Goal: Task Accomplishment & Management: Manage account settings

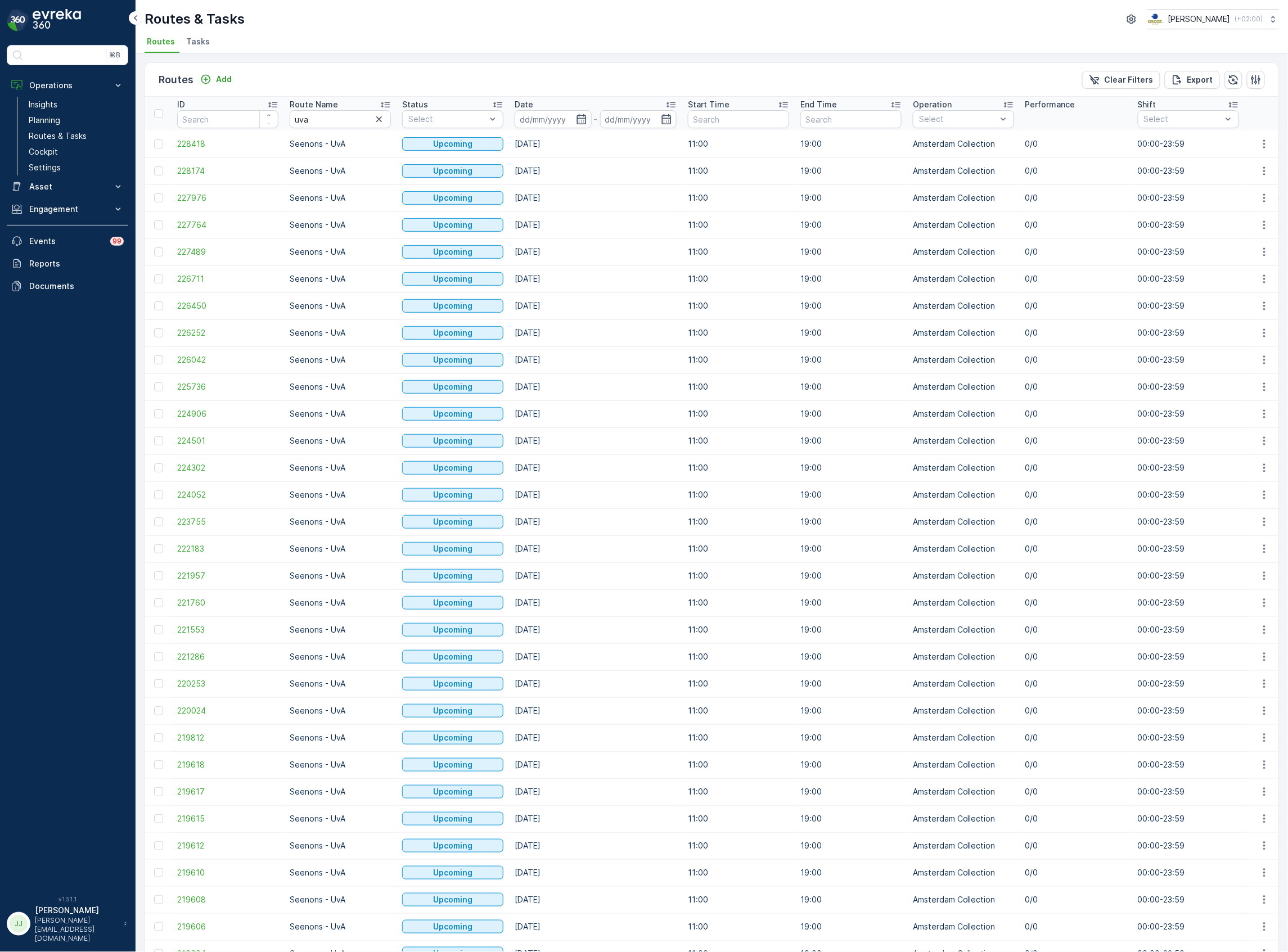
click at [381, 120] on icon "button" at bounding box center [379, 119] width 11 height 11
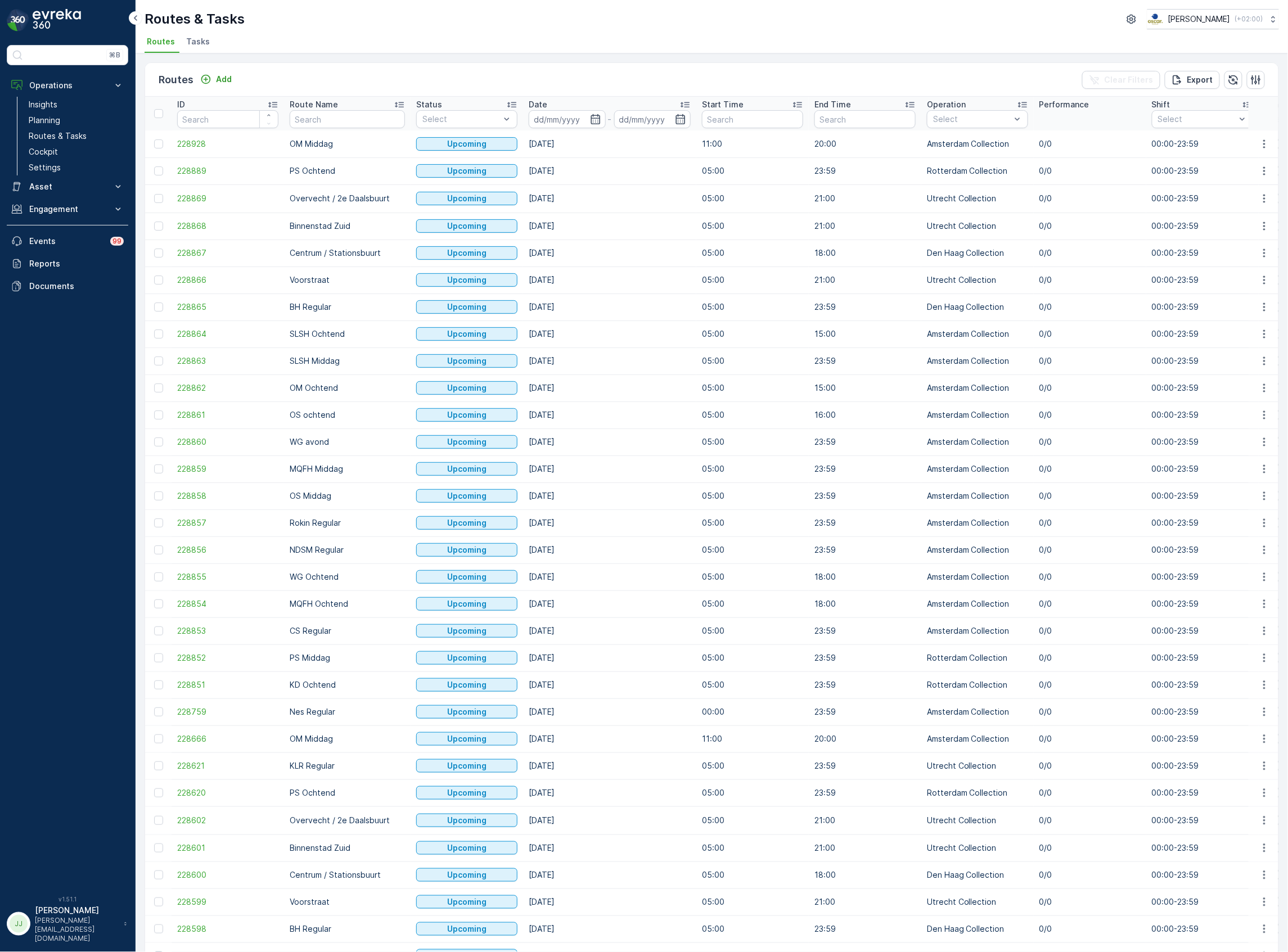
click at [202, 43] on span "Tasks" at bounding box center [198, 41] width 23 height 11
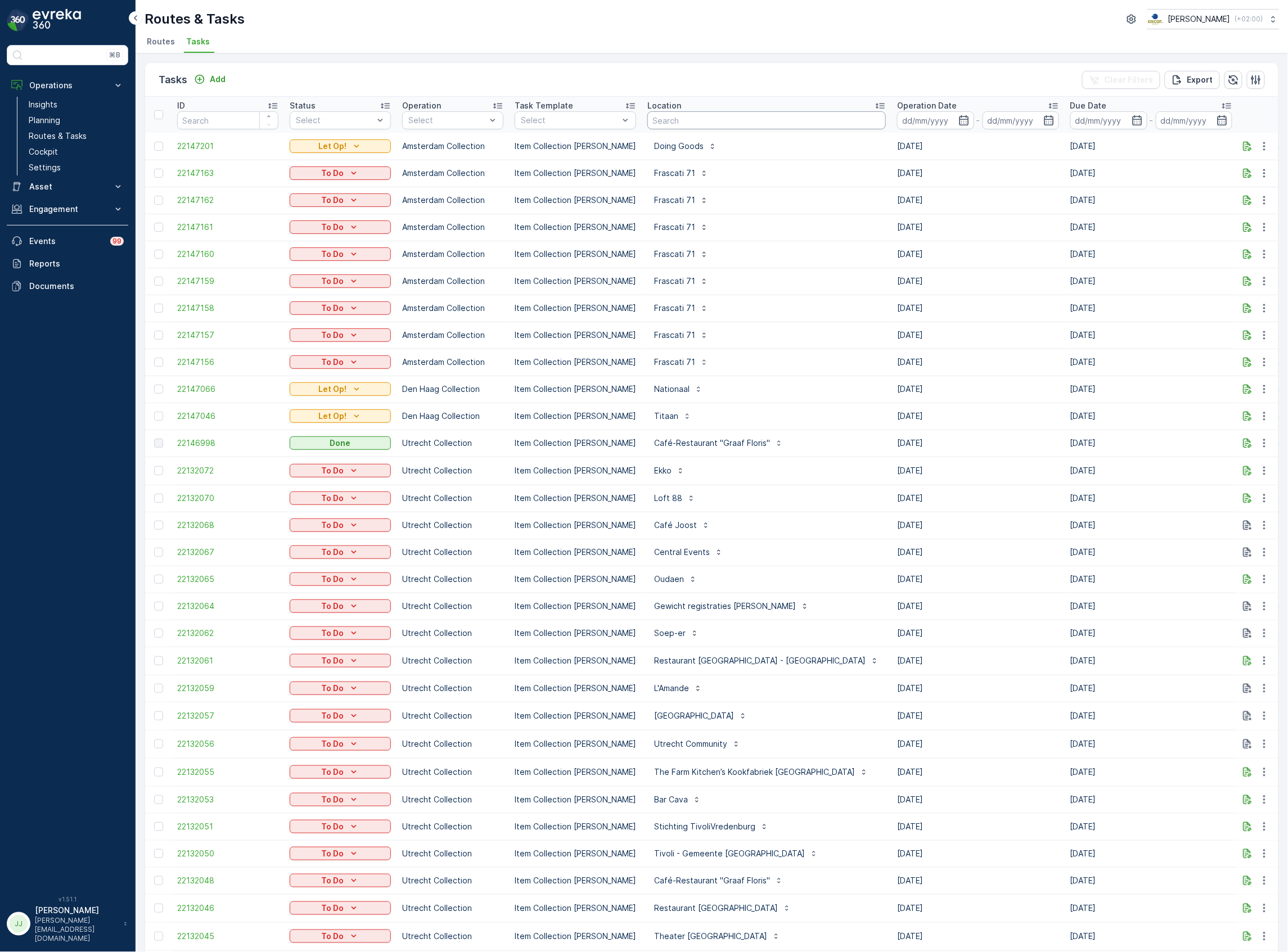
click at [675, 122] on input "text" at bounding box center [767, 121] width 239 height 18
type input "westergas"
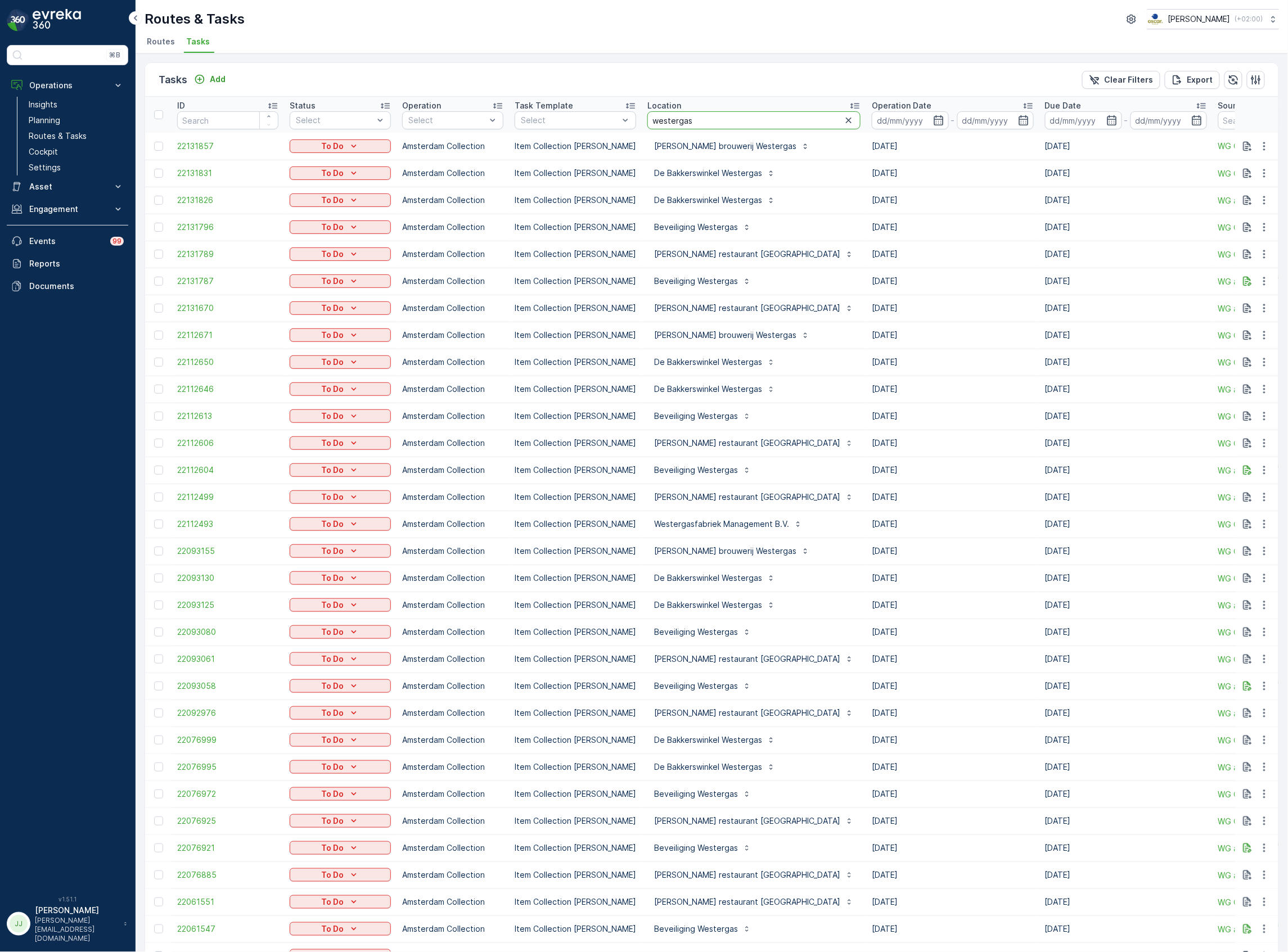
click at [697, 126] on input "westergas" at bounding box center [754, 121] width 213 height 18
type input "westergas manag"
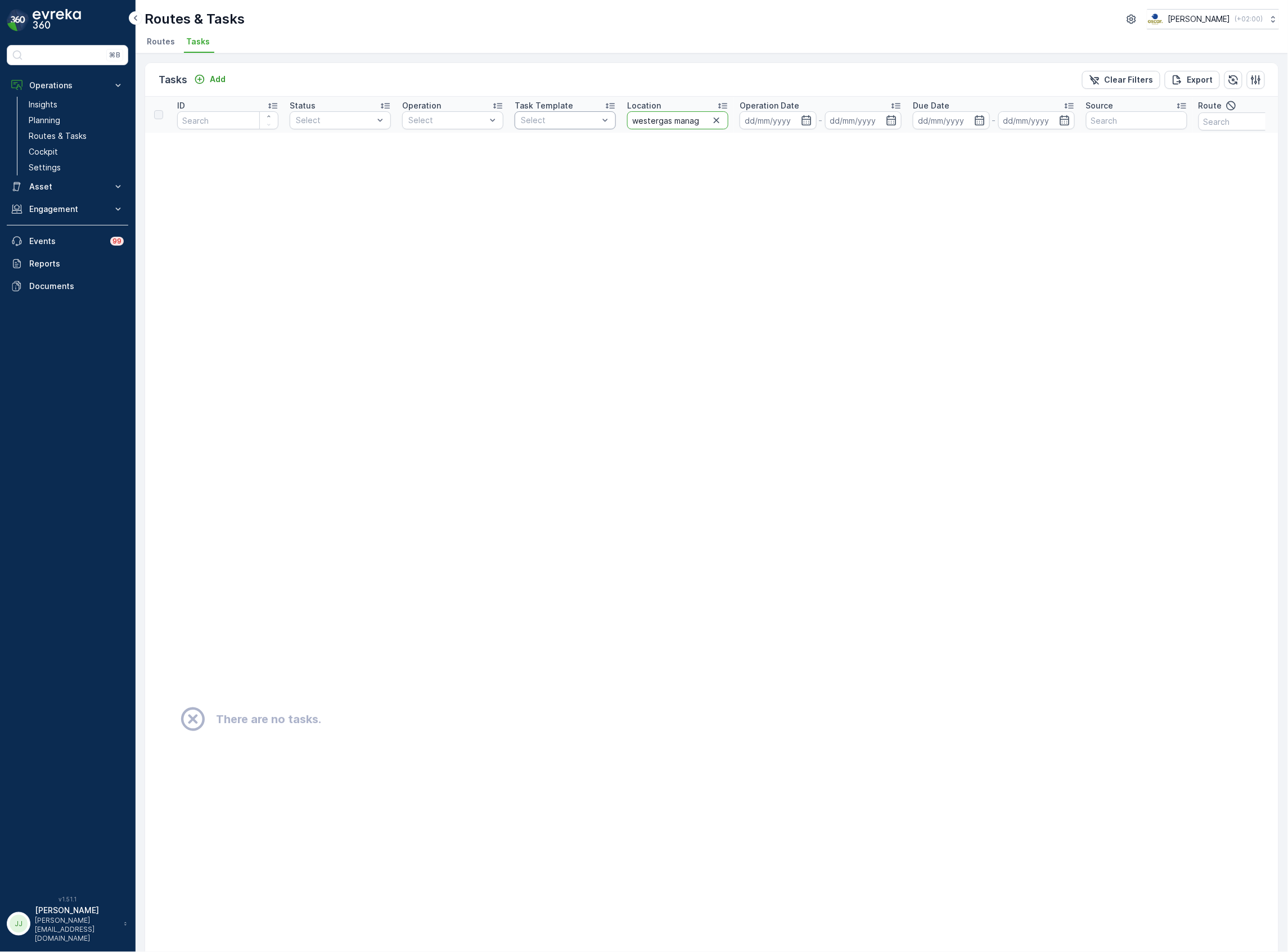
drag, startPoint x: 674, startPoint y: 121, endPoint x: 590, endPoint y: 120, distance: 84.0
click at [590, 120] on tr "ID Status Select Operation Select Task Template Select Location westergas manag…" at bounding box center [987, 115] width 1685 height 36
type input "manag"
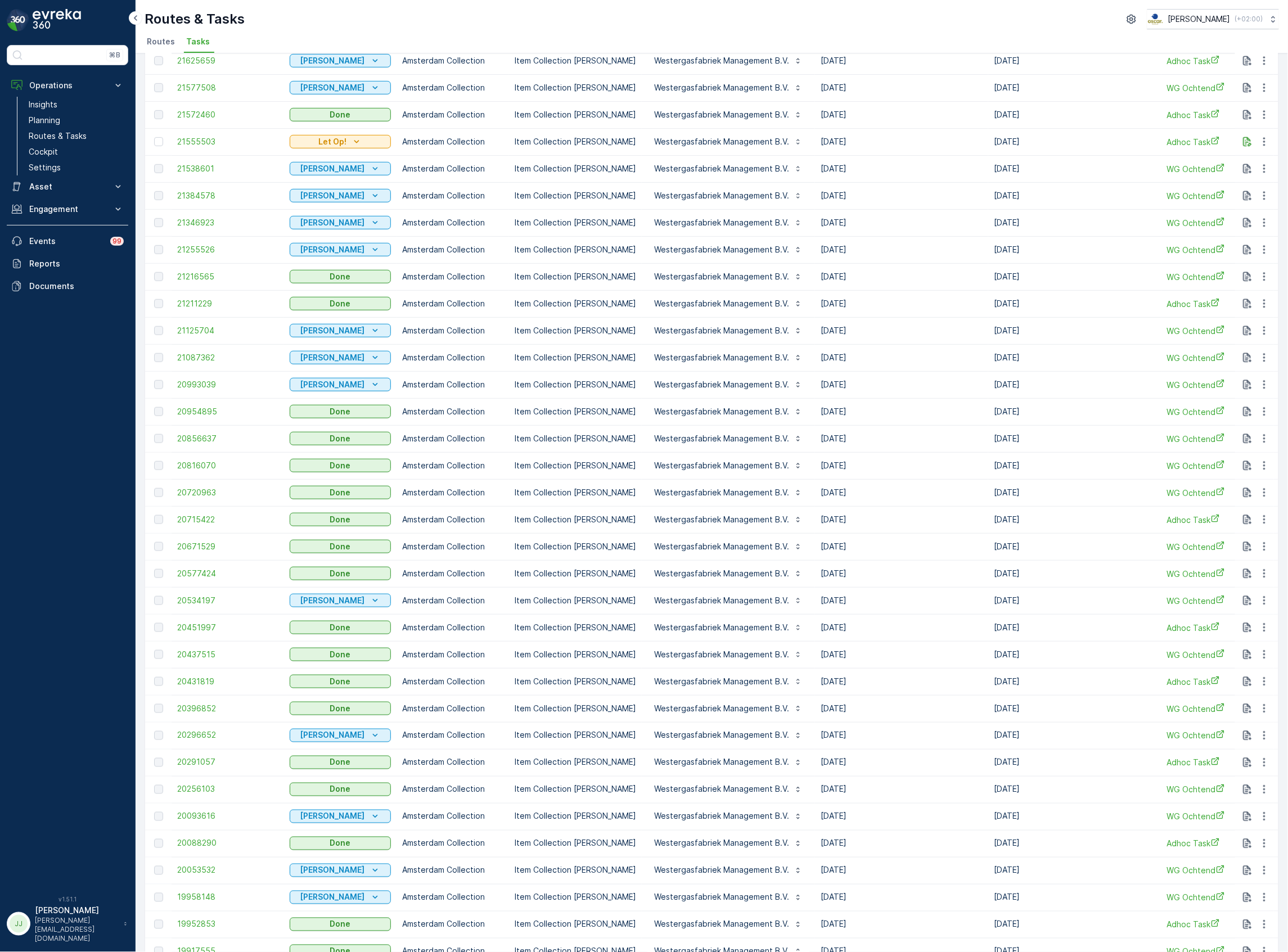
scroll to position [578, 0]
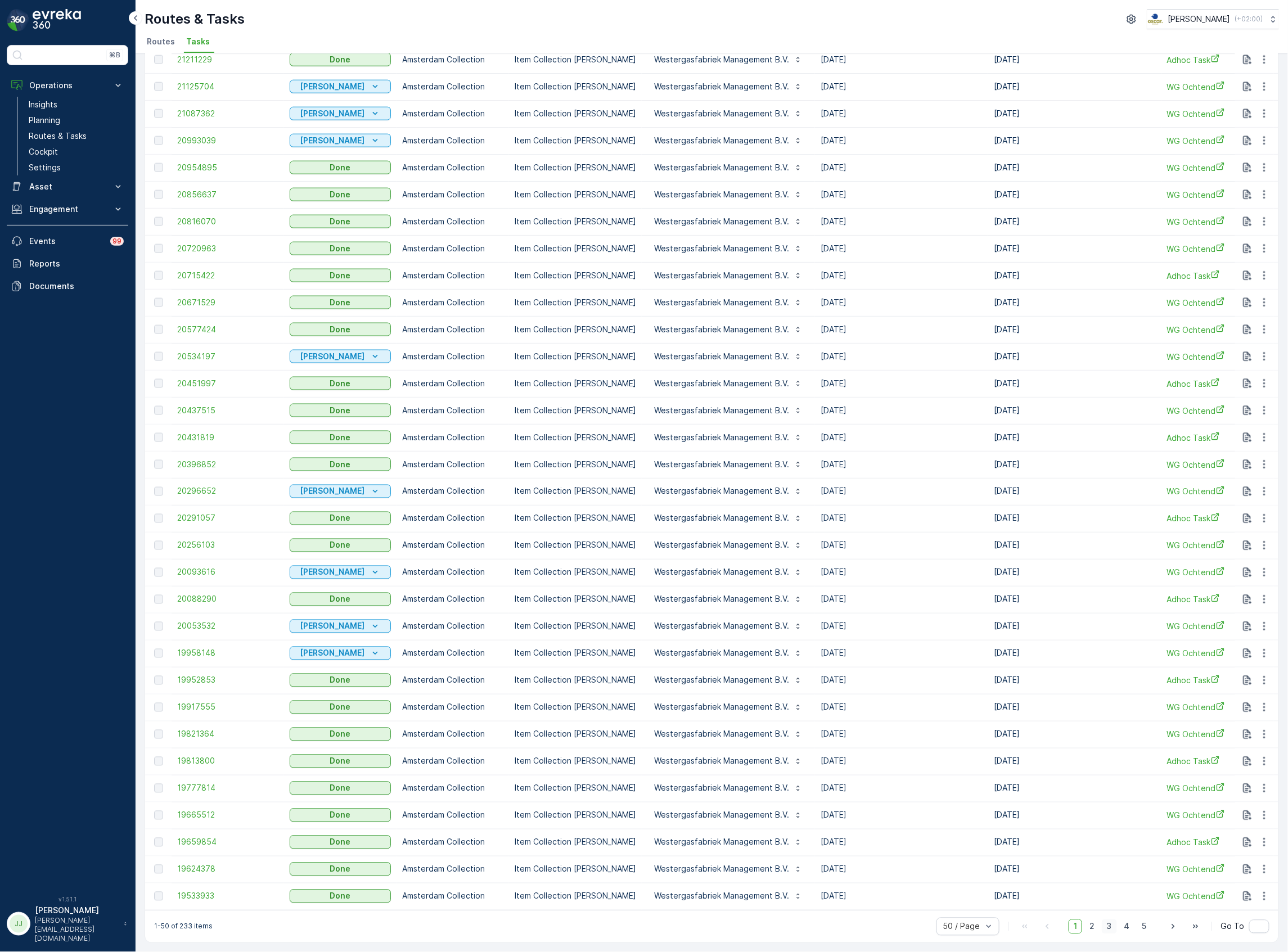
click at [1112, 925] on span "3" at bounding box center [1109, 927] width 15 height 15
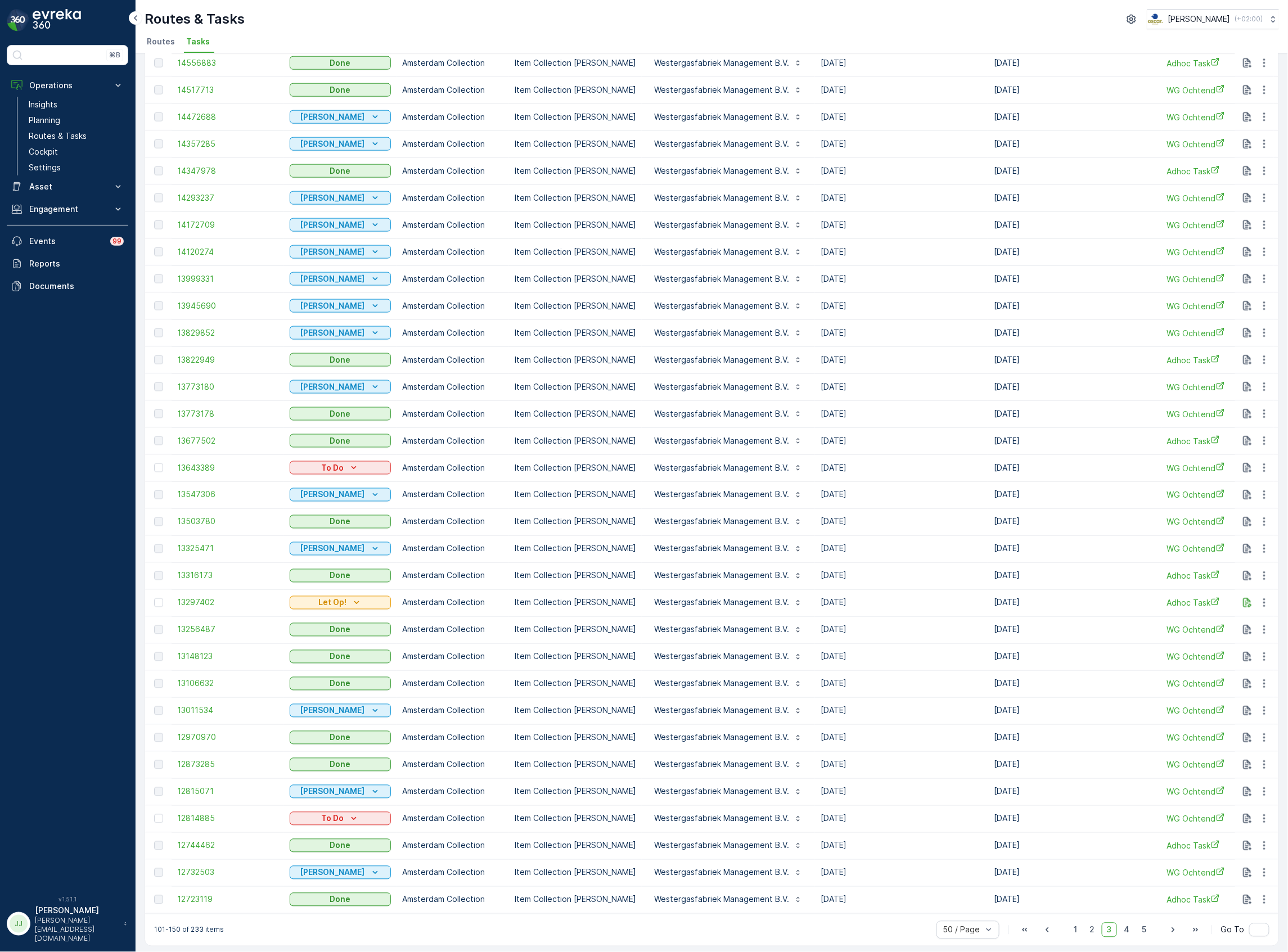
scroll to position [578, 0]
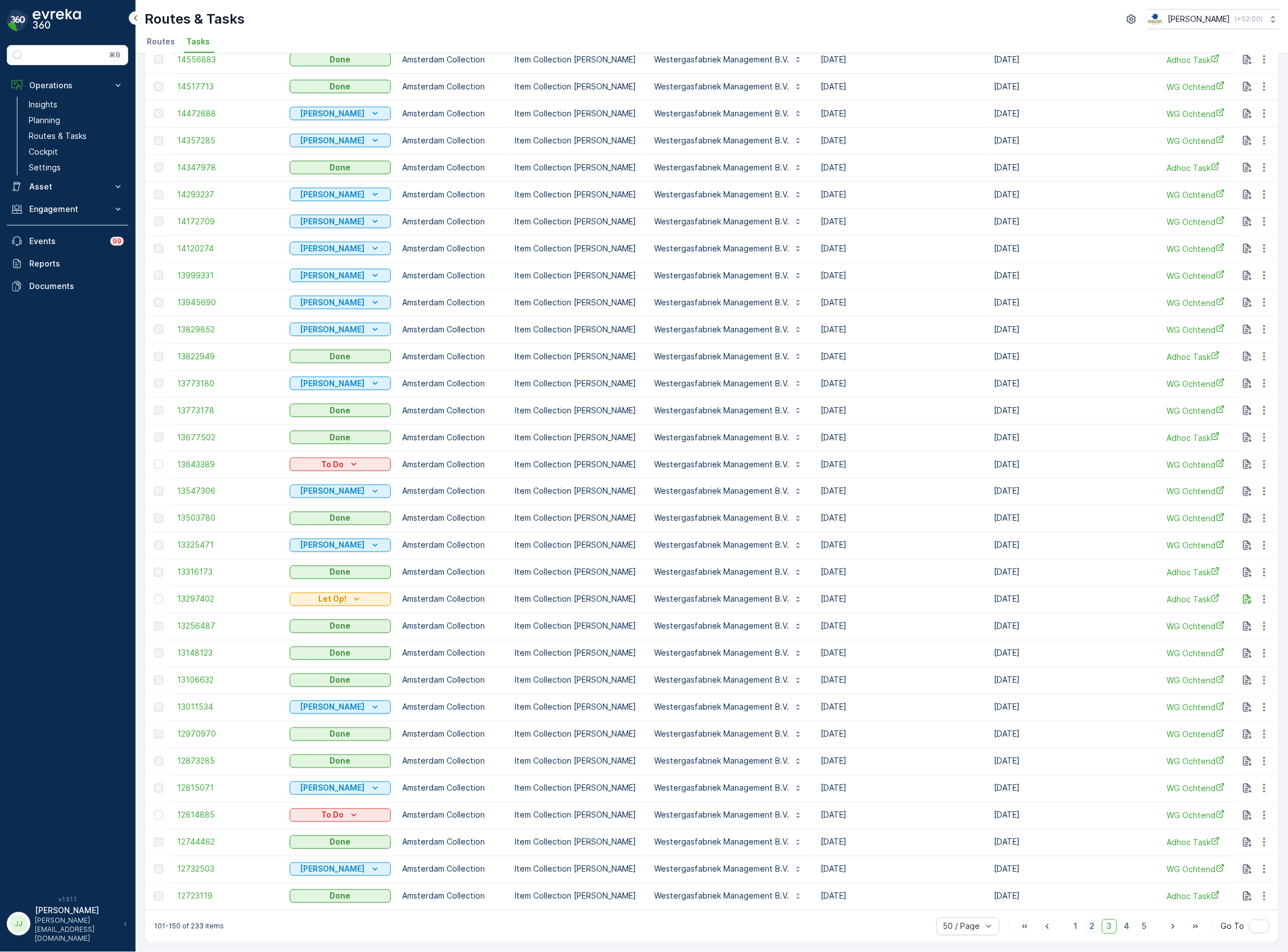
click at [1095, 927] on span "2" at bounding box center [1092, 927] width 15 height 15
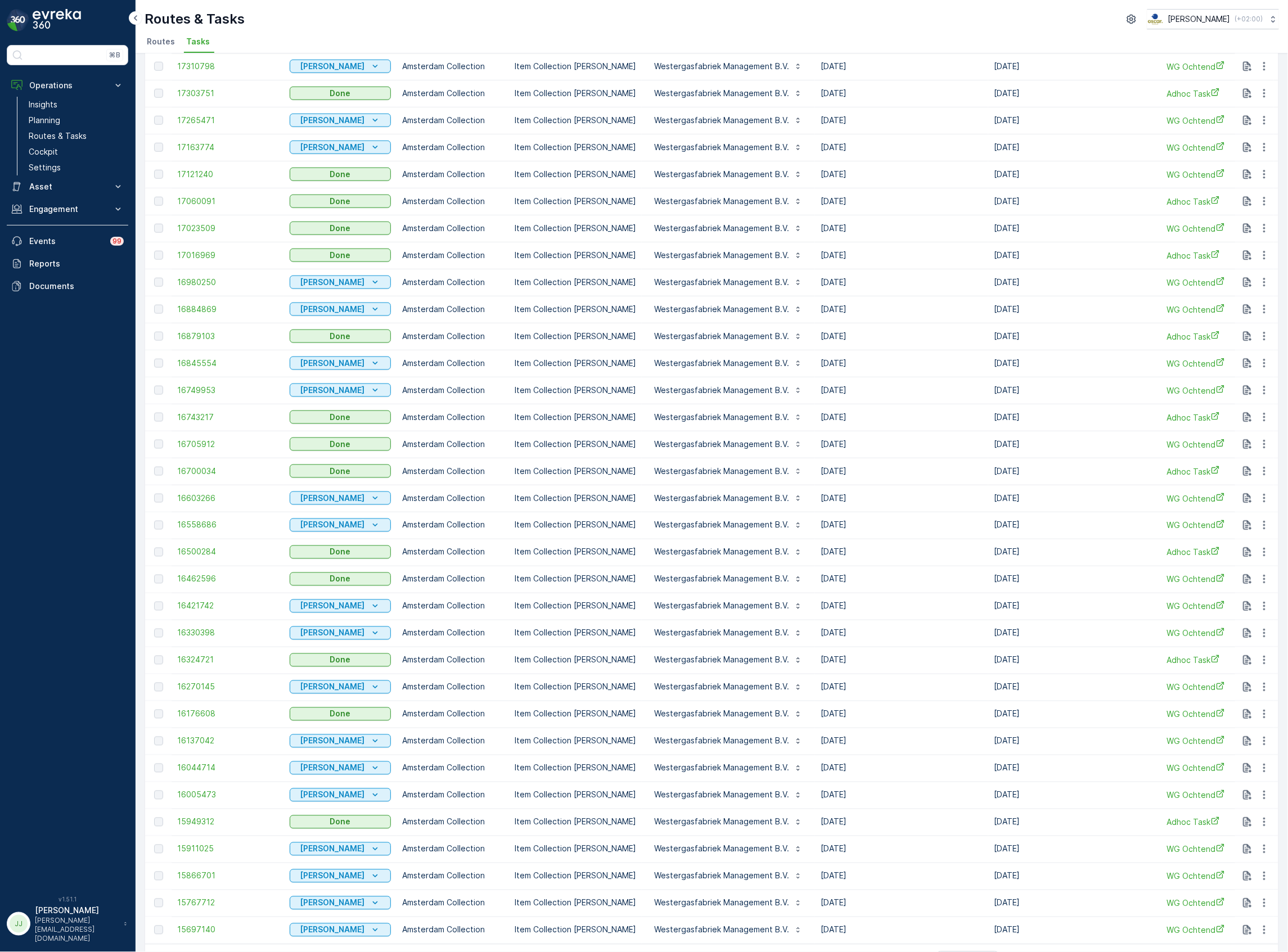
scroll to position [578, 0]
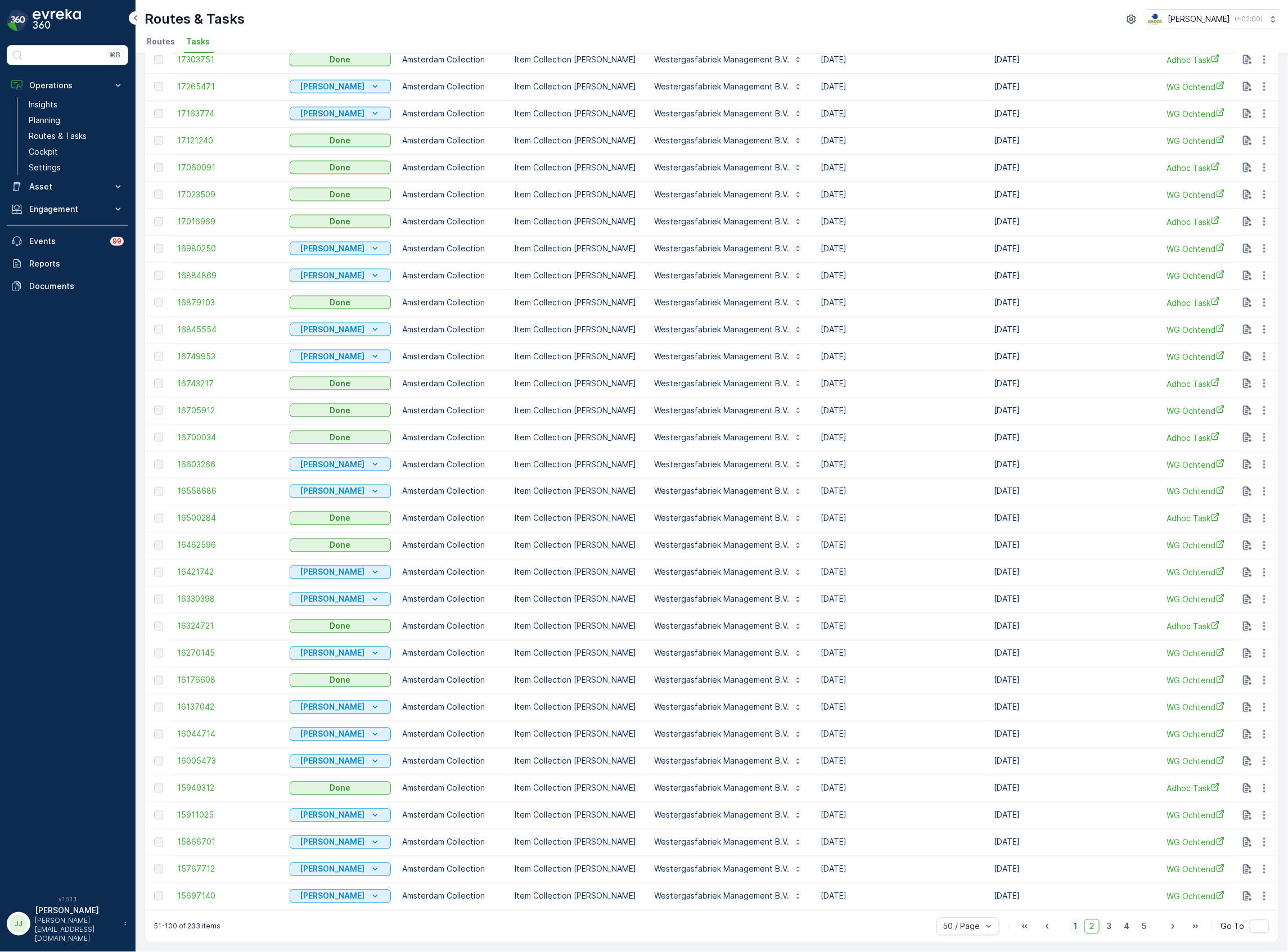
click at [1078, 923] on span "1" at bounding box center [1075, 927] width 14 height 15
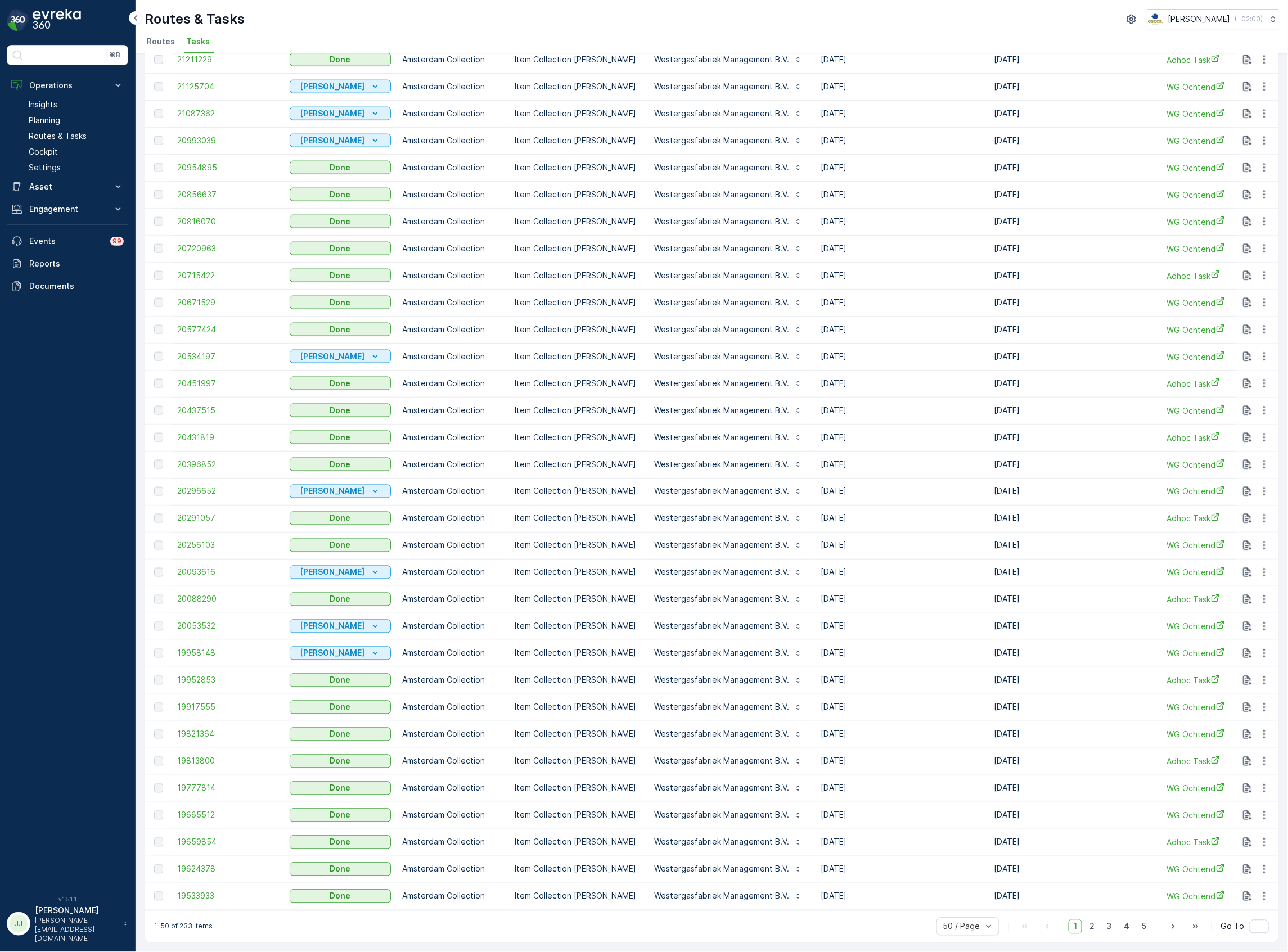
scroll to position [578, 0]
click at [1090, 927] on span "2" at bounding box center [1092, 927] width 15 height 15
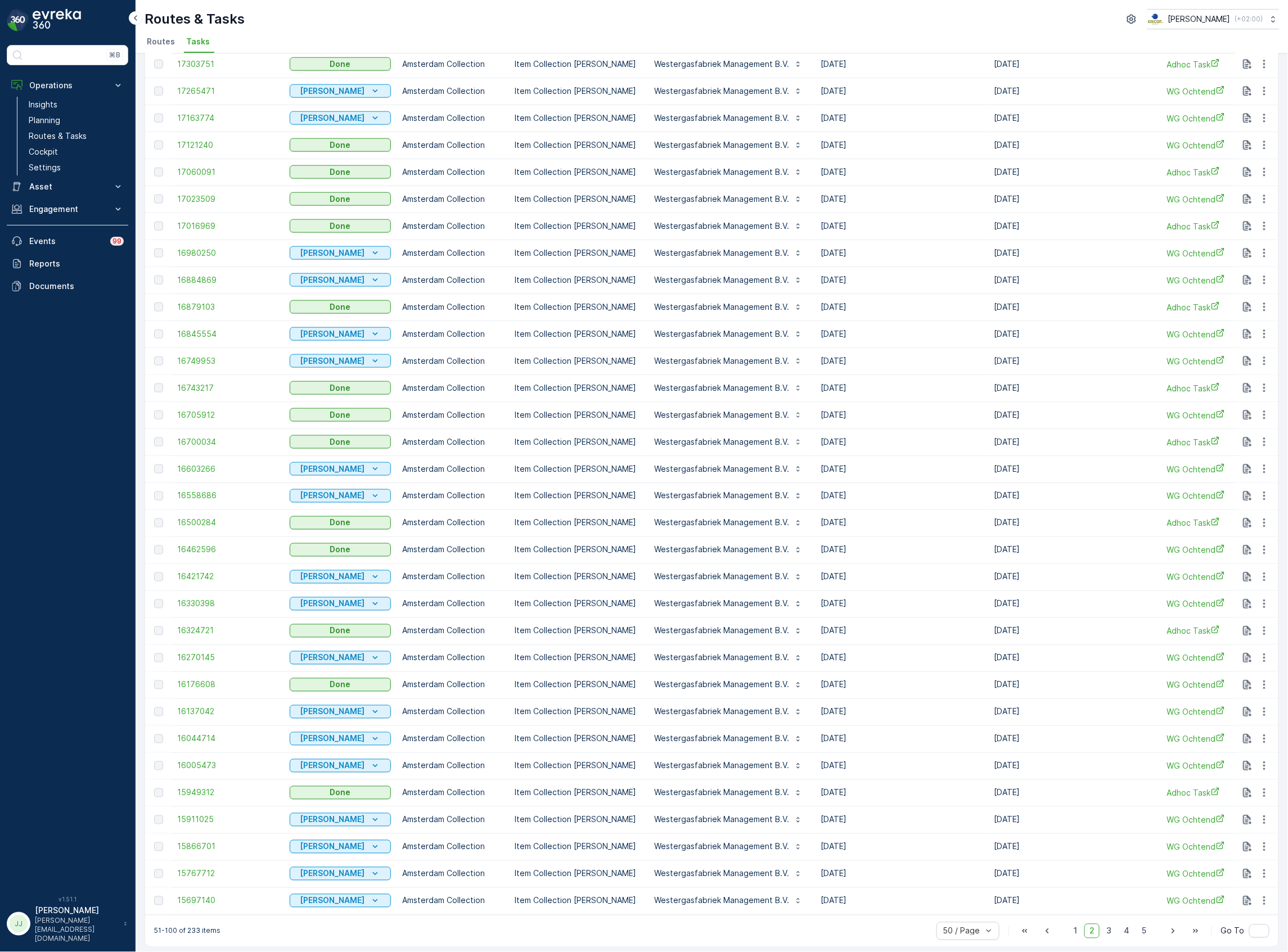
scroll to position [578, 0]
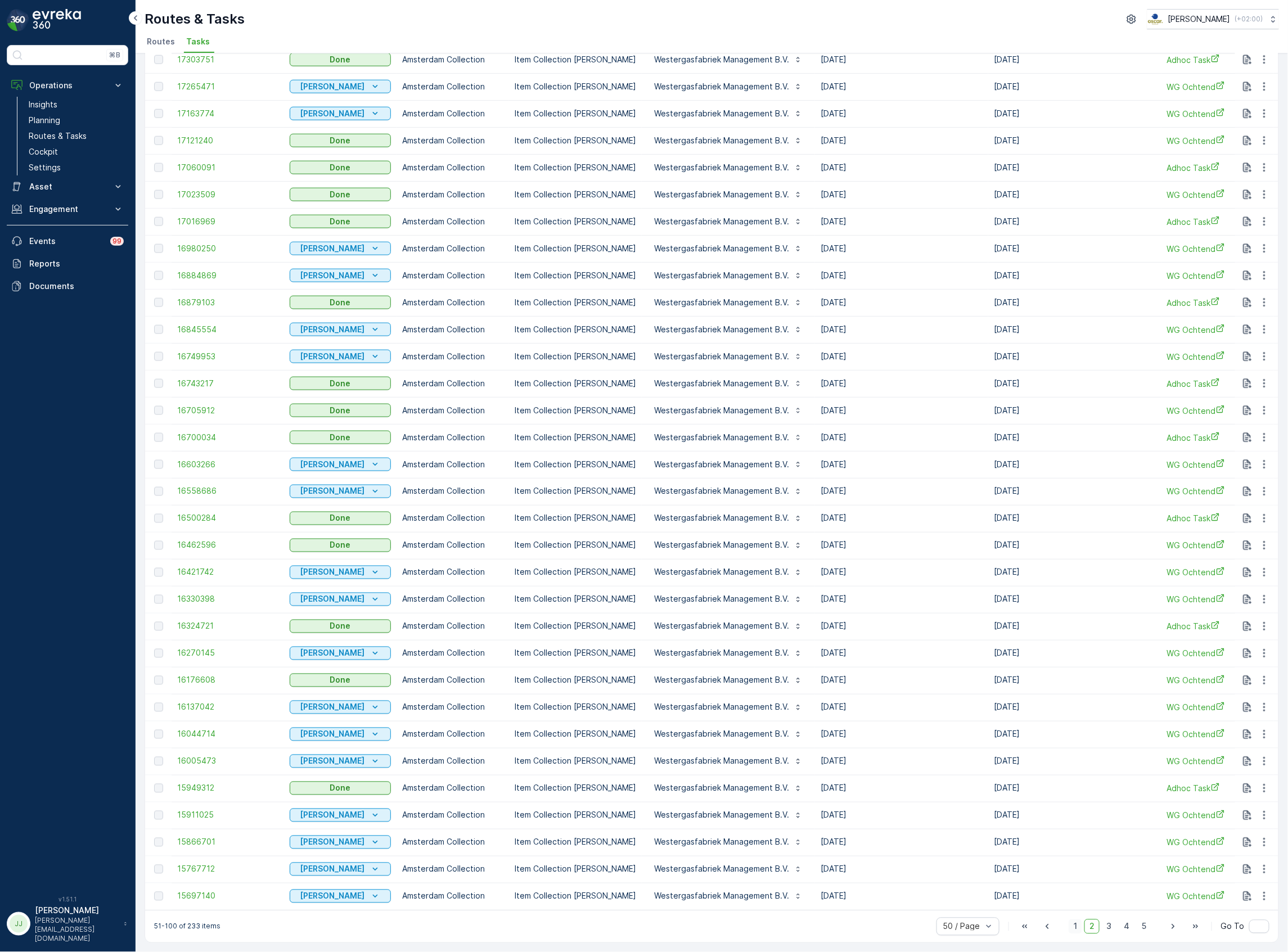
click at [1074, 927] on span "1" at bounding box center [1075, 927] width 14 height 15
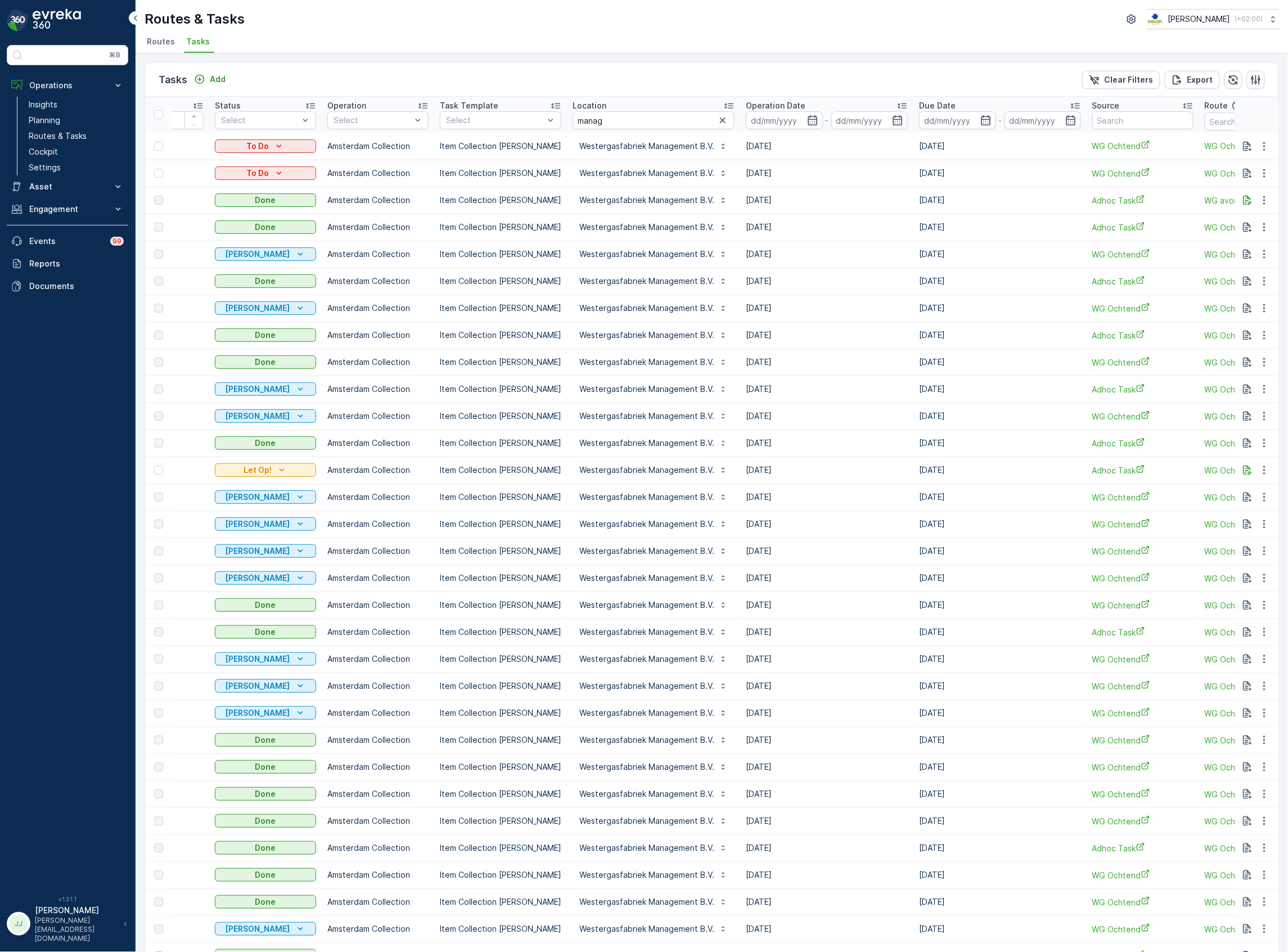
click at [482, 58] on div "Tasks Add Clear Filters Export ID Status Select Operation Select Task Template …" at bounding box center [712, 502] width 1153 height 899
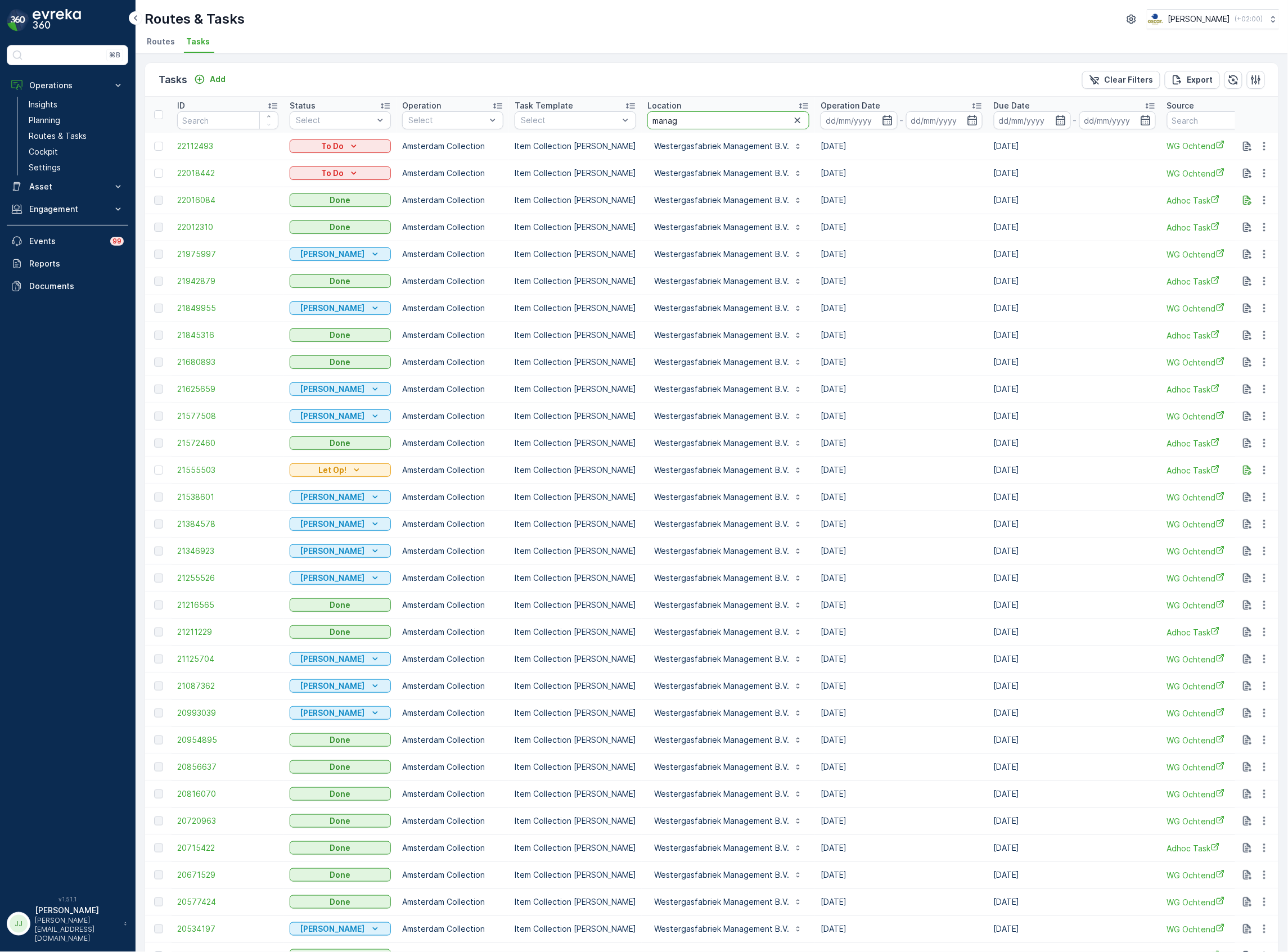
drag, startPoint x: 712, startPoint y: 117, endPoint x: 566, endPoint y: 130, distance: 146.6
click at [566, 130] on tr "ID Status Select Operation Select Task Template Select Location manag Operation…" at bounding box center [1043, 115] width 1796 height 36
type input "marine"
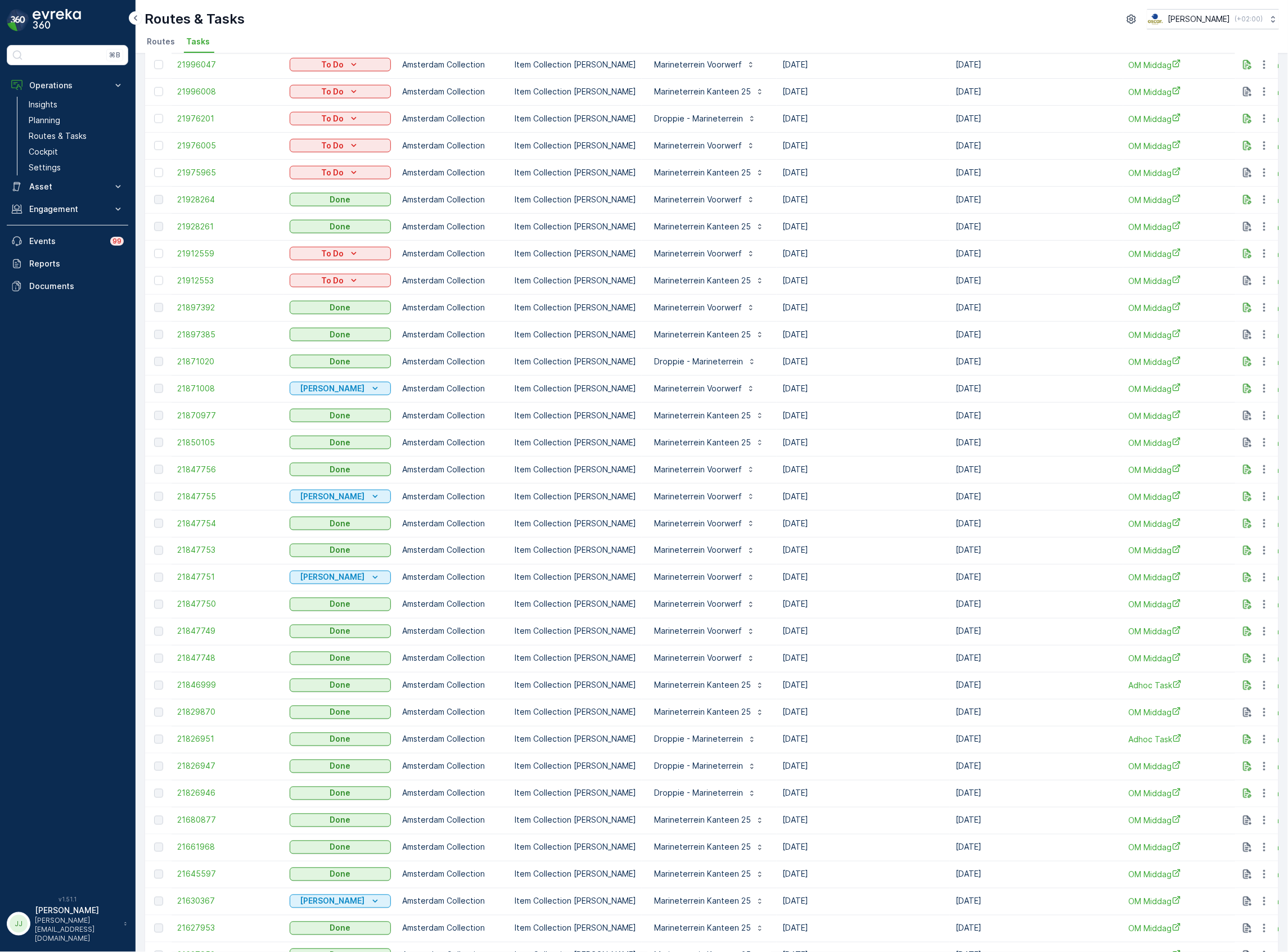
scroll to position [578, 0]
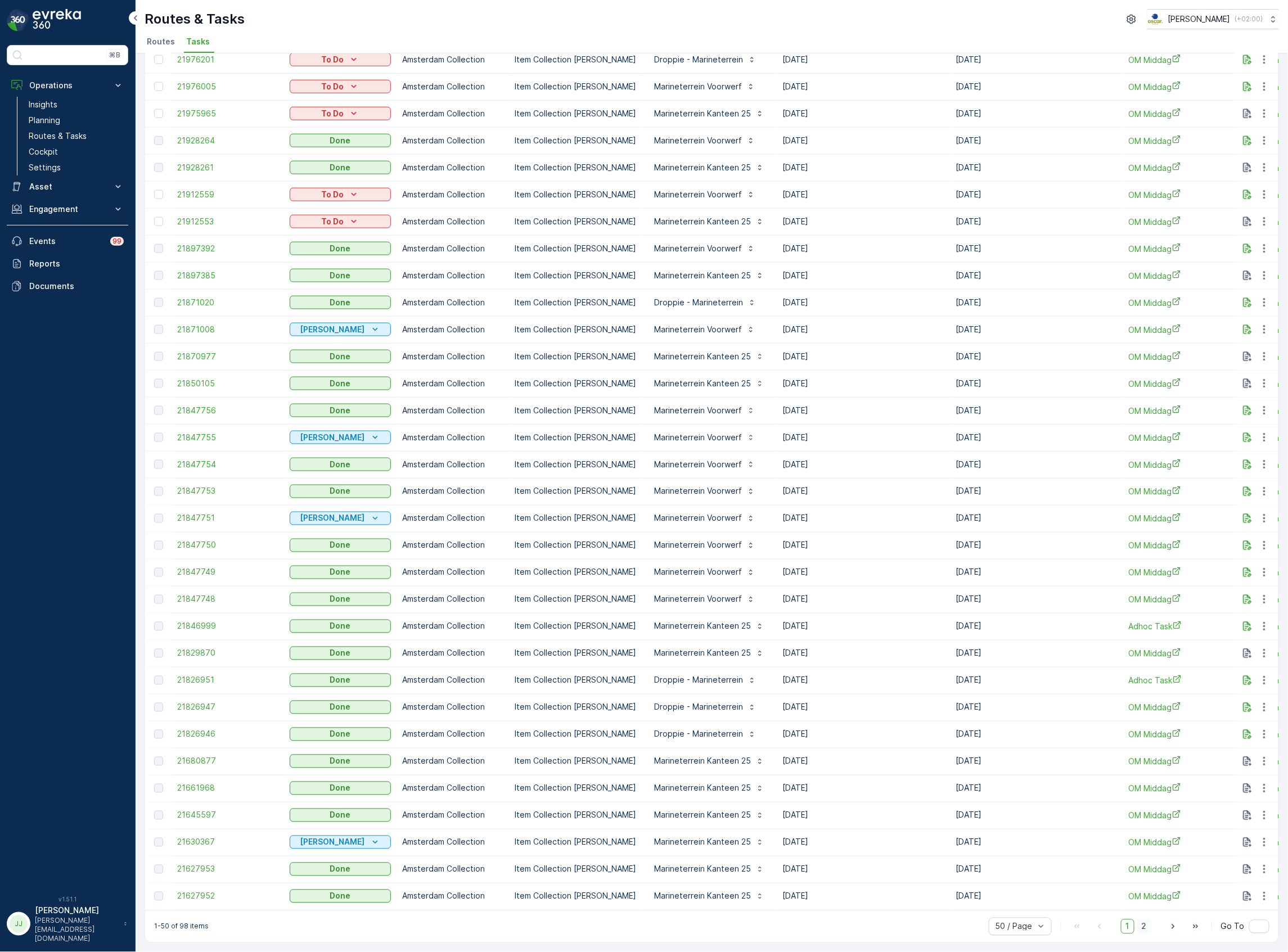
click at [1142, 925] on span "2" at bounding box center [1144, 927] width 15 height 15
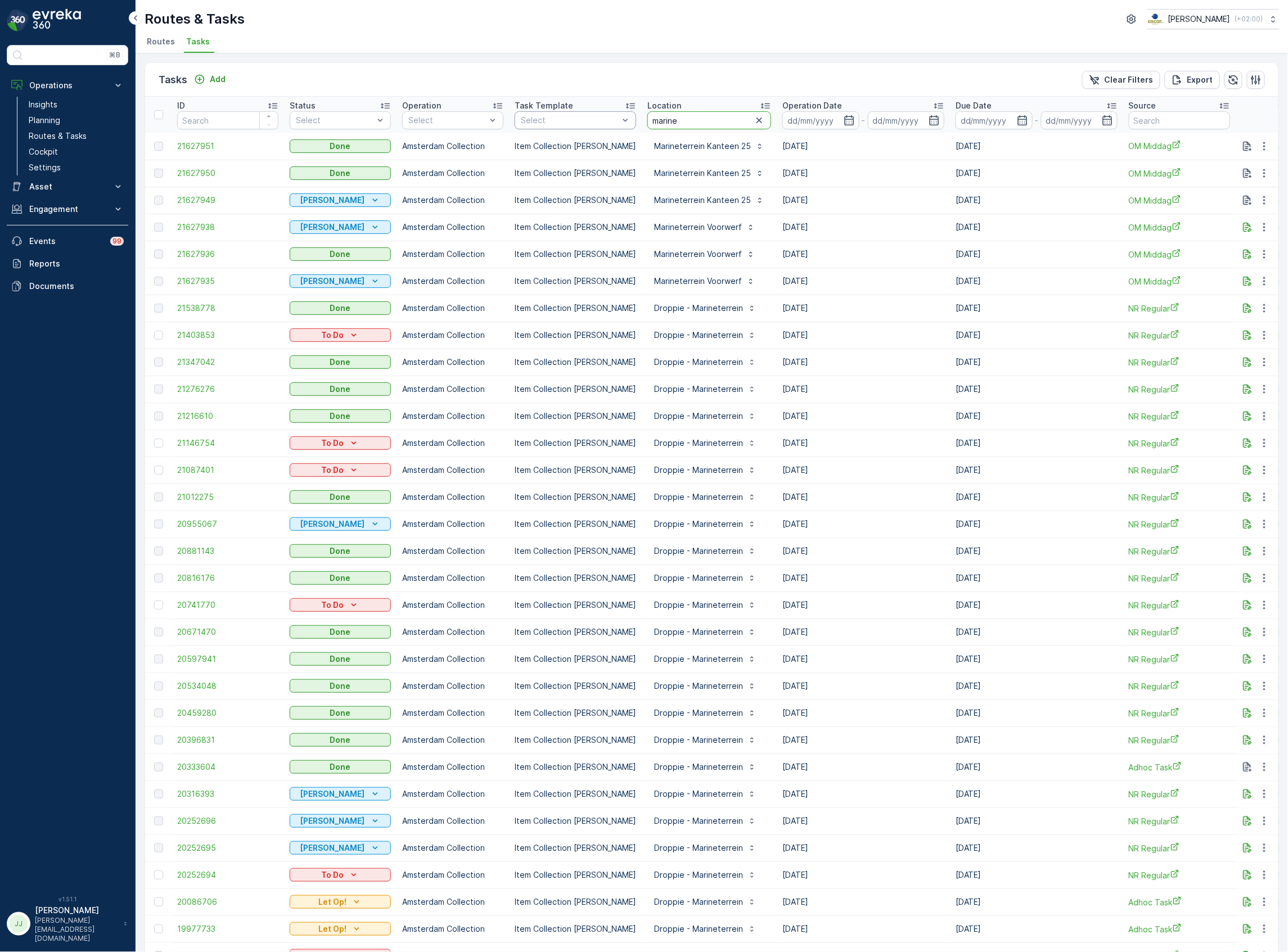
drag, startPoint x: 683, startPoint y: 127, endPoint x: 622, endPoint y: 126, distance: 61.0
click at [622, 126] on tr "ID Status Select Operation Select Task Template Select Location marine Operatio…" at bounding box center [1024, 115] width 1758 height 36
type input "agnieten"
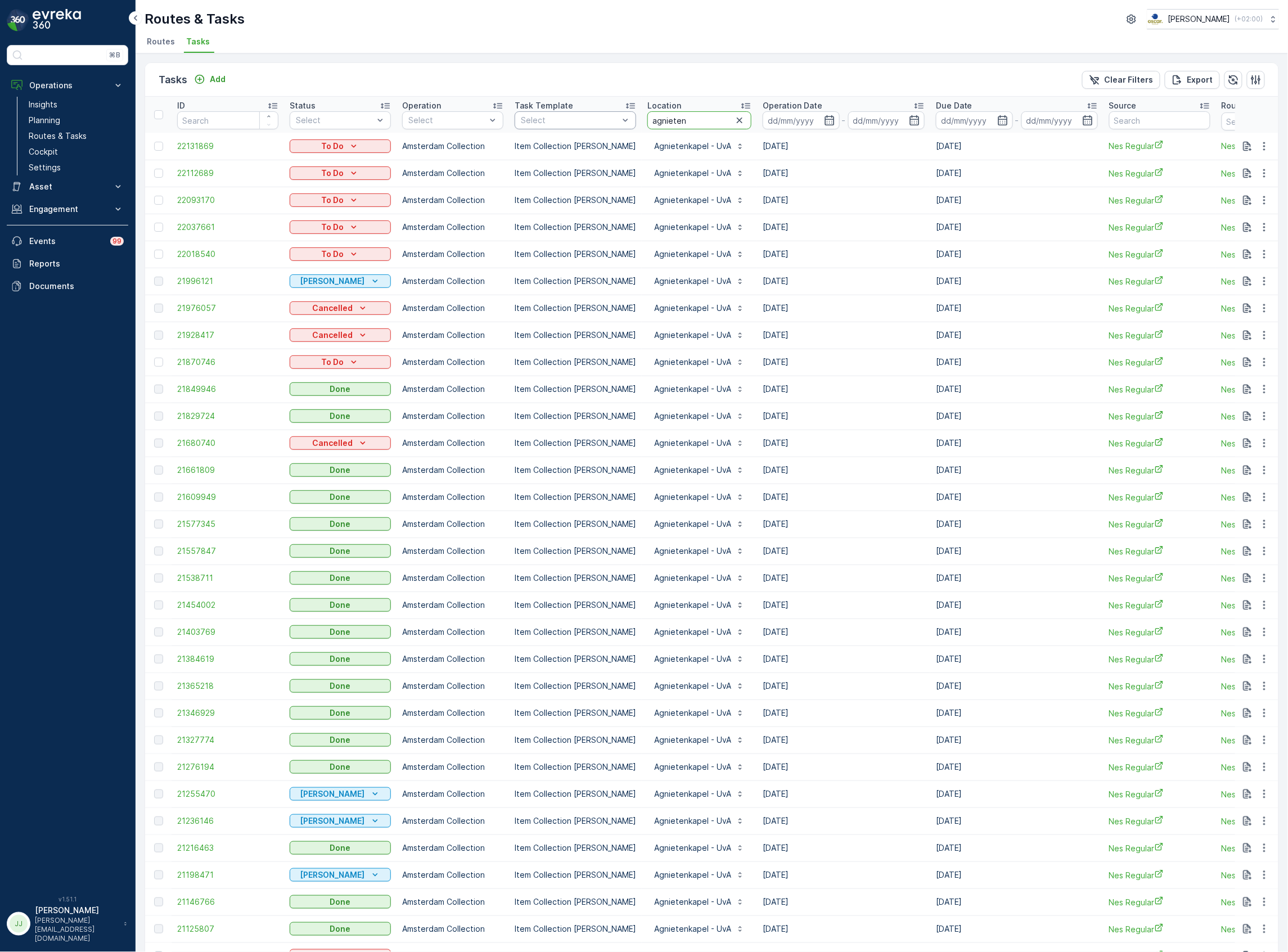
drag, startPoint x: 697, startPoint y: 118, endPoint x: 604, endPoint y: 118, distance: 93.0
click at [604, 118] on tr "ID Status Select Operation Select Task Template Select Location agnieten Operat…" at bounding box center [1014, 115] width 1739 height 36
type input "a"
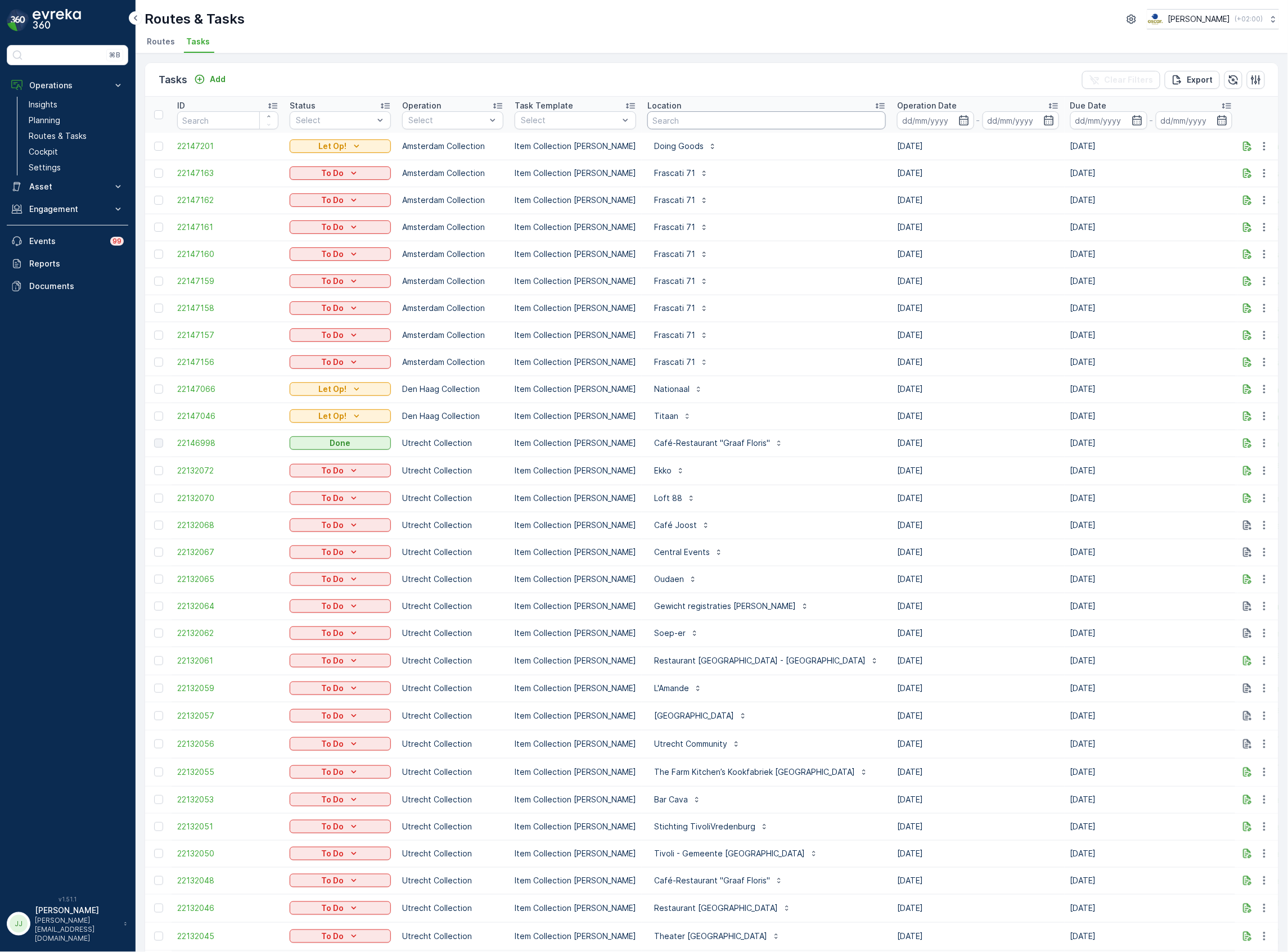
click at [716, 121] on input "text" at bounding box center [767, 121] width 239 height 18
type input "u"
type input "agnieten"
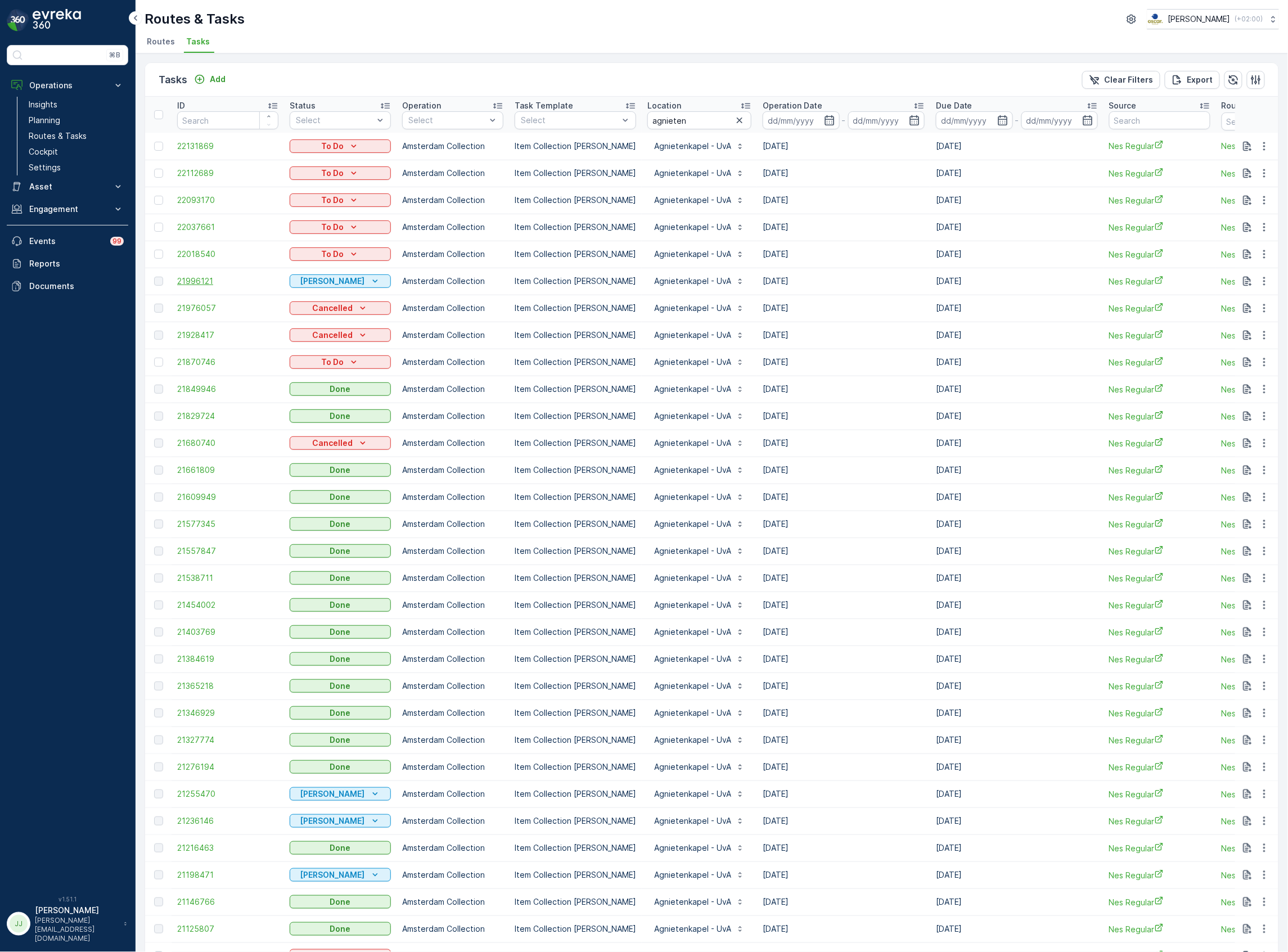
click at [202, 282] on span "21996121" at bounding box center [228, 281] width 101 height 11
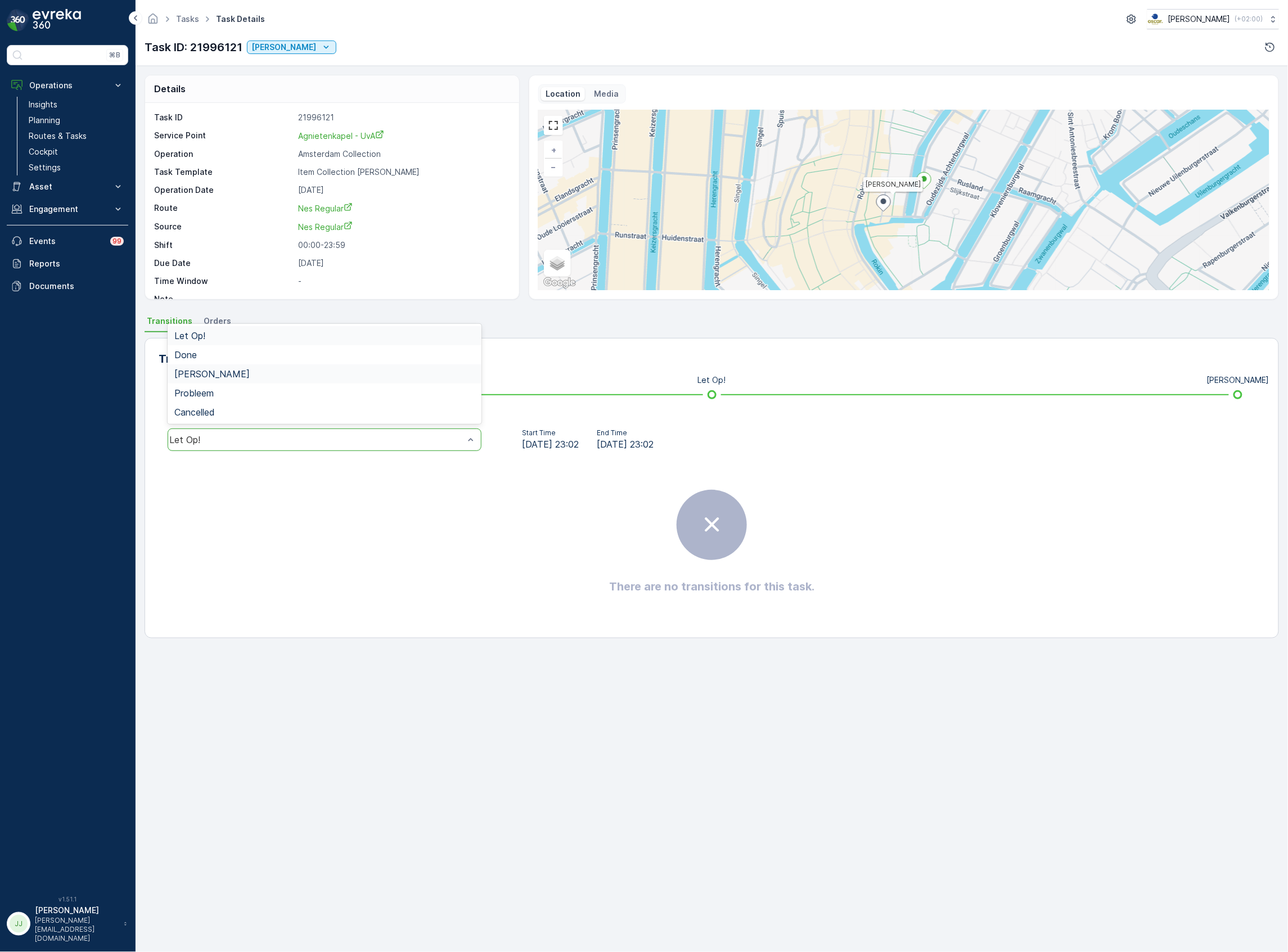
click at [218, 376] on span "Geen Afval" at bounding box center [212, 374] width 75 height 10
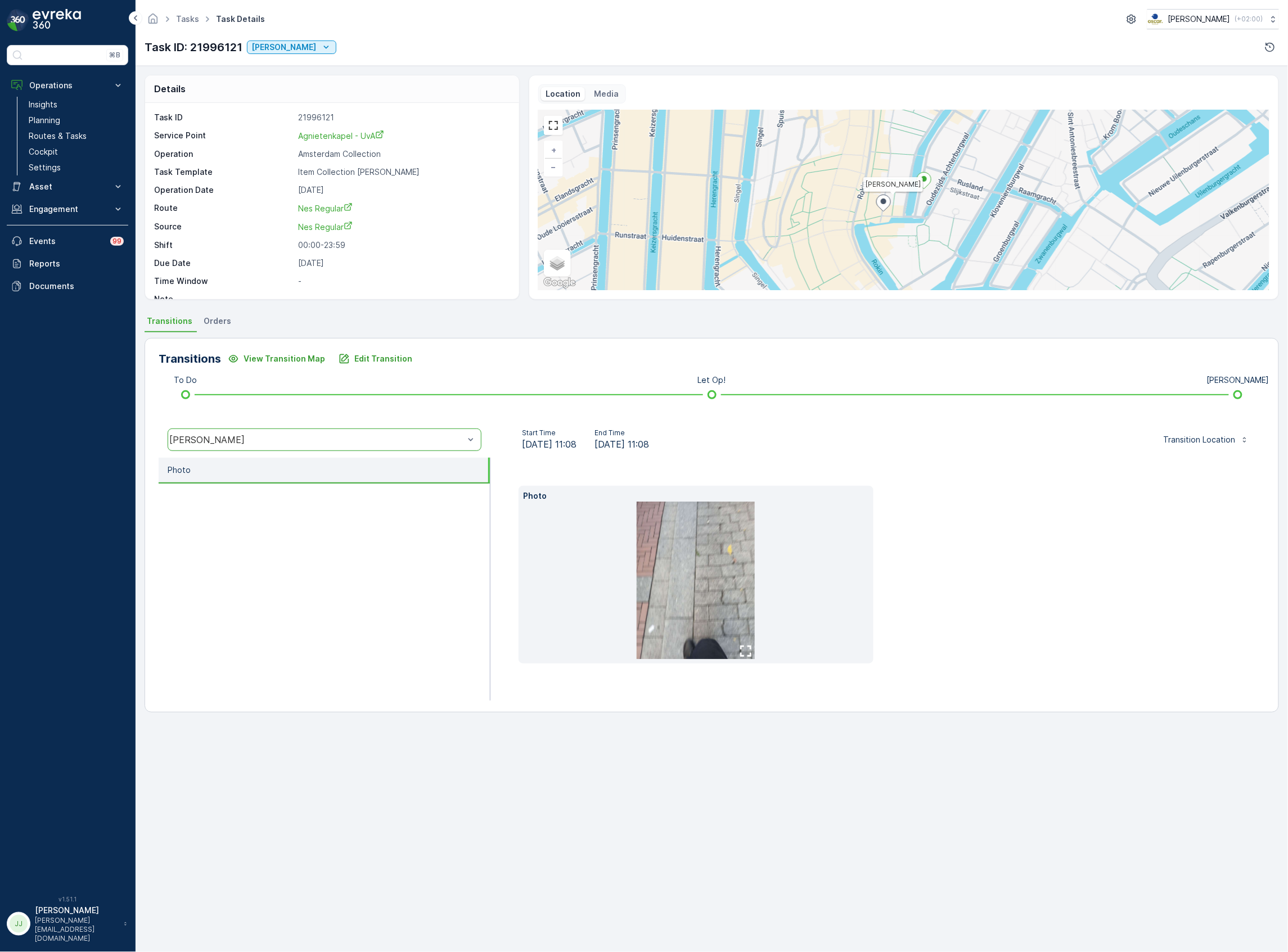
click at [694, 588] on img at bounding box center [696, 580] width 118 height 157
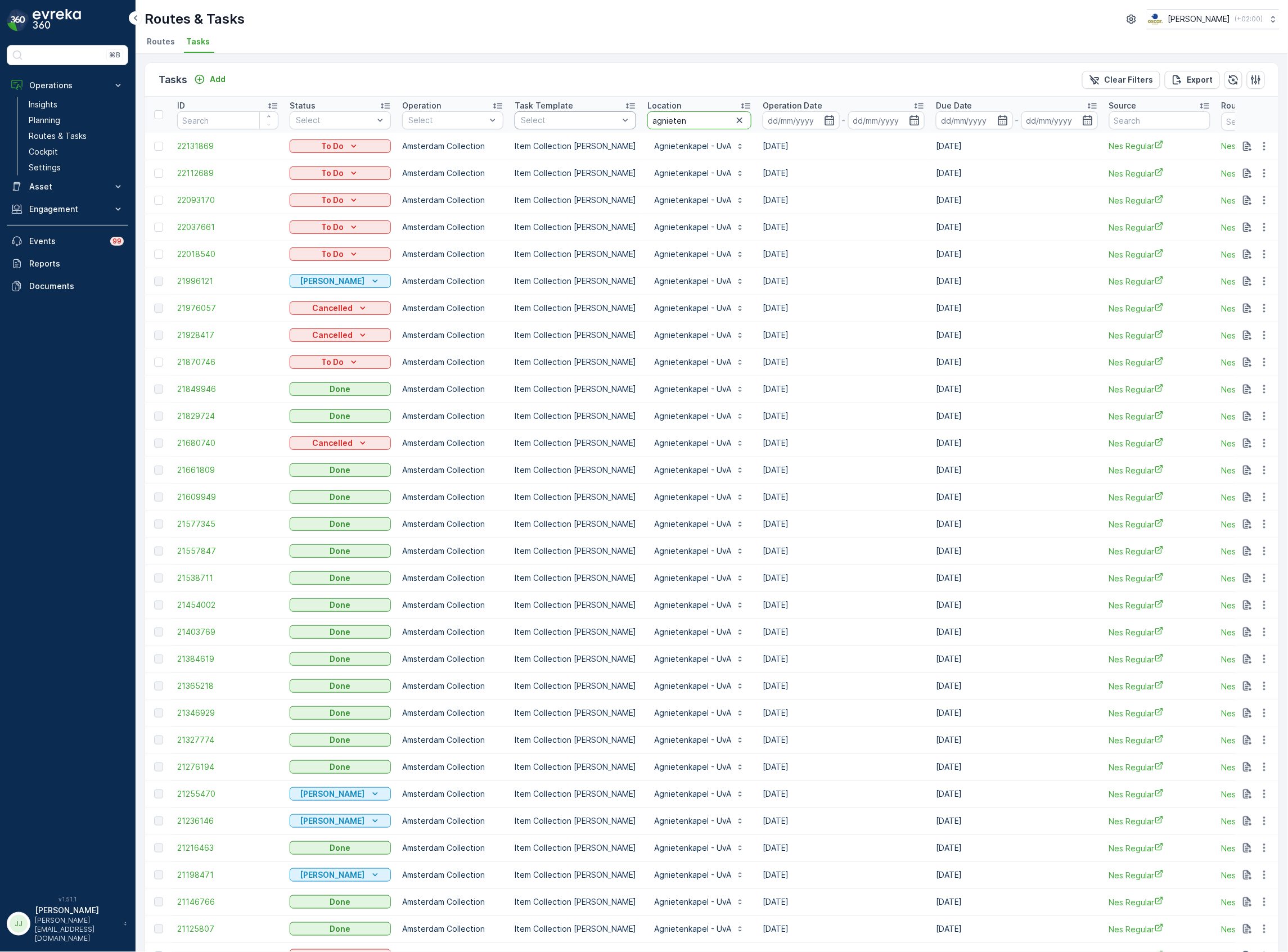
drag, startPoint x: 667, startPoint y: 121, endPoint x: 626, endPoint y: 119, distance: 41.0
click at [626, 120] on tr "ID Status Select Operation Select Task Template Select Location agnieten Operat…" at bounding box center [1014, 115] width 1739 height 36
type input "ub"
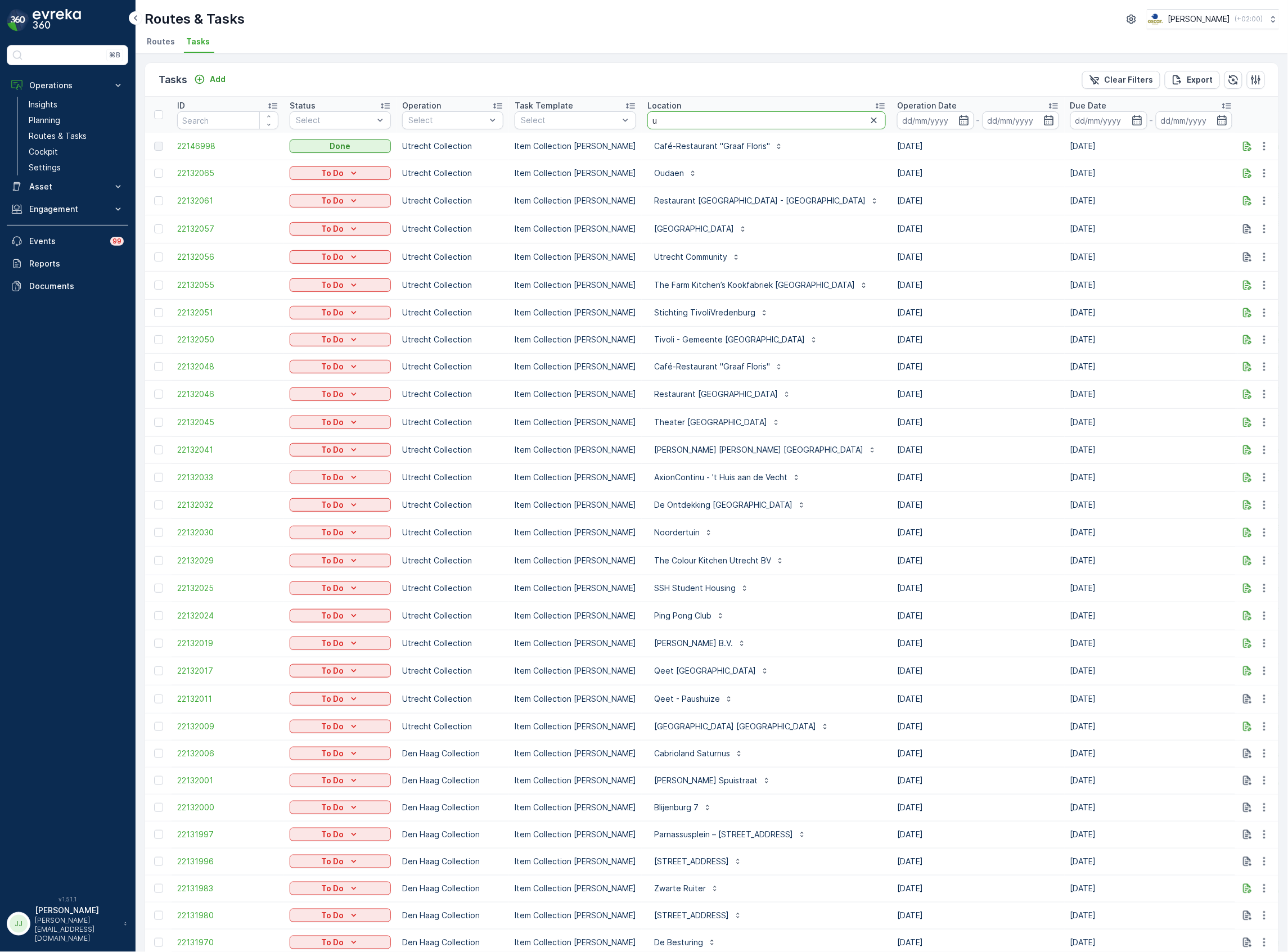
click at [648, 127] on input "u" at bounding box center [767, 121] width 239 height 18
type input "vendel"
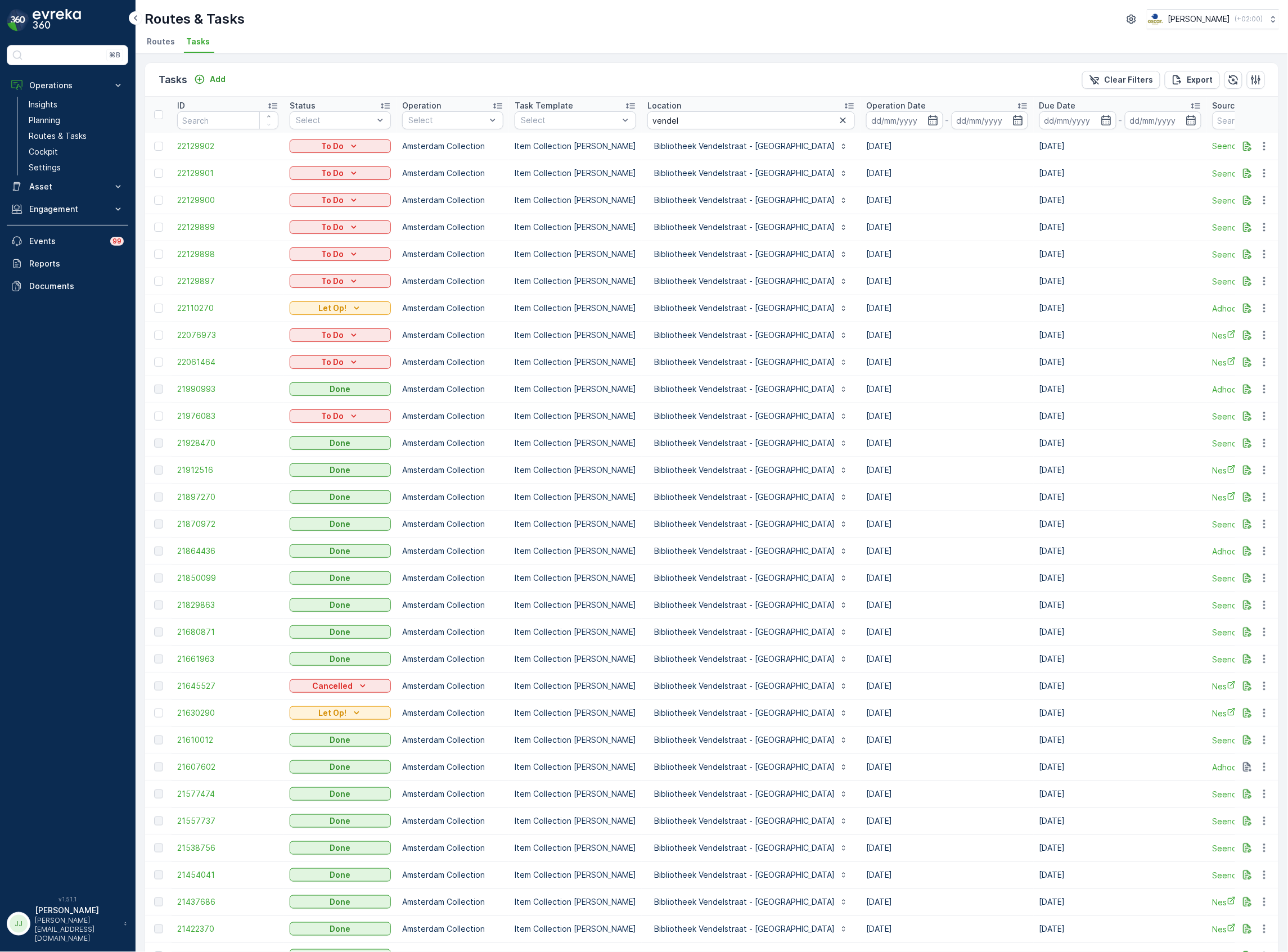
click at [1017, 106] on icon at bounding box center [1022, 105] width 11 height 11
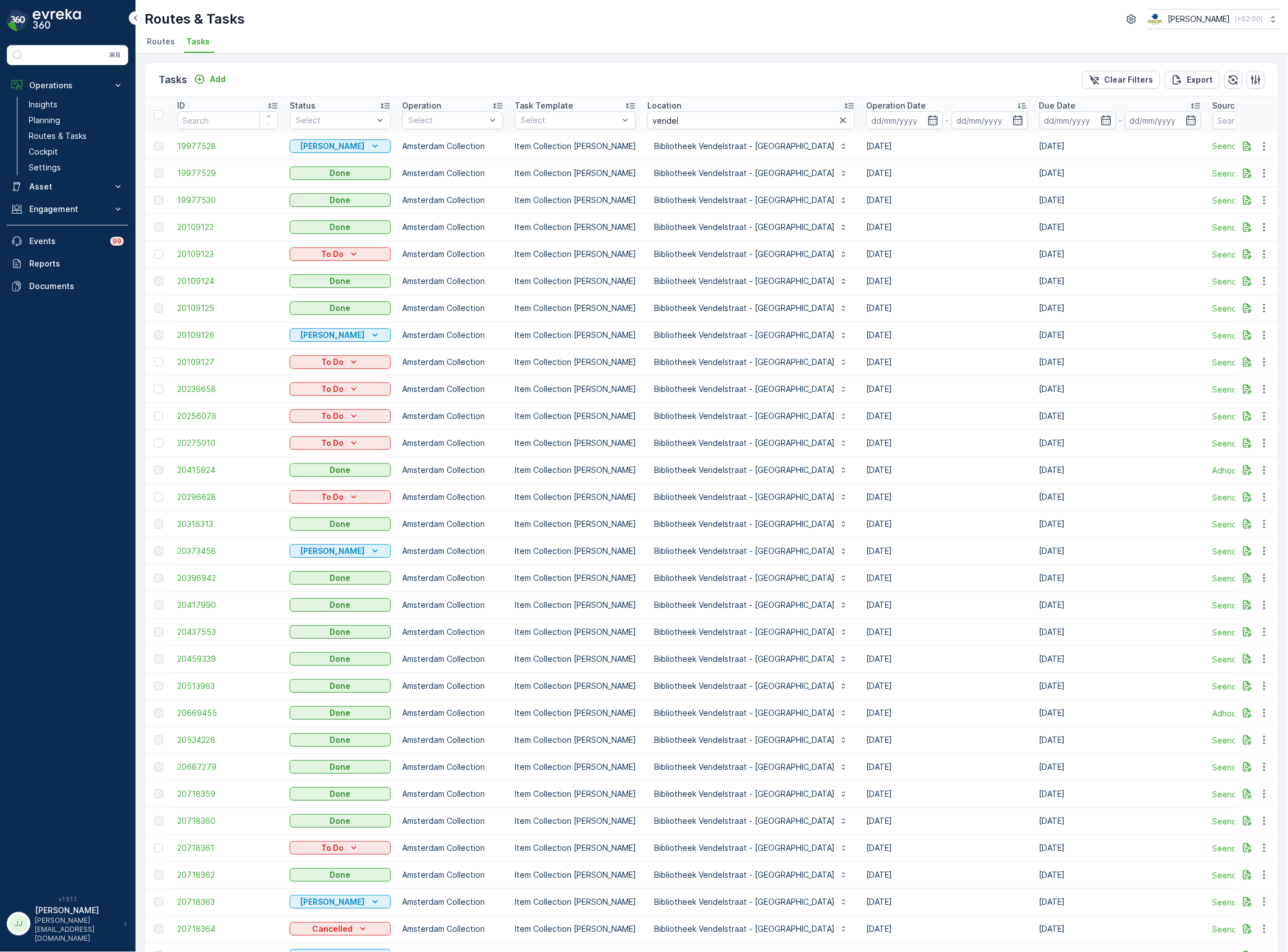
click at [1017, 106] on icon at bounding box center [1022, 105] width 11 height 11
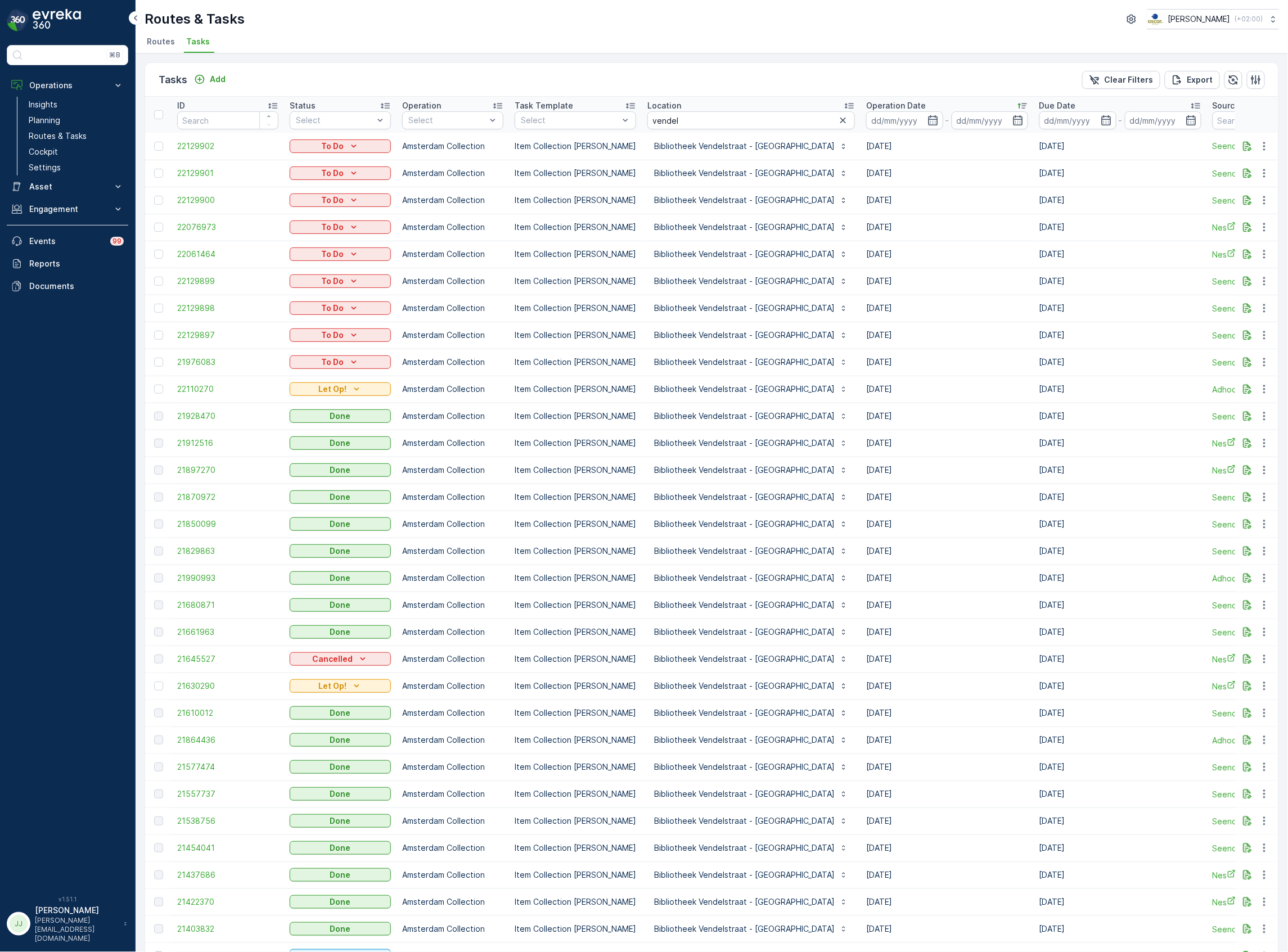
drag, startPoint x: 793, startPoint y: 360, endPoint x: 1105, endPoint y: 374, distance: 312.3
click at [1105, 374] on tr "21976083 To Do Amsterdam Collection Item Collection Oscar Regulier Bibliotheek …" at bounding box center [1066, 362] width 1842 height 27
click at [1105, 374] on td "30.09.2025" at bounding box center [1120, 362] width 173 height 27
drag, startPoint x: 708, startPoint y: 122, endPoint x: 636, endPoint y: 115, distance: 72.3
click at [642, 115] on th "Location vendel" at bounding box center [751, 115] width 219 height 36
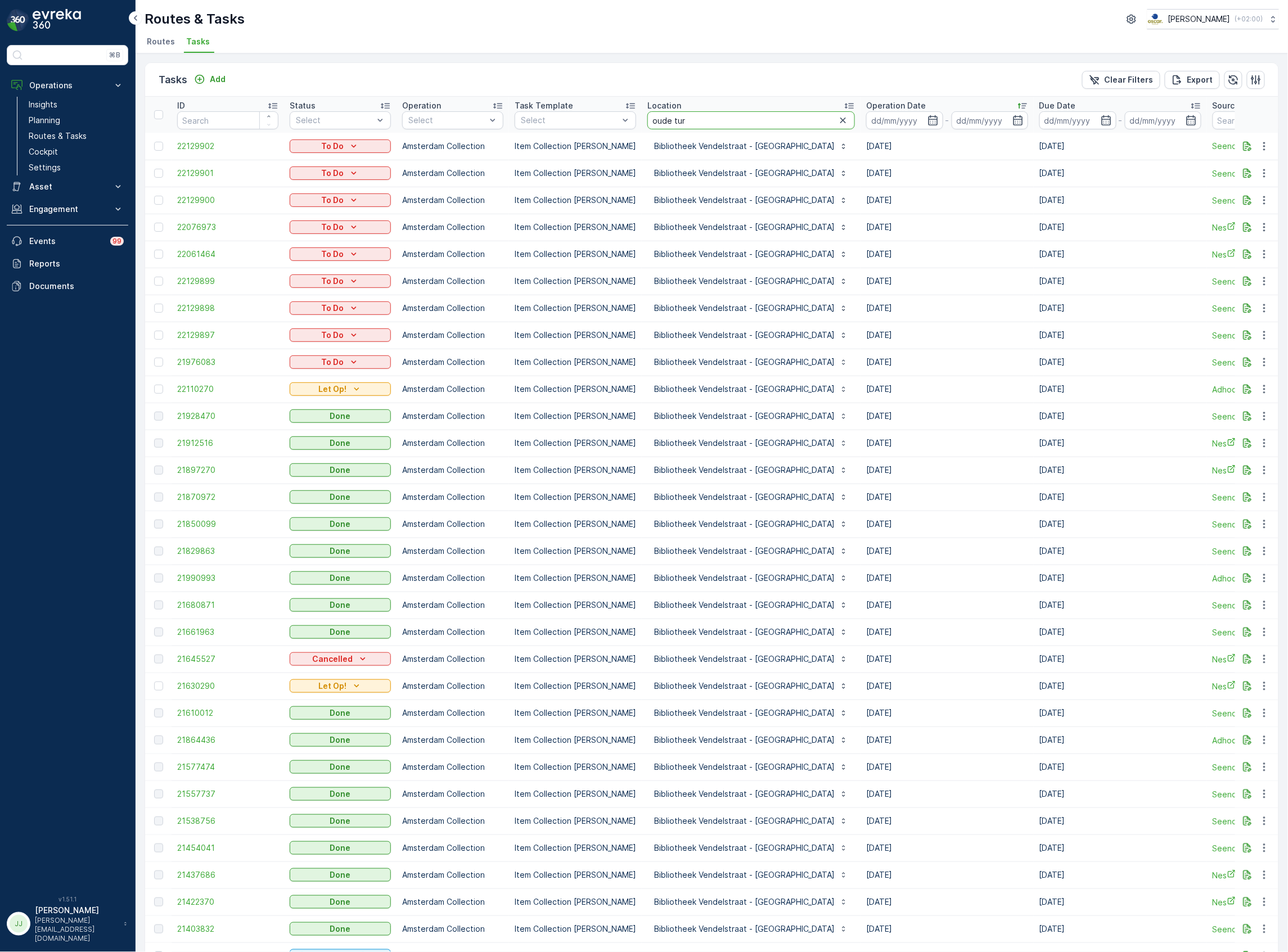
type input "oude turm"
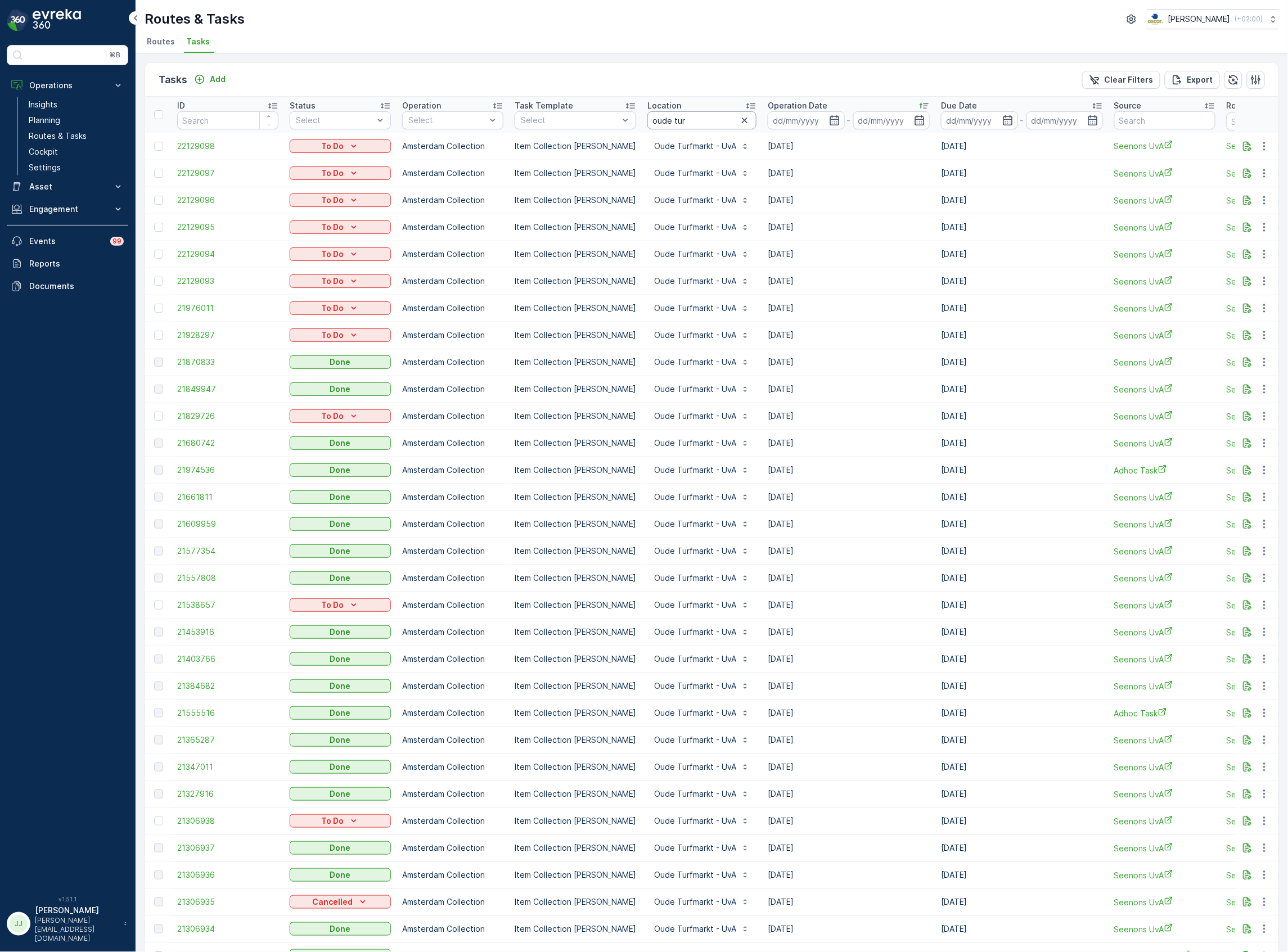
click at [682, 119] on input "oude tur" at bounding box center [702, 121] width 109 height 18
click at [202, 450] on td "21680742" at bounding box center [228, 443] width 113 height 27
click at [202, 448] on span "21680742" at bounding box center [228, 443] width 101 height 11
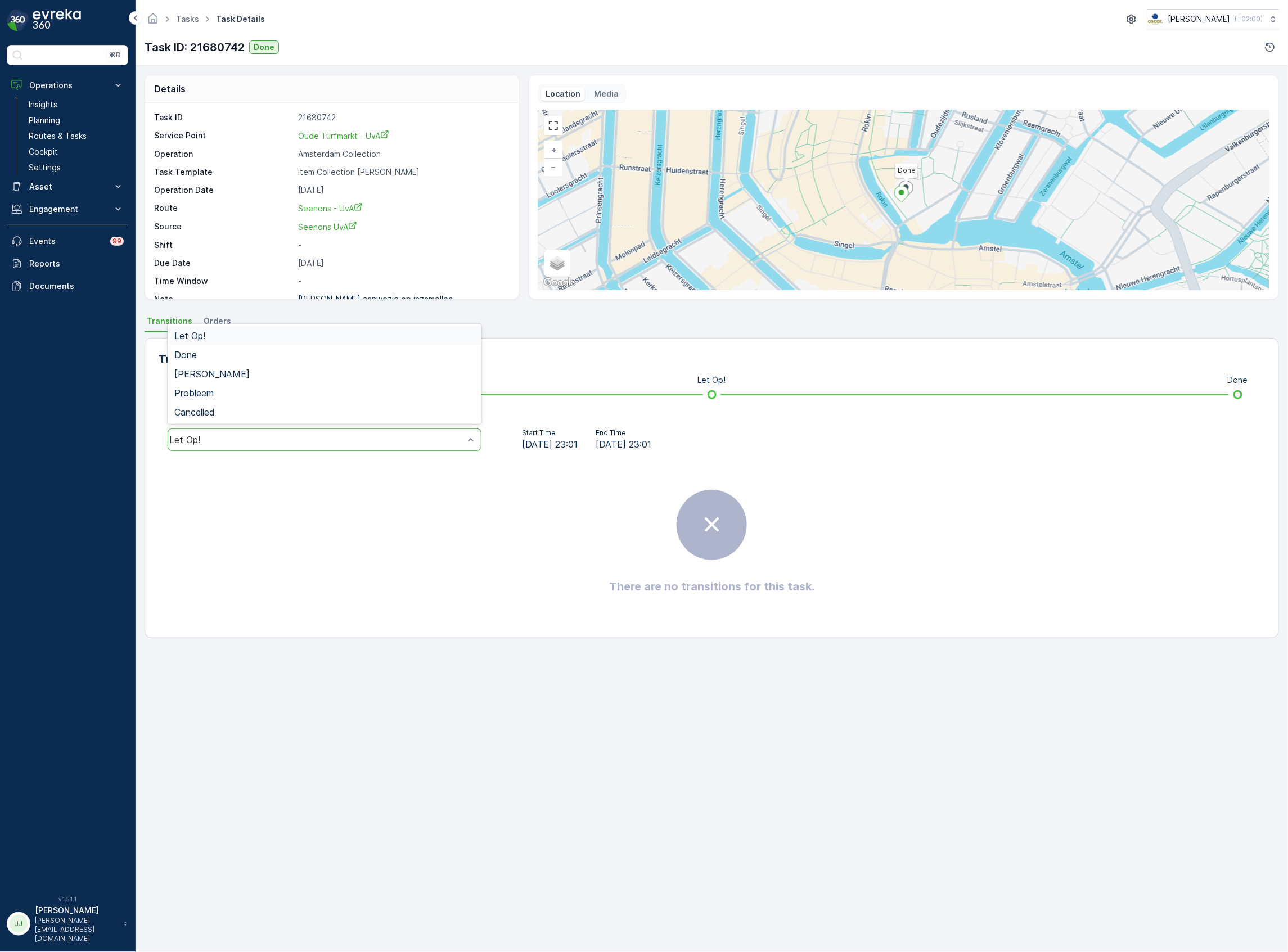
click at [235, 432] on div "Let Op!" at bounding box center [325, 439] width 314 height 23
click at [202, 354] on div "Done" at bounding box center [324, 355] width 300 height 10
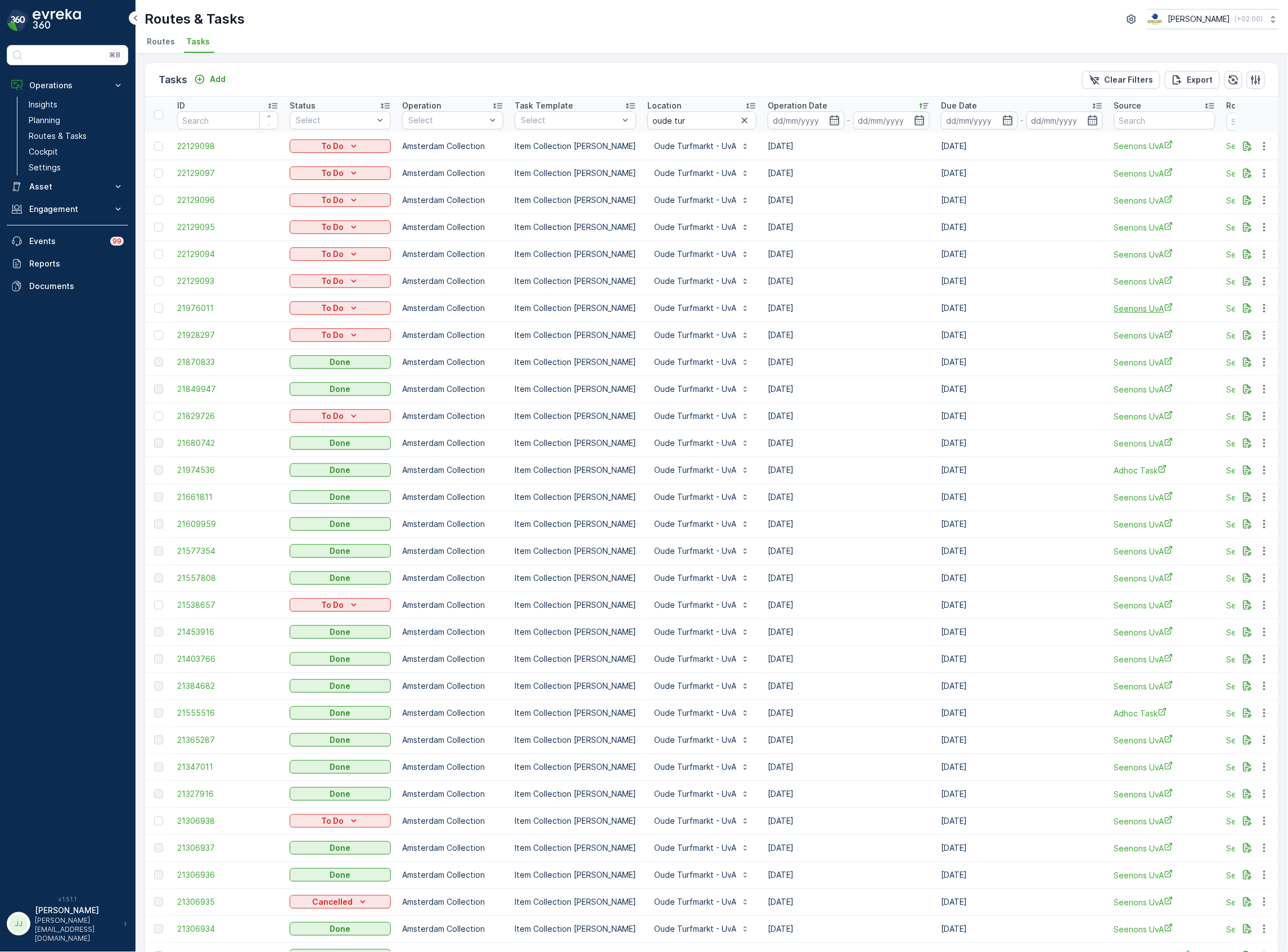
click at [1114, 314] on span "Seenons UvA" at bounding box center [1165, 308] width 101 height 12
click at [1227, 310] on span "Seenons - UvA" at bounding box center [1278, 308] width 101 height 12
click at [1227, 419] on span "Seenons - UvA" at bounding box center [1278, 417] width 101 height 12
drag, startPoint x: 696, startPoint y: 124, endPoint x: 624, endPoint y: 124, distance: 72.0
click at [626, 124] on tr "ID Status Select Operation Select Task Template Select Location oude tur Operat…" at bounding box center [1016, 115] width 1743 height 36
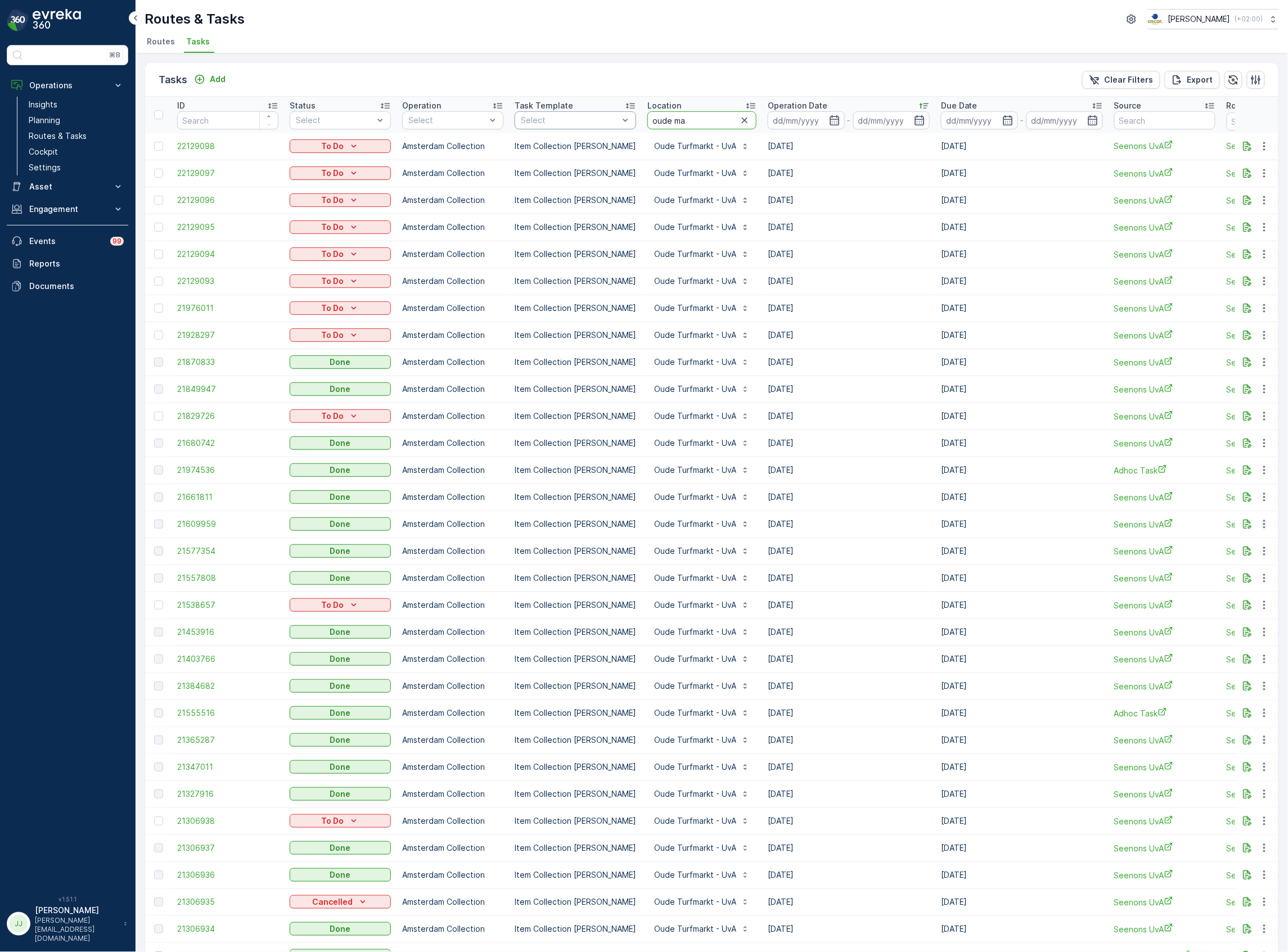
type input "oude man"
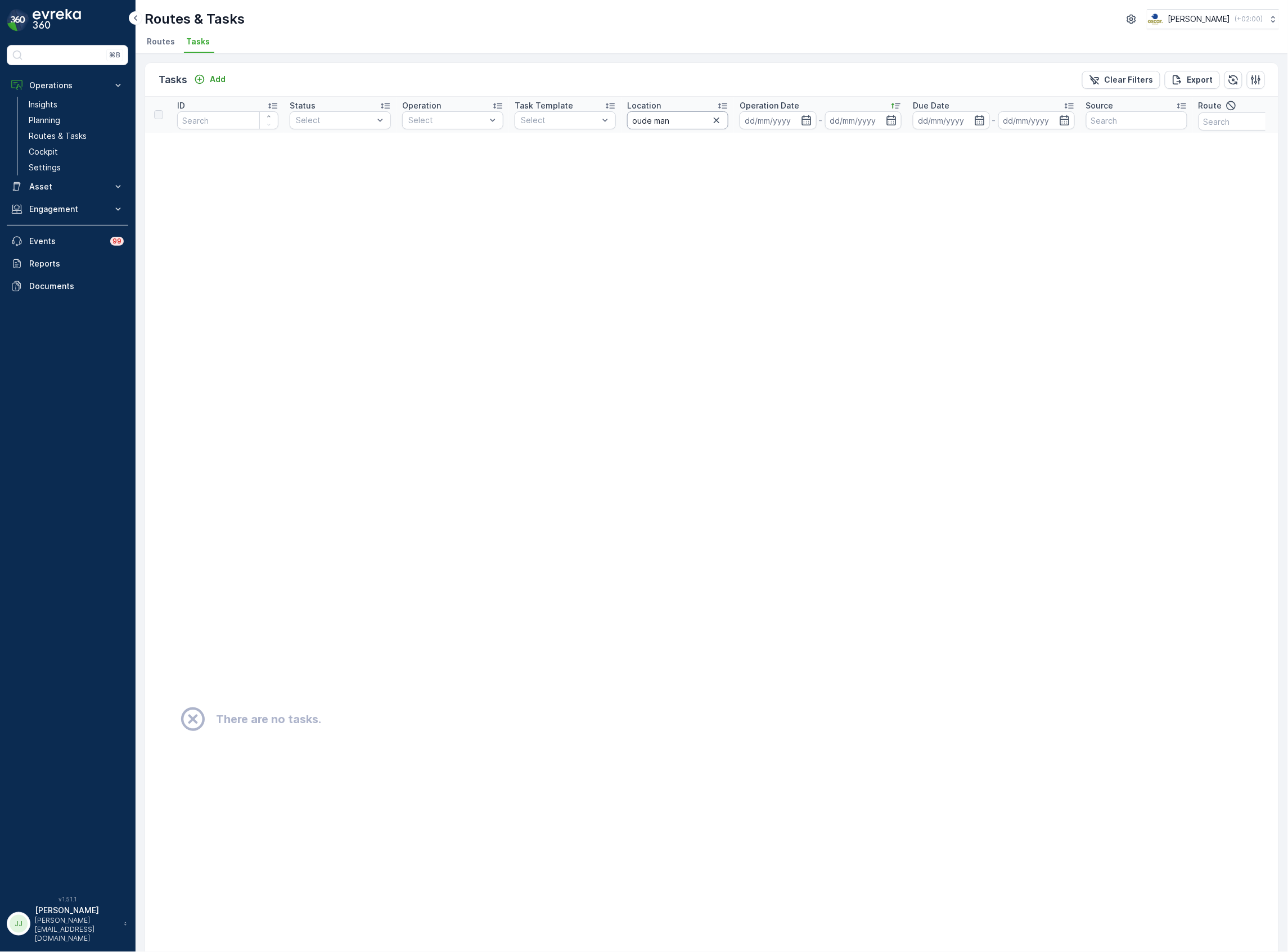
click at [655, 121] on input "oude man" at bounding box center [678, 121] width 101 height 18
type input "oudeman"
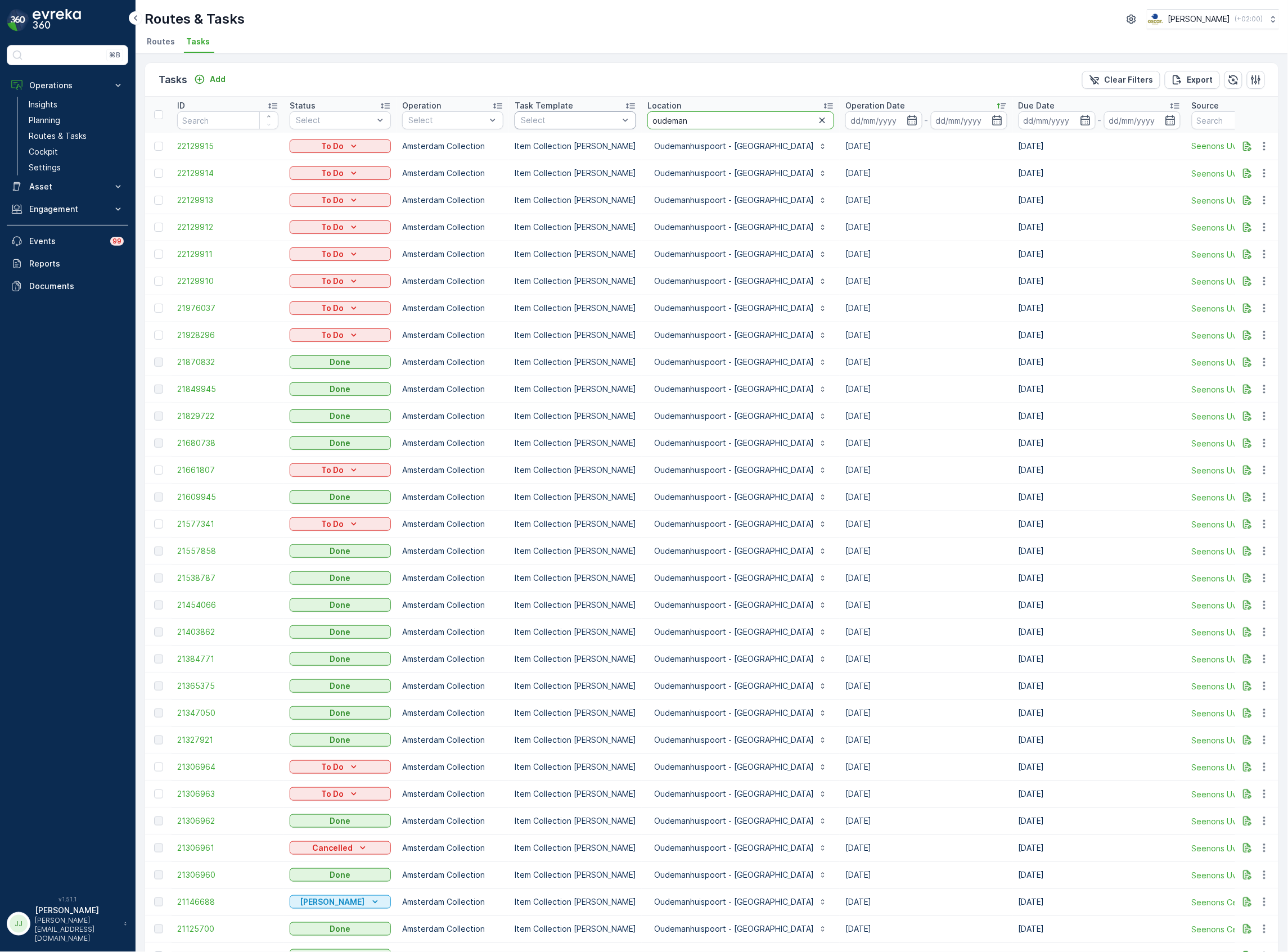
drag, startPoint x: 694, startPoint y: 116, endPoint x: 602, endPoint y: 122, distance: 92.2
click at [602, 122] on tr "ID Status Select Operation Select Task Template Select Location oudeman Operati…" at bounding box center [1055, 115] width 1821 height 36
click at [692, 126] on input "oudeman" at bounding box center [741, 121] width 187 height 18
drag, startPoint x: 692, startPoint y: 126, endPoint x: 646, endPoint y: 126, distance: 46.0
click at [648, 126] on input "oudeman" at bounding box center [741, 121] width 187 height 18
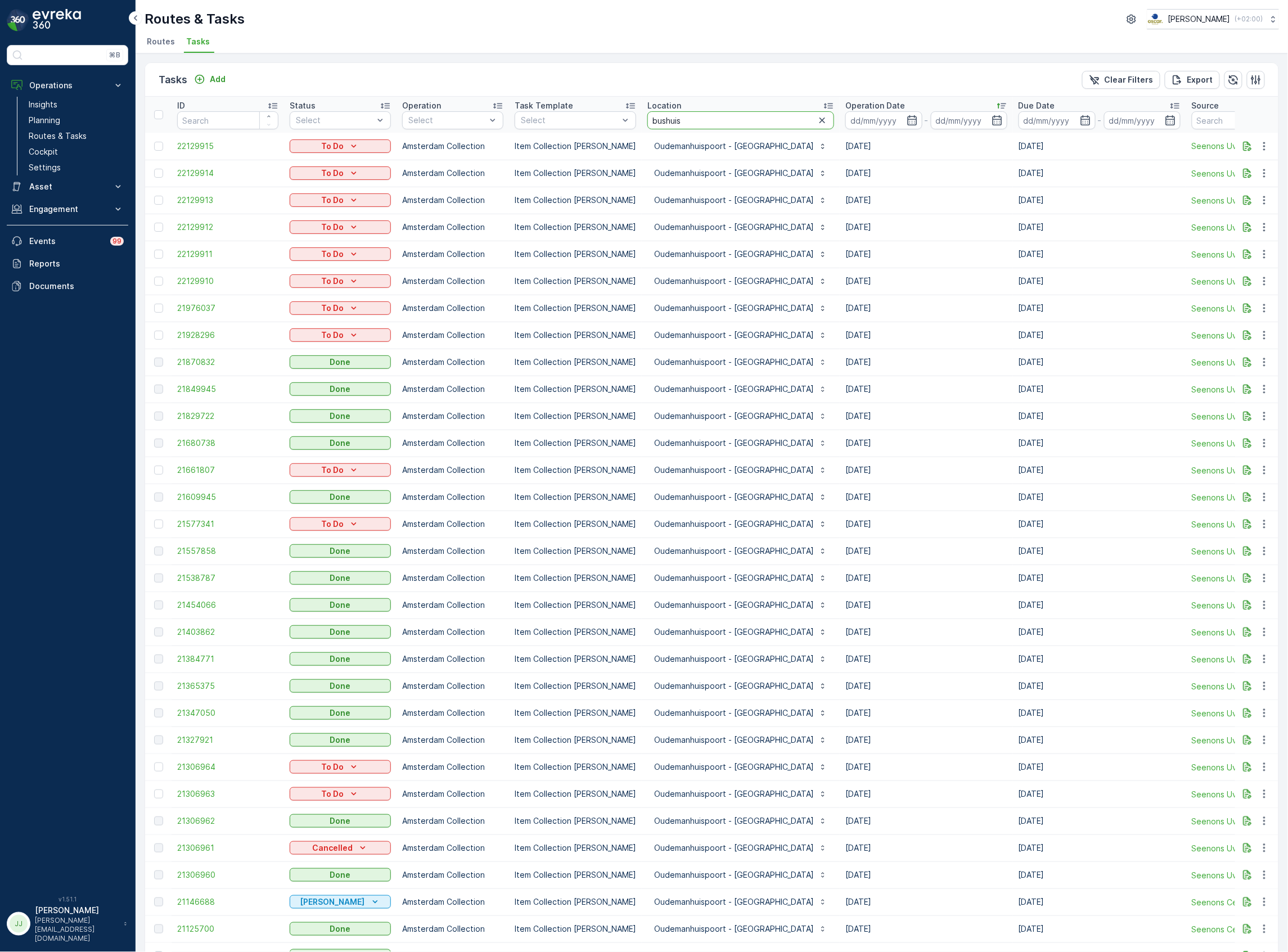
type input "bushuis"
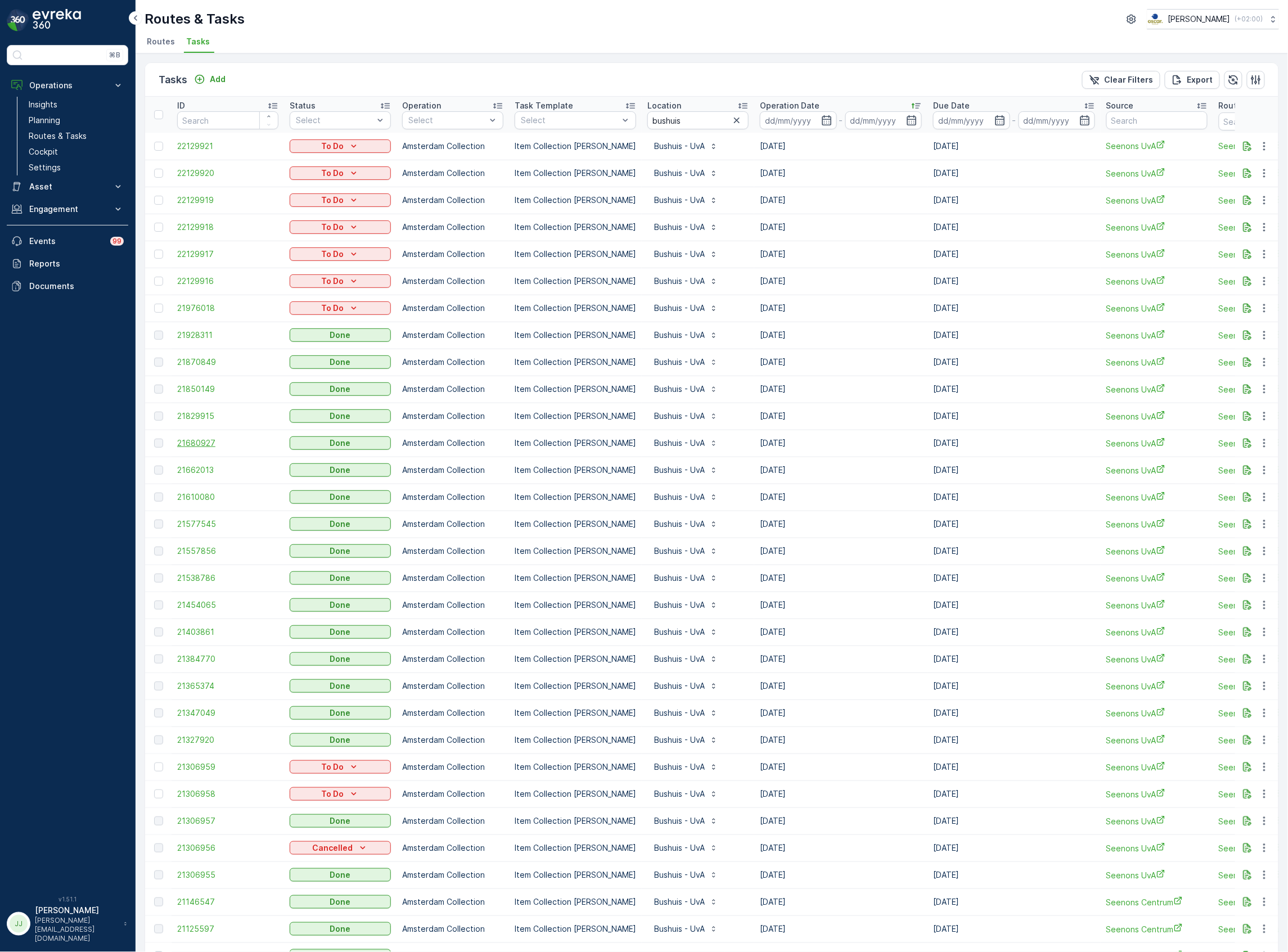
click at [197, 441] on span "21680927" at bounding box center [228, 443] width 101 height 11
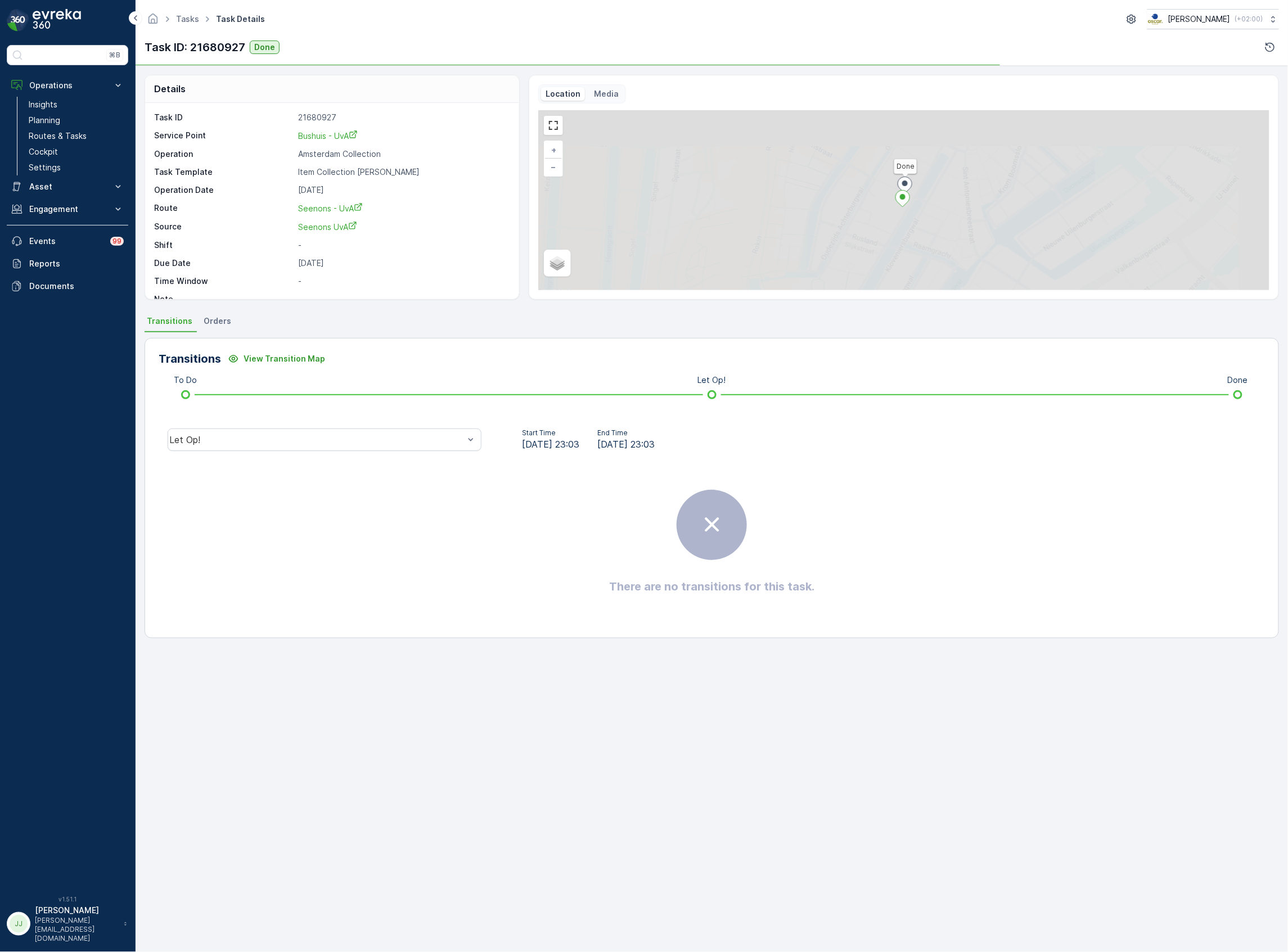
click at [275, 422] on div "Let Op!" at bounding box center [325, 440] width 332 height 36
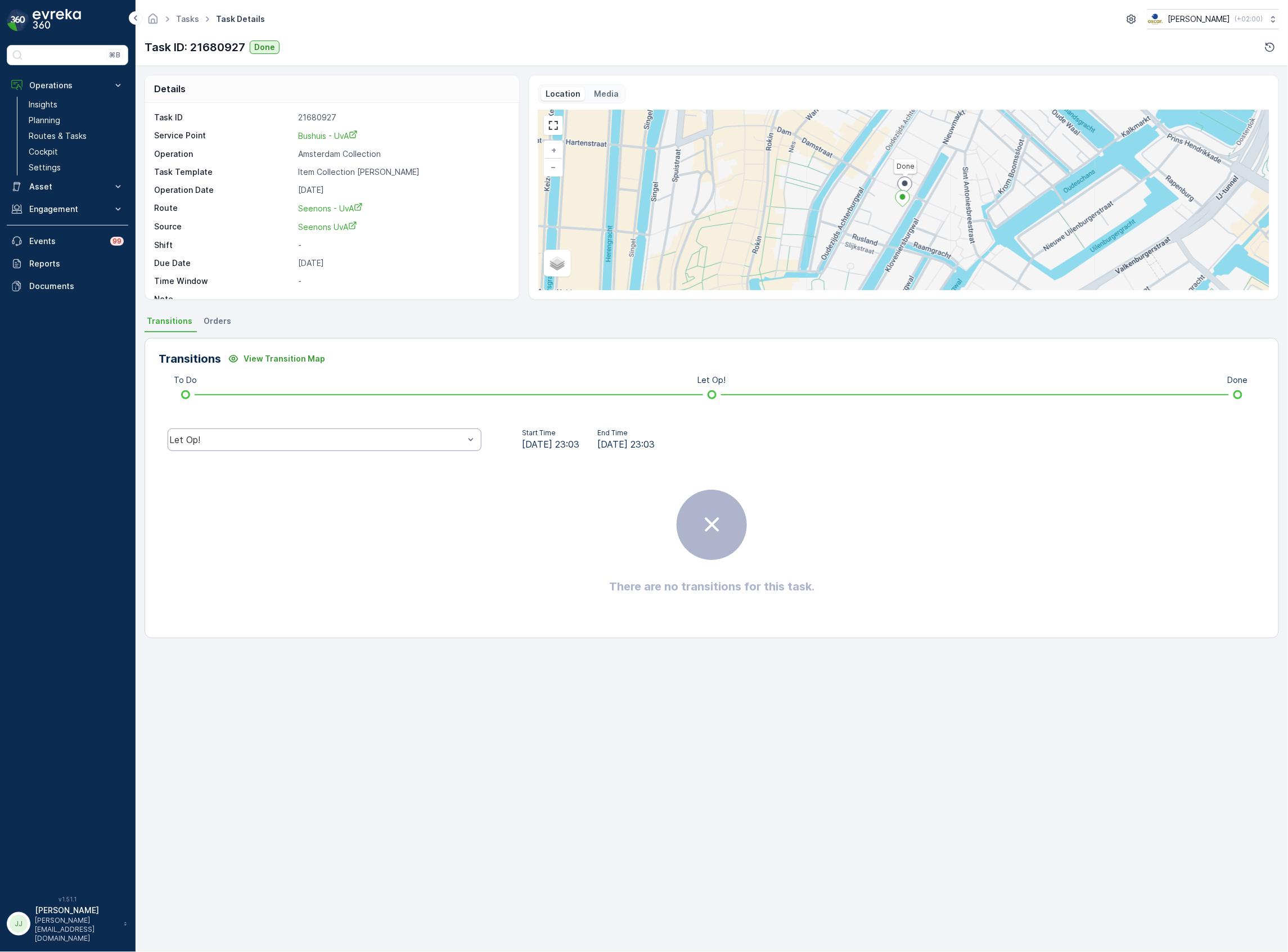
click at [270, 434] on div "Let Op!" at bounding box center [325, 439] width 314 height 23
click at [194, 353] on span "Done" at bounding box center [185, 355] width 23 height 10
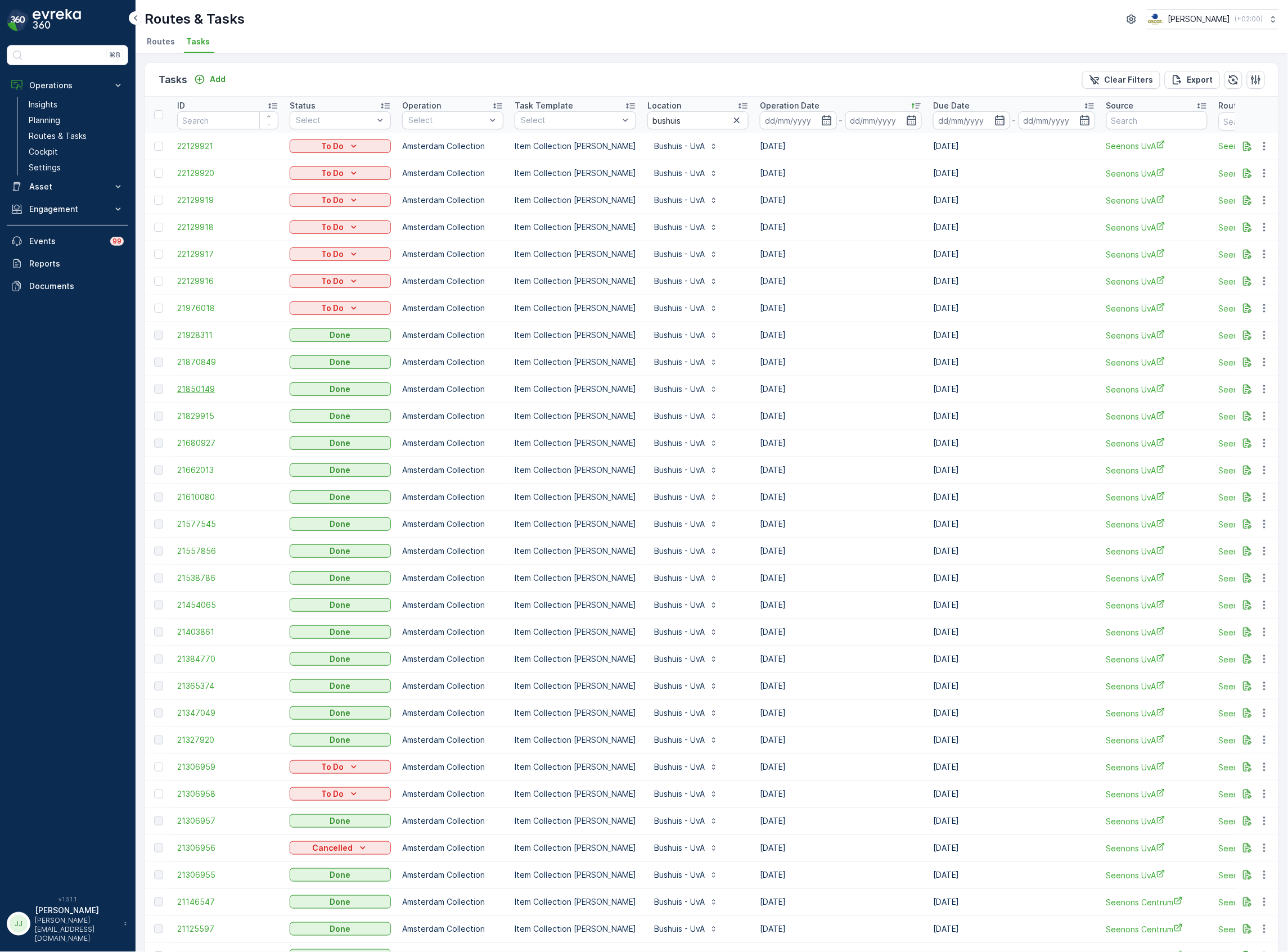
click at [211, 387] on span "21850149" at bounding box center [228, 389] width 101 height 11
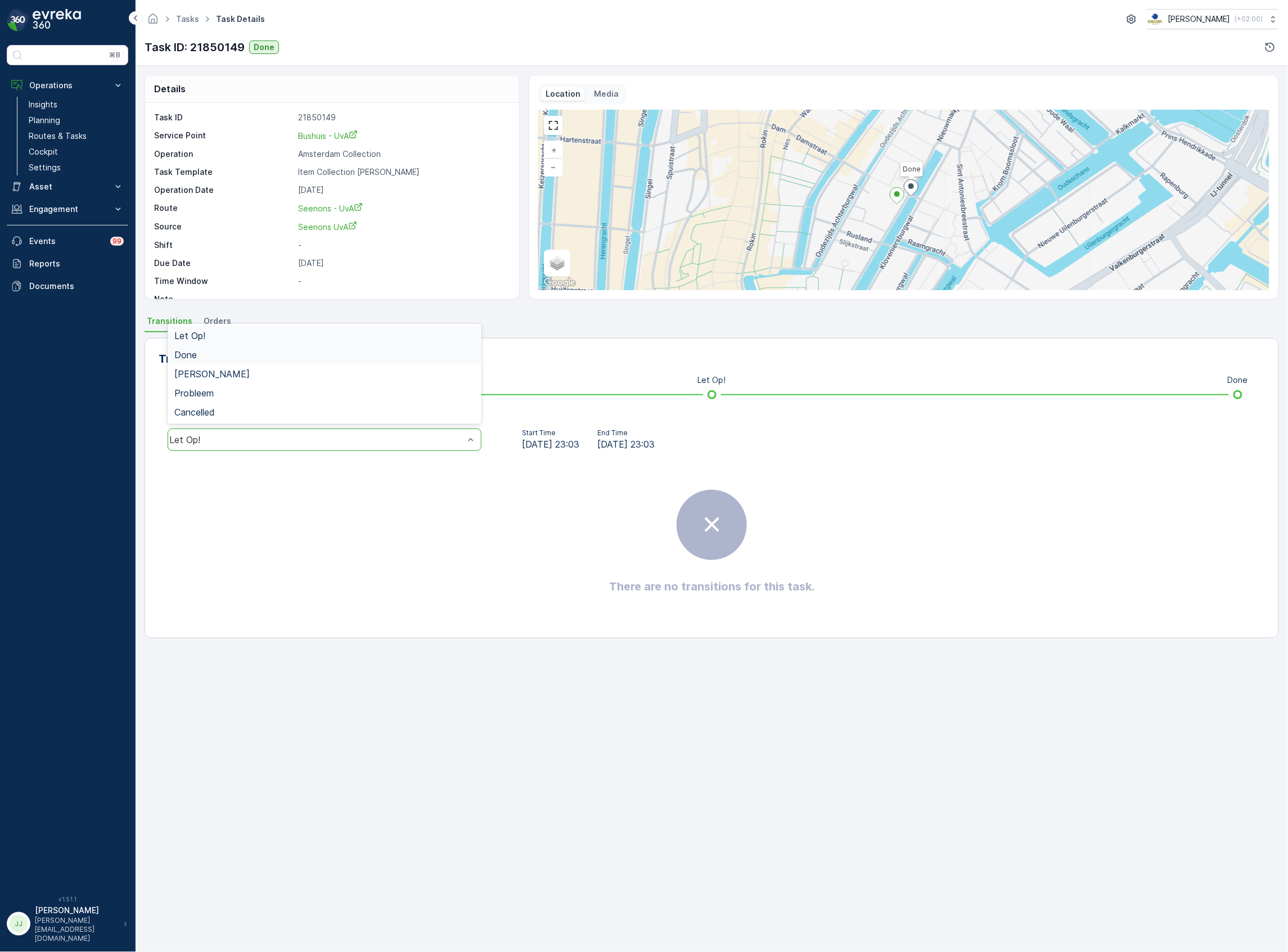
click at [196, 351] on span "Done" at bounding box center [185, 355] width 23 height 10
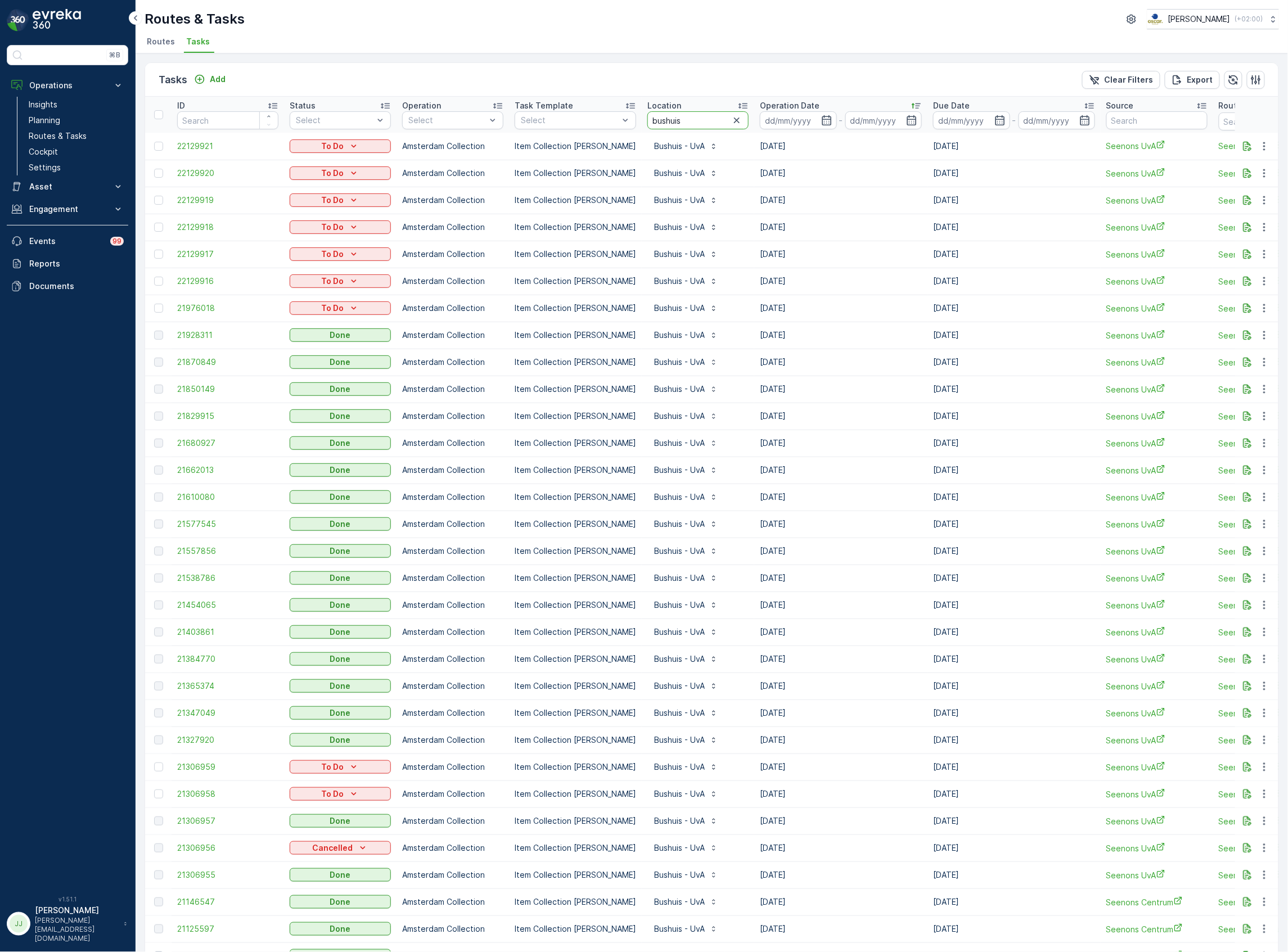
drag, startPoint x: 660, startPoint y: 124, endPoint x: 631, endPoint y: 122, distance: 29.1
click at [631, 122] on tr "ID Status Select Operation Select Task Template Select Location bushuis Operati…" at bounding box center [1013, 115] width 1735 height 36
type input "milieu"
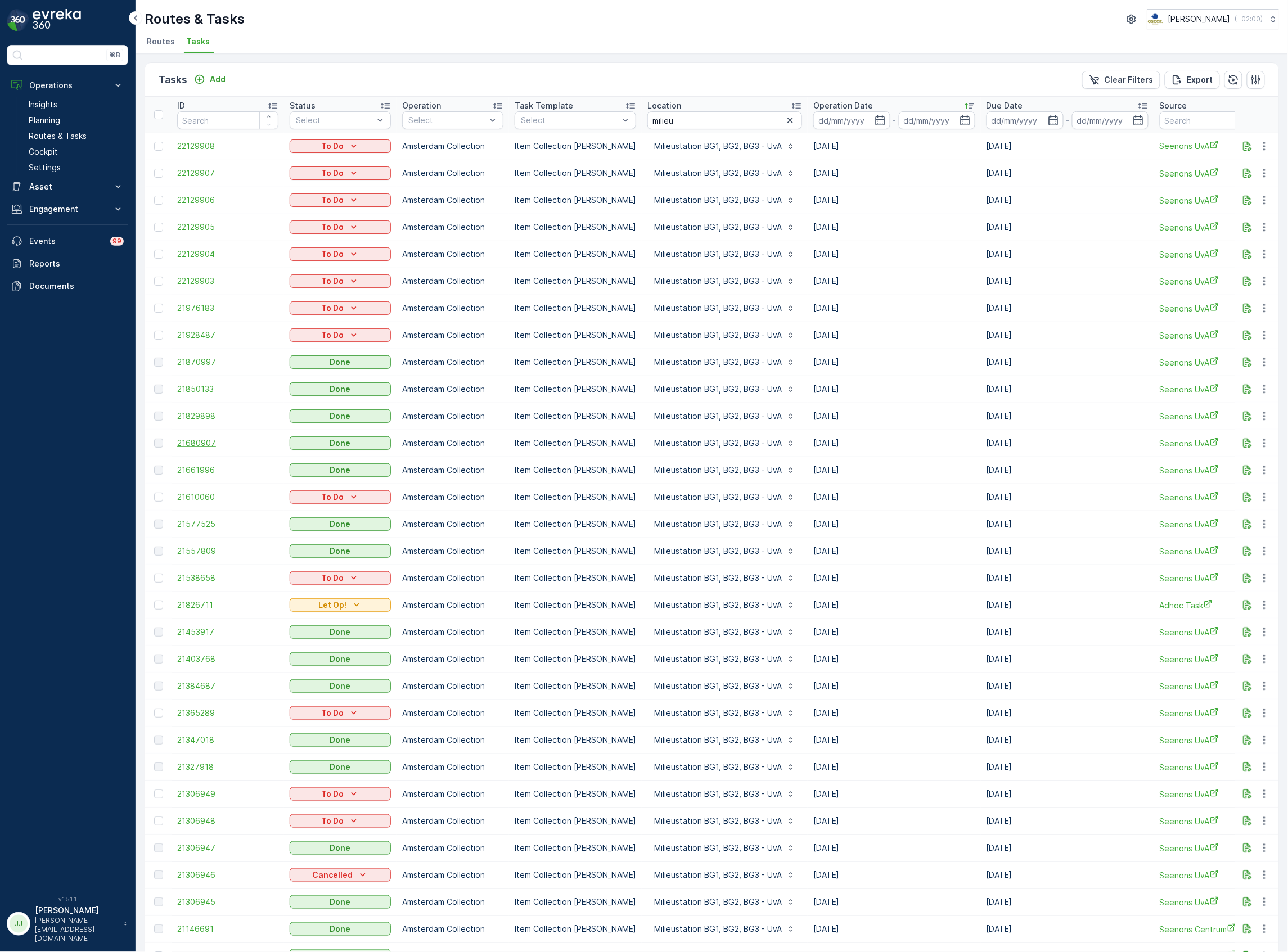
click at [178, 443] on span "21680907" at bounding box center [228, 443] width 101 height 11
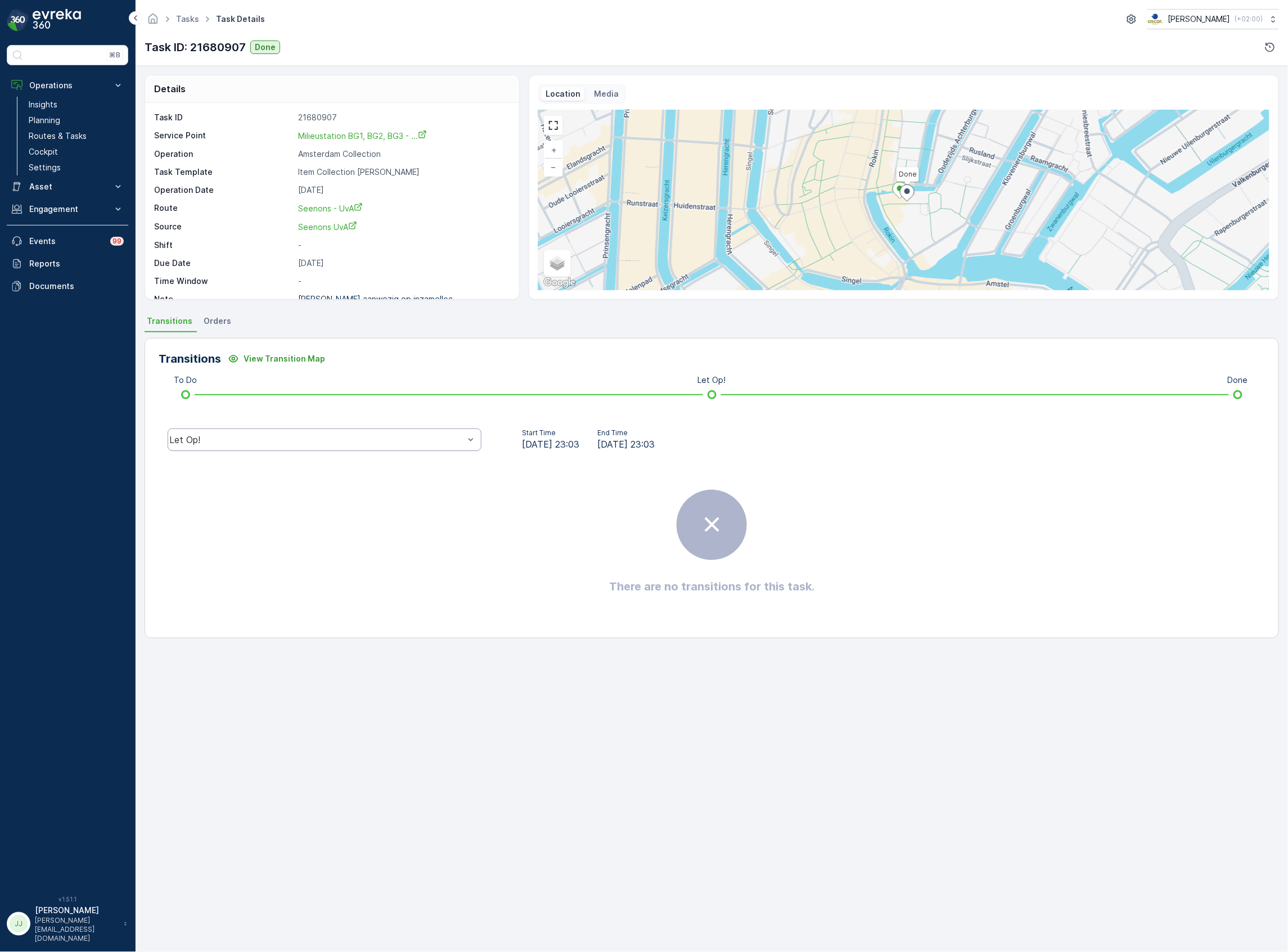
drag, startPoint x: 345, startPoint y: 430, endPoint x: 304, endPoint y: 430, distance: 41.0
click at [345, 431] on div "Let Op!" at bounding box center [325, 439] width 314 height 23
click at [224, 353] on div "Done" at bounding box center [324, 355] width 300 height 10
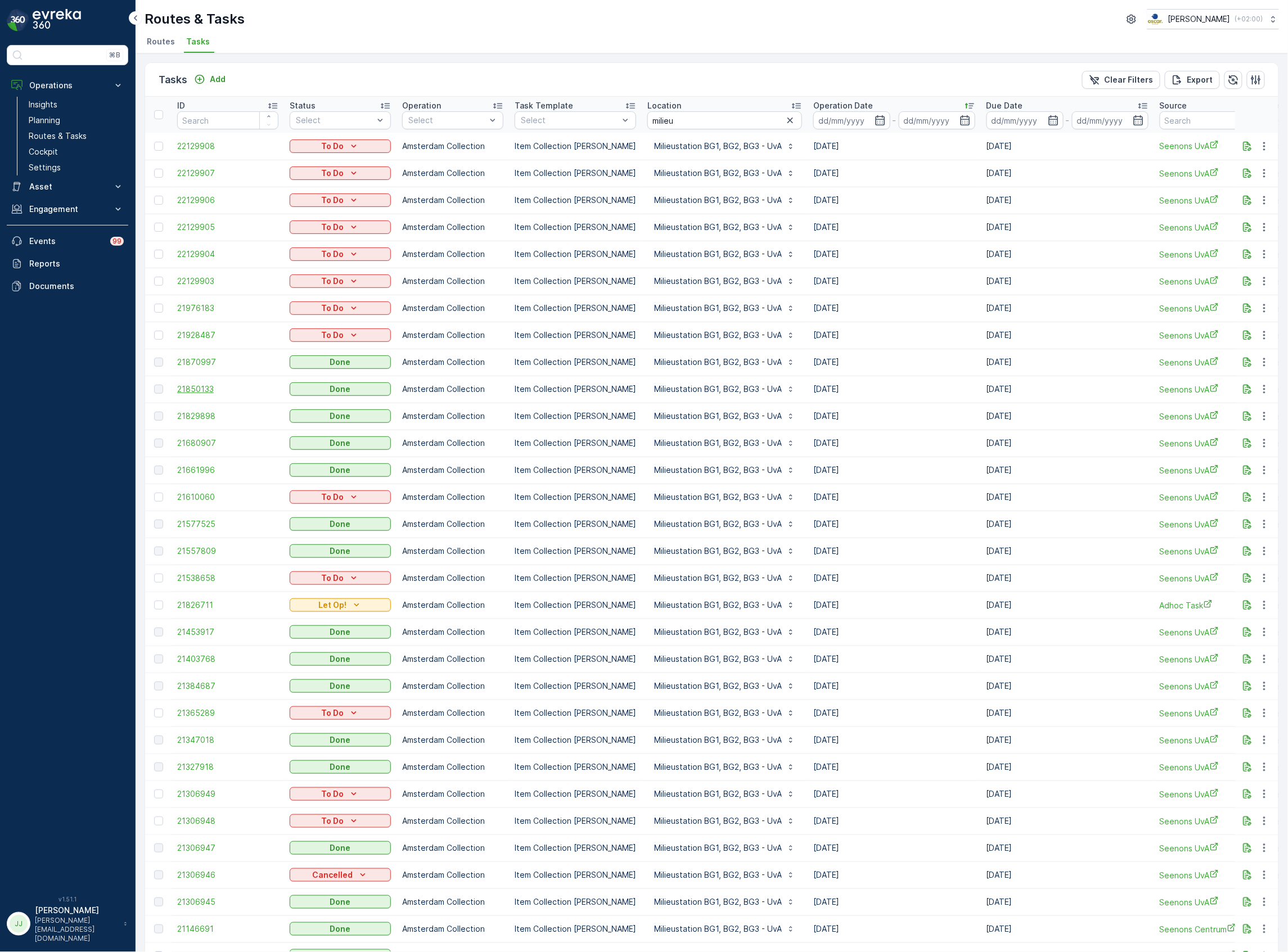
click at [209, 389] on span "21850133" at bounding box center [228, 389] width 101 height 11
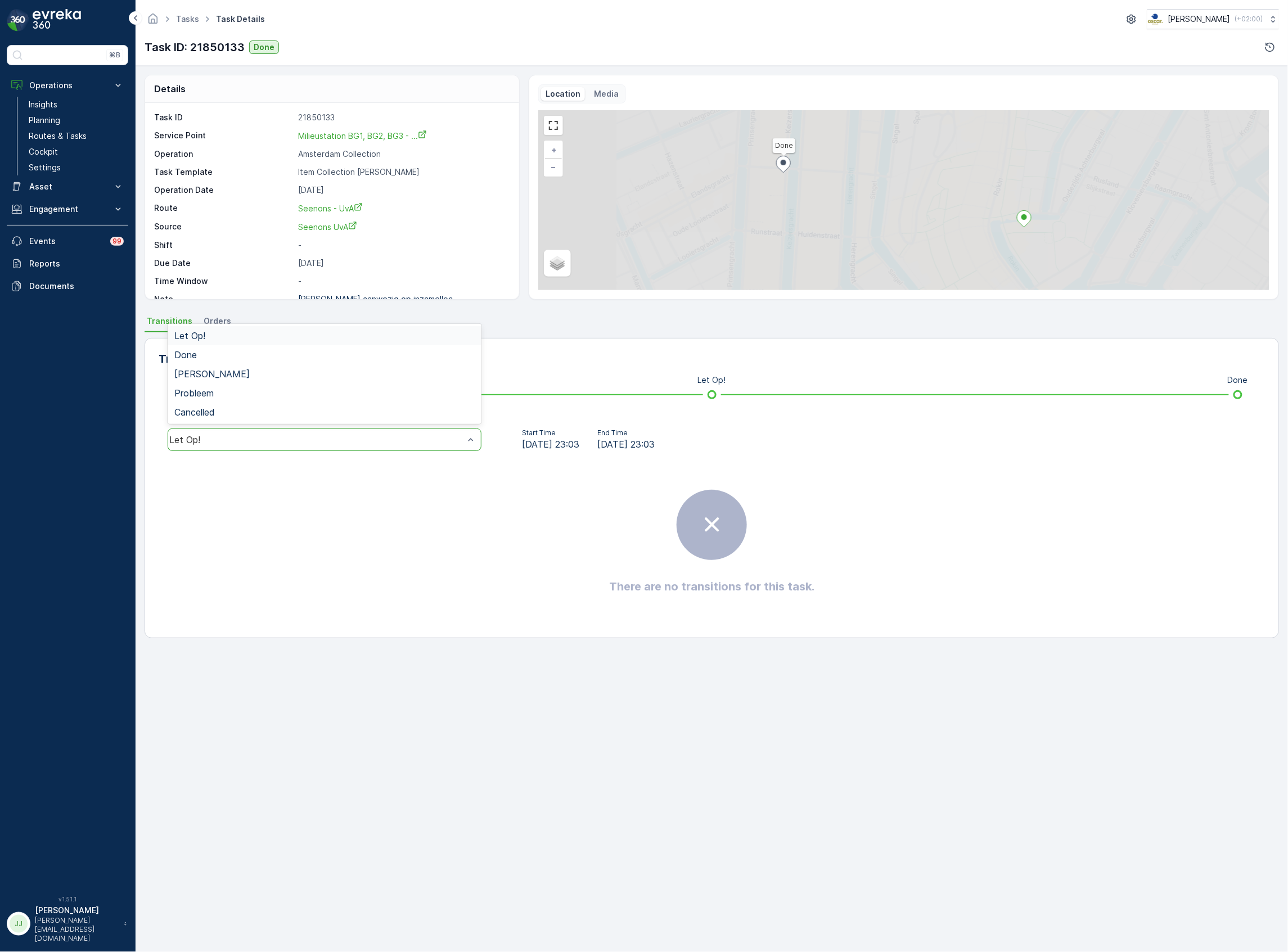
drag, startPoint x: 250, startPoint y: 443, endPoint x: 248, endPoint y: 436, distance: 7.3
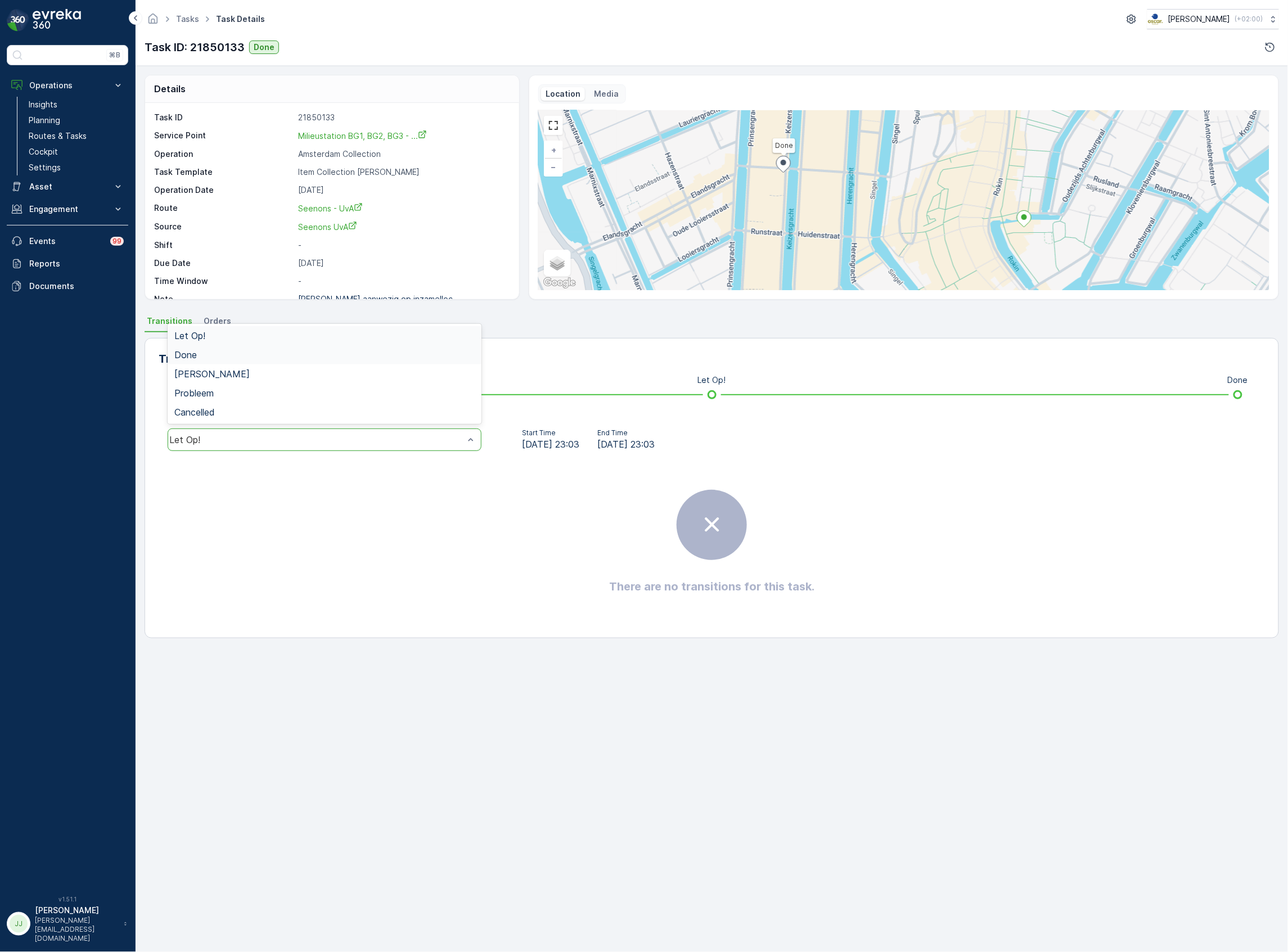
click at [220, 358] on div "Done" at bounding box center [324, 355] width 300 height 10
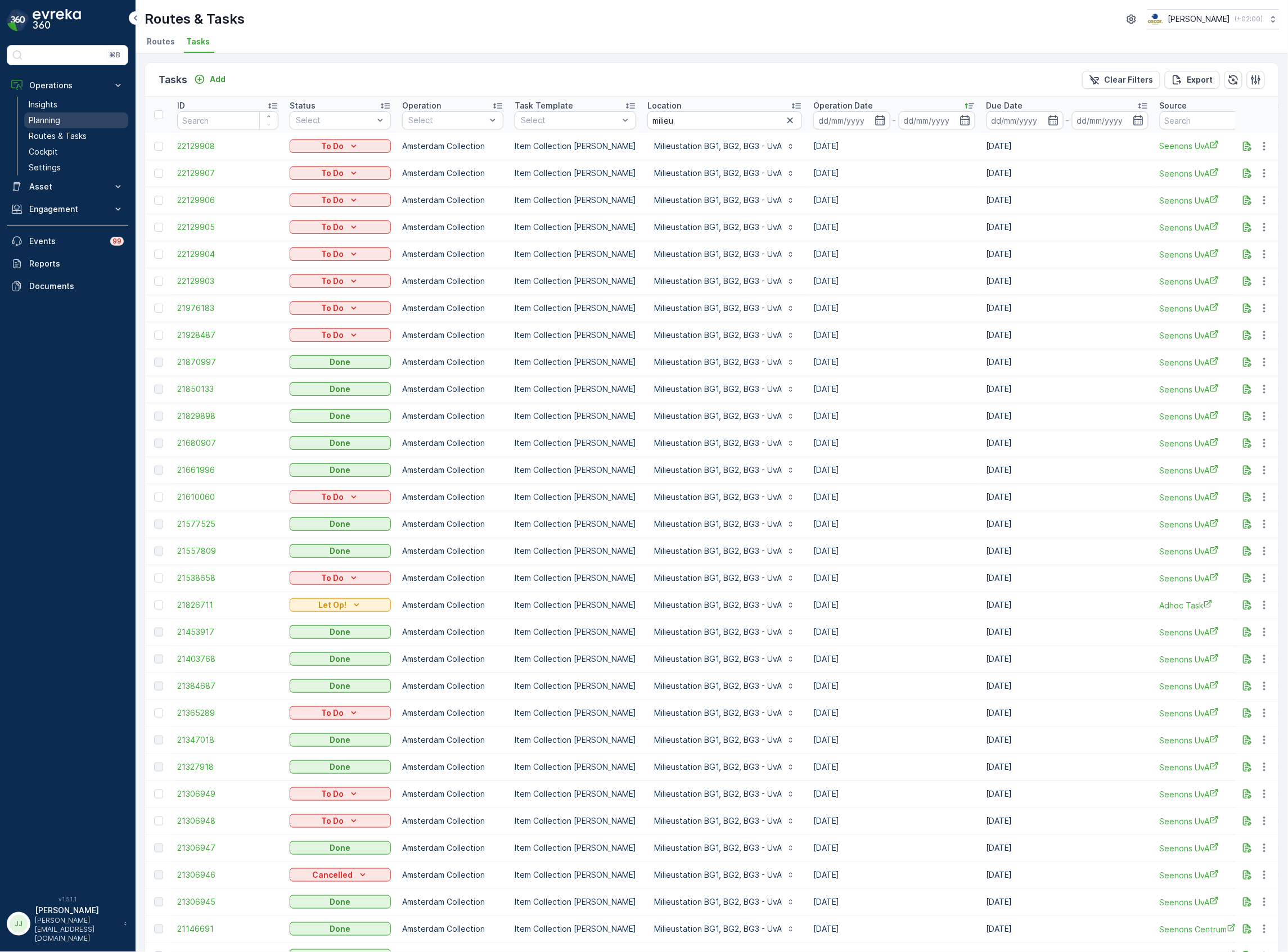
click at [70, 121] on link "Planning" at bounding box center [76, 121] width 104 height 16
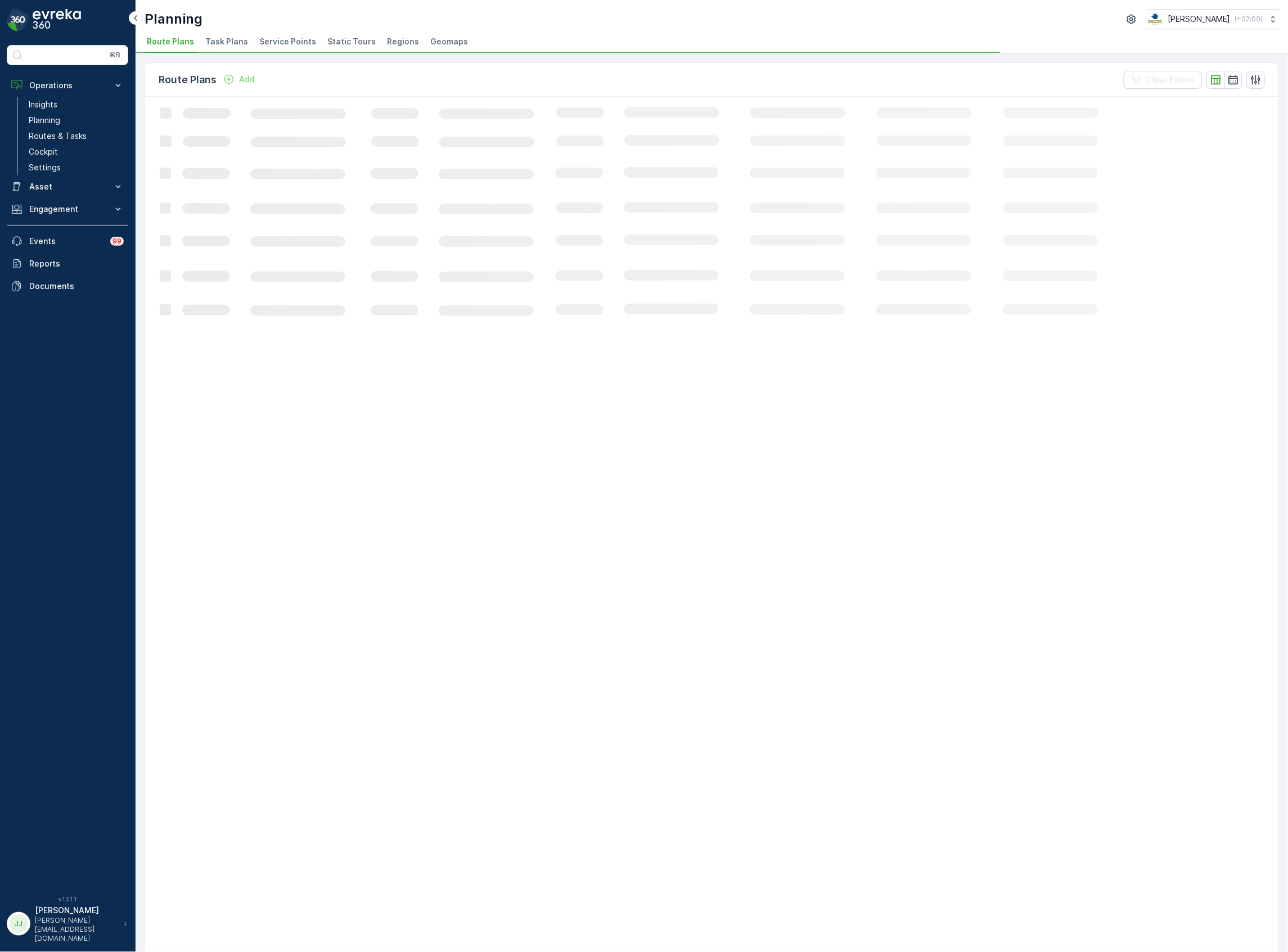
click at [219, 37] on span "Task Plans" at bounding box center [227, 41] width 43 height 11
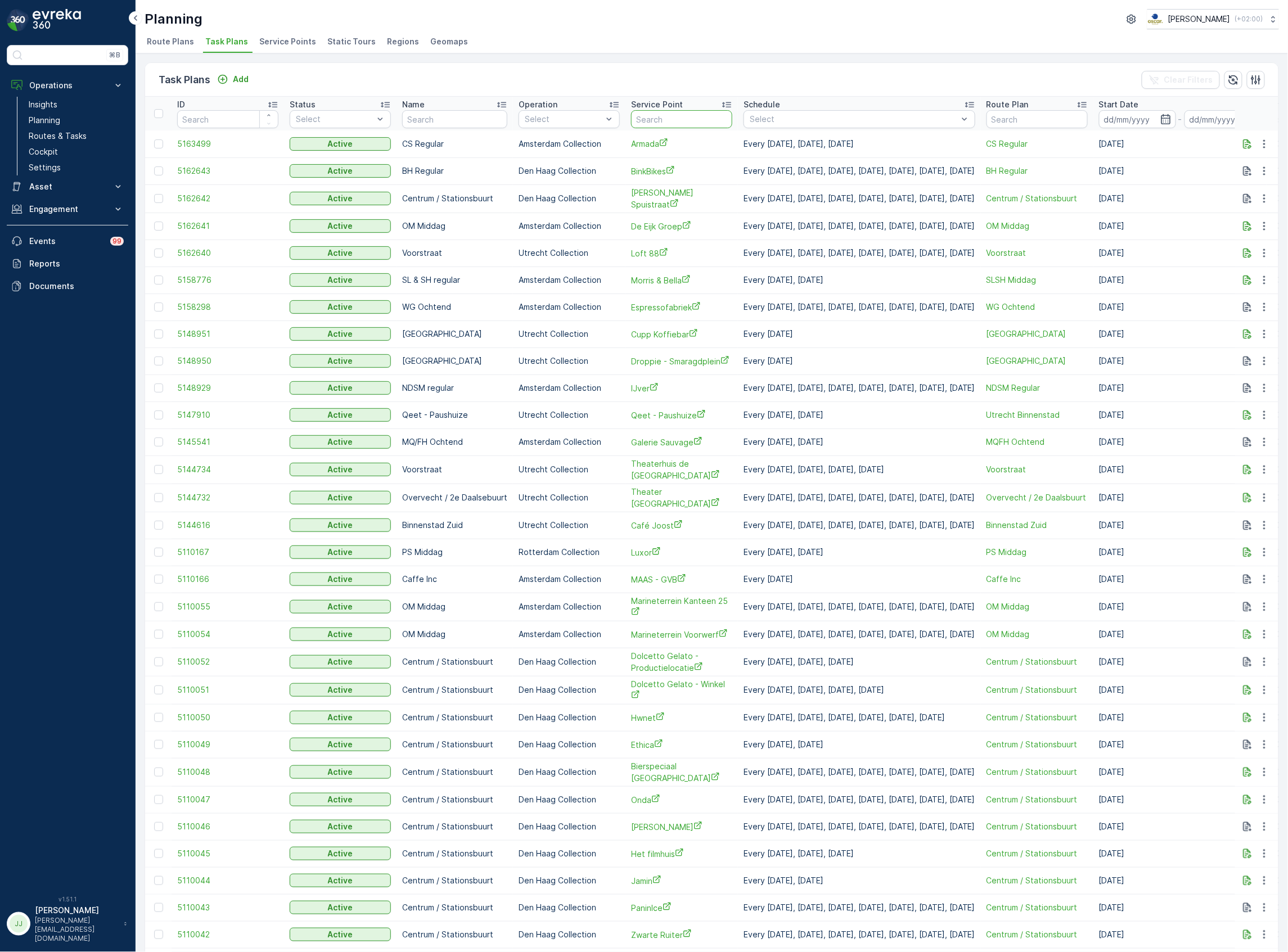
click at [640, 113] on input "text" at bounding box center [682, 119] width 101 height 18
type input "crada"
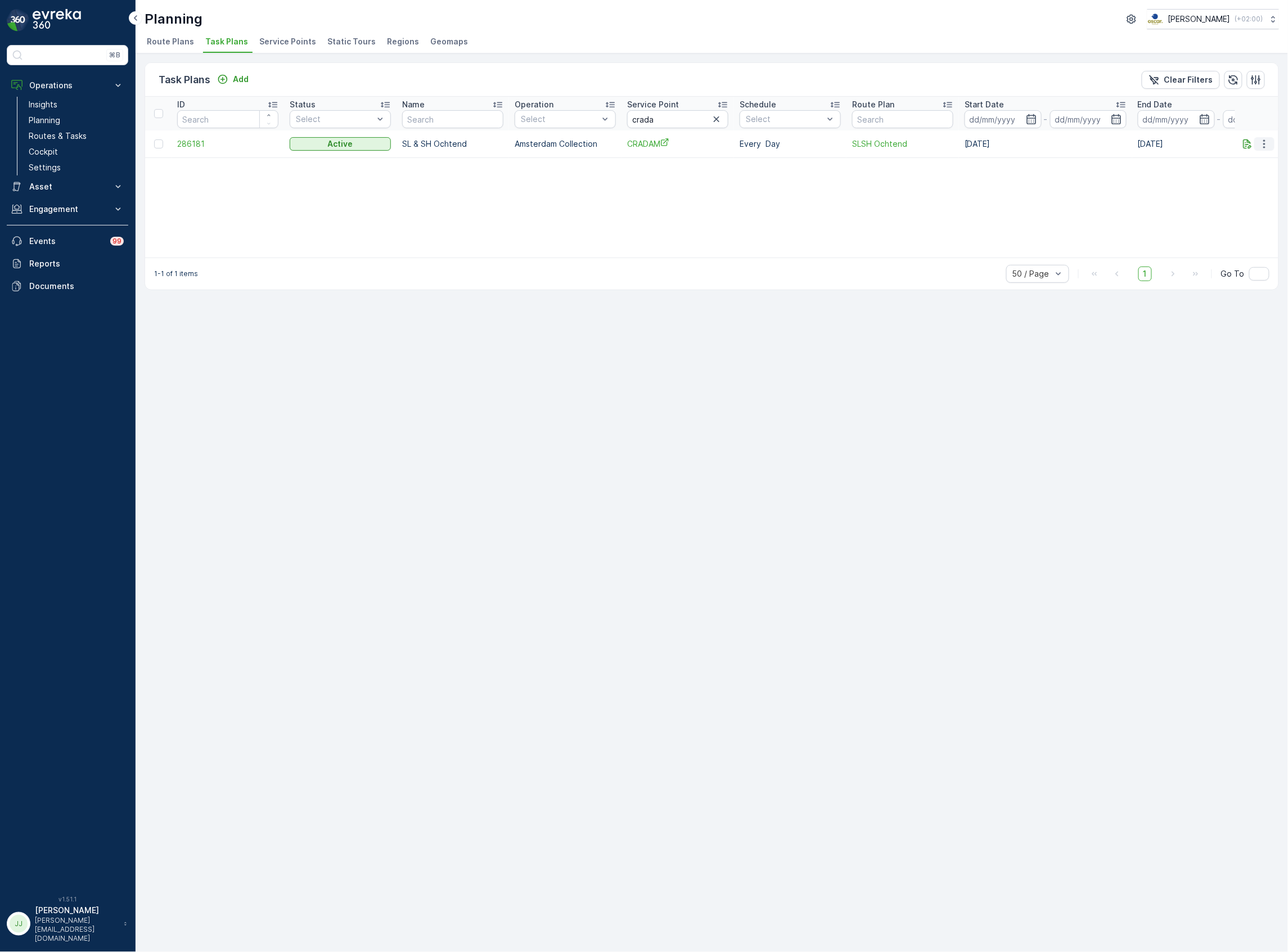
click at [1265, 144] on icon "button" at bounding box center [1264, 143] width 2 height 8
click at [1254, 173] on span "Edit Task Plan" at bounding box center [1245, 176] width 53 height 11
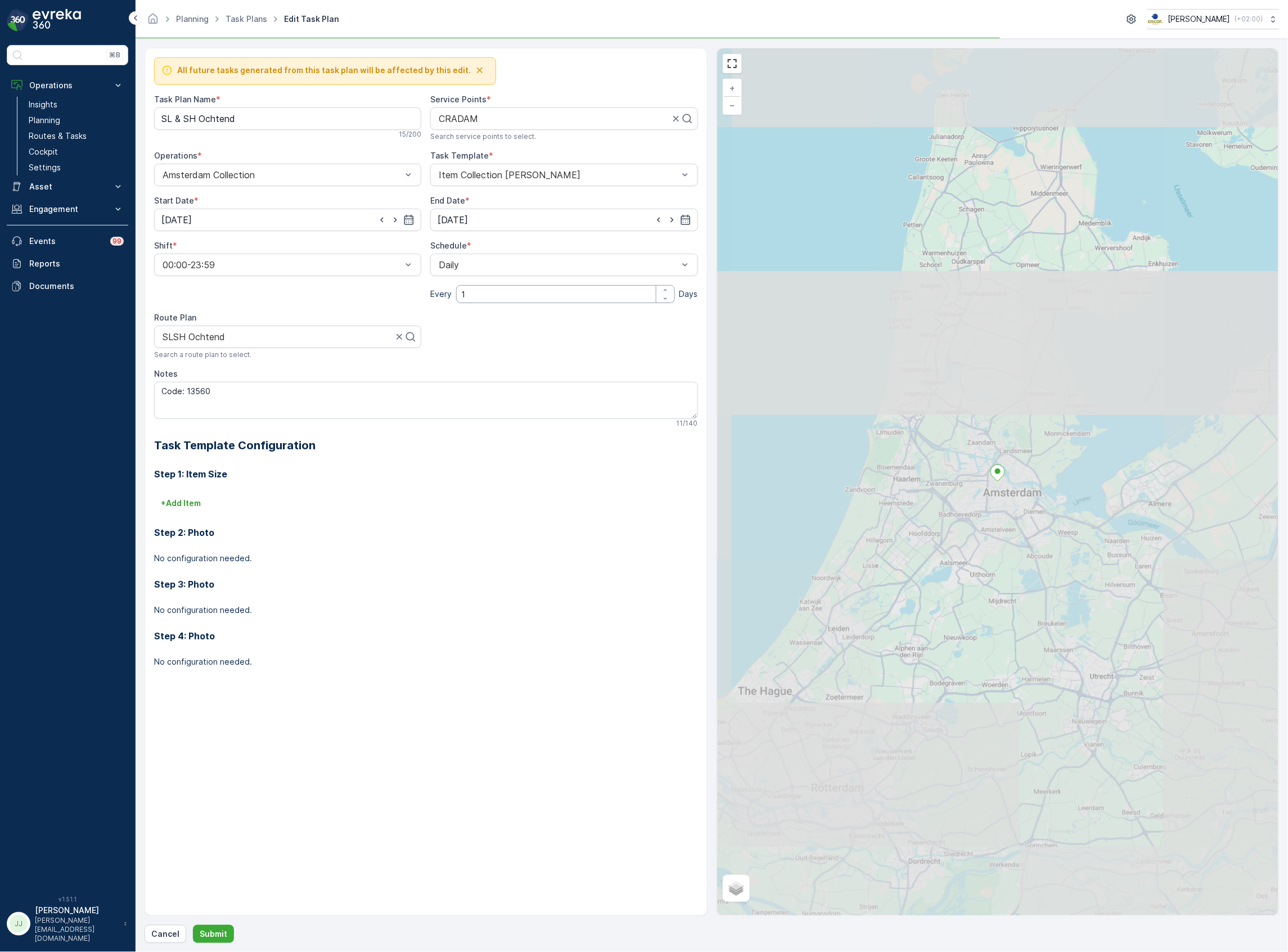
click at [564, 299] on input "1" at bounding box center [565, 294] width 218 height 18
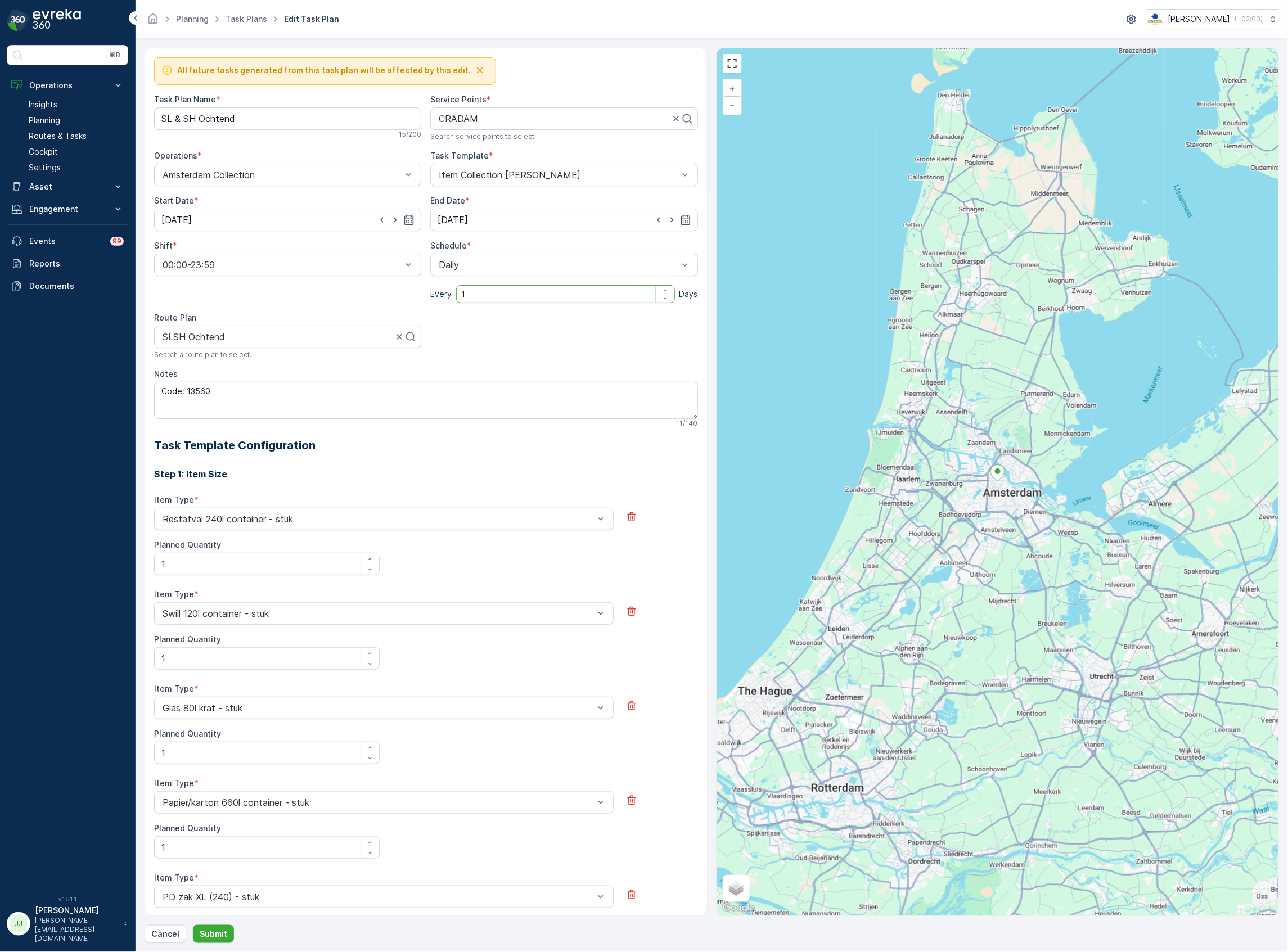
click at [487, 297] on input "1" at bounding box center [565, 294] width 218 height 18
click at [480, 311] on div "Weekly" at bounding box center [563, 312] width 253 height 10
click at [446, 284] on div at bounding box center [440, 286] width 19 height 19
click at [440, 276] on input "Mon" at bounding box center [440, 276] width 0 height 0
click at [469, 290] on div at bounding box center [468, 286] width 9 height 9
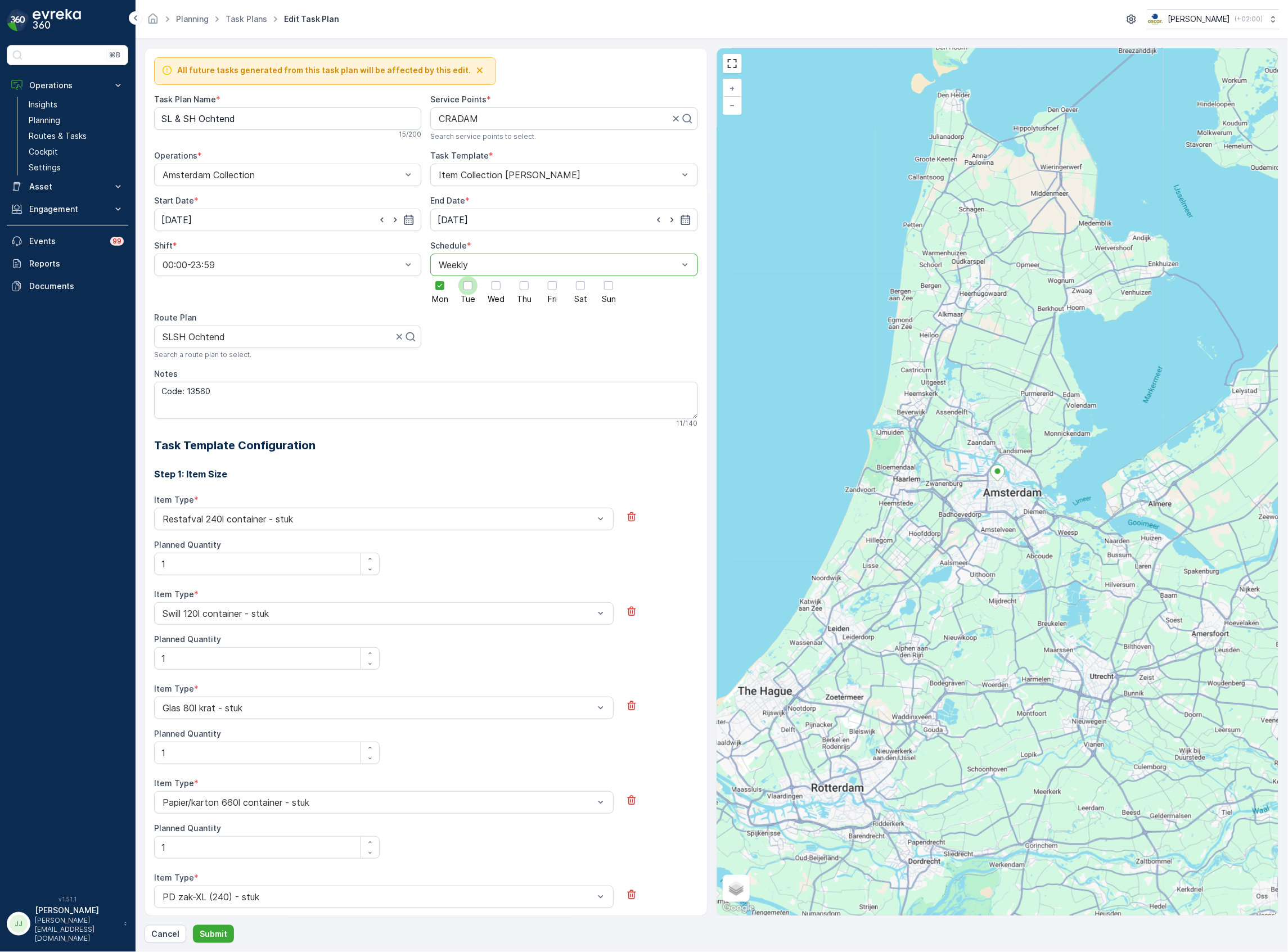
click at [468, 276] on input "Tue" at bounding box center [468, 276] width 0 height 0
click at [489, 288] on div at bounding box center [497, 286] width 19 height 19
click at [496, 276] on input "Wed" at bounding box center [496, 276] width 0 height 0
click at [523, 284] on div at bounding box center [524, 286] width 9 height 9
click at [524, 276] on input "Thu" at bounding box center [524, 276] width 0 height 0
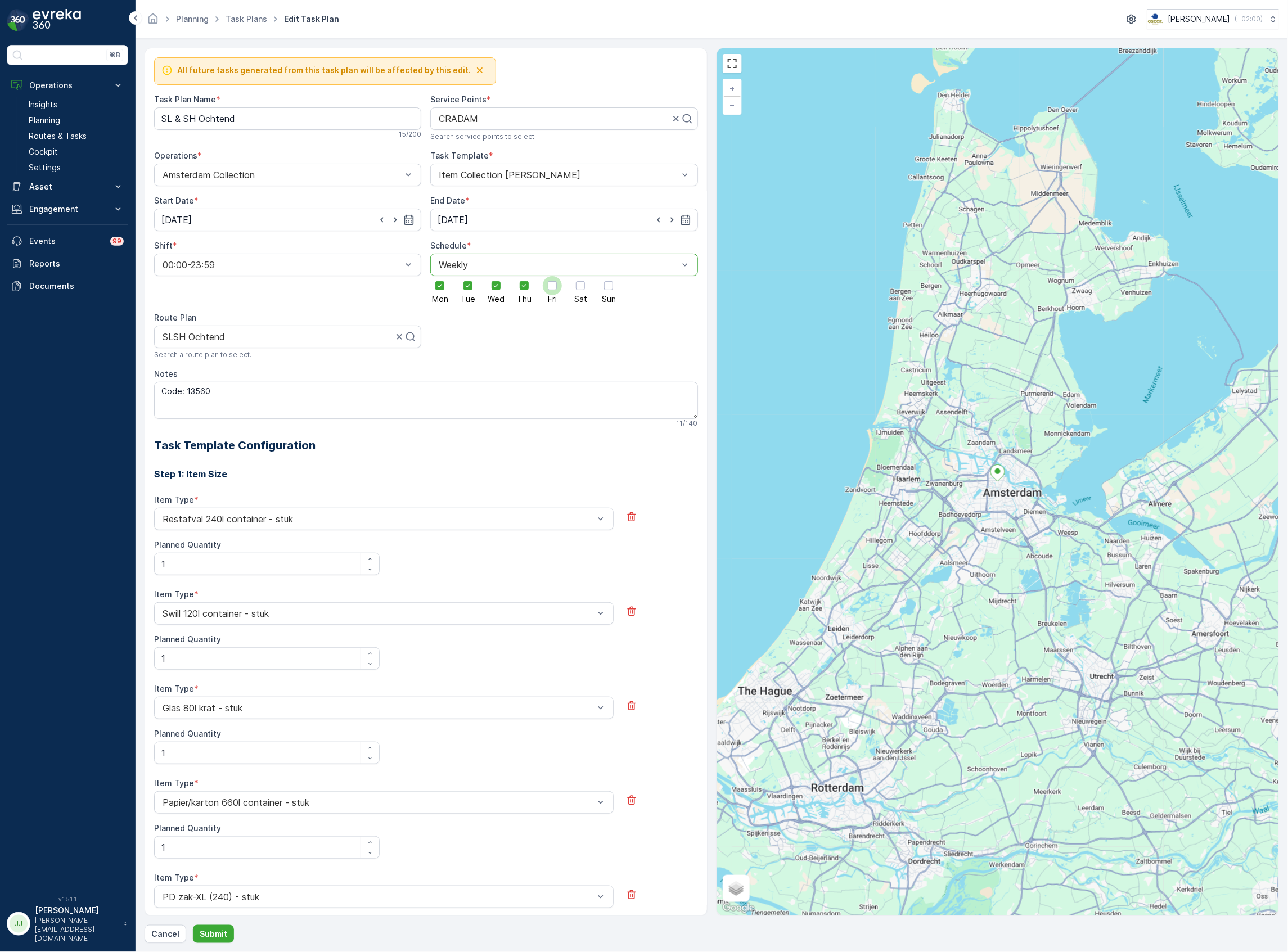
click at [551, 286] on div at bounding box center [552, 286] width 9 height 9
click at [552, 276] on input "Fri" at bounding box center [552, 276] width 0 height 0
click at [571, 286] on div at bounding box center [581, 286] width 19 height 19
click at [581, 276] on input "Sat" at bounding box center [581, 276] width 0 height 0
click at [602, 289] on div at bounding box center [609, 286] width 19 height 19
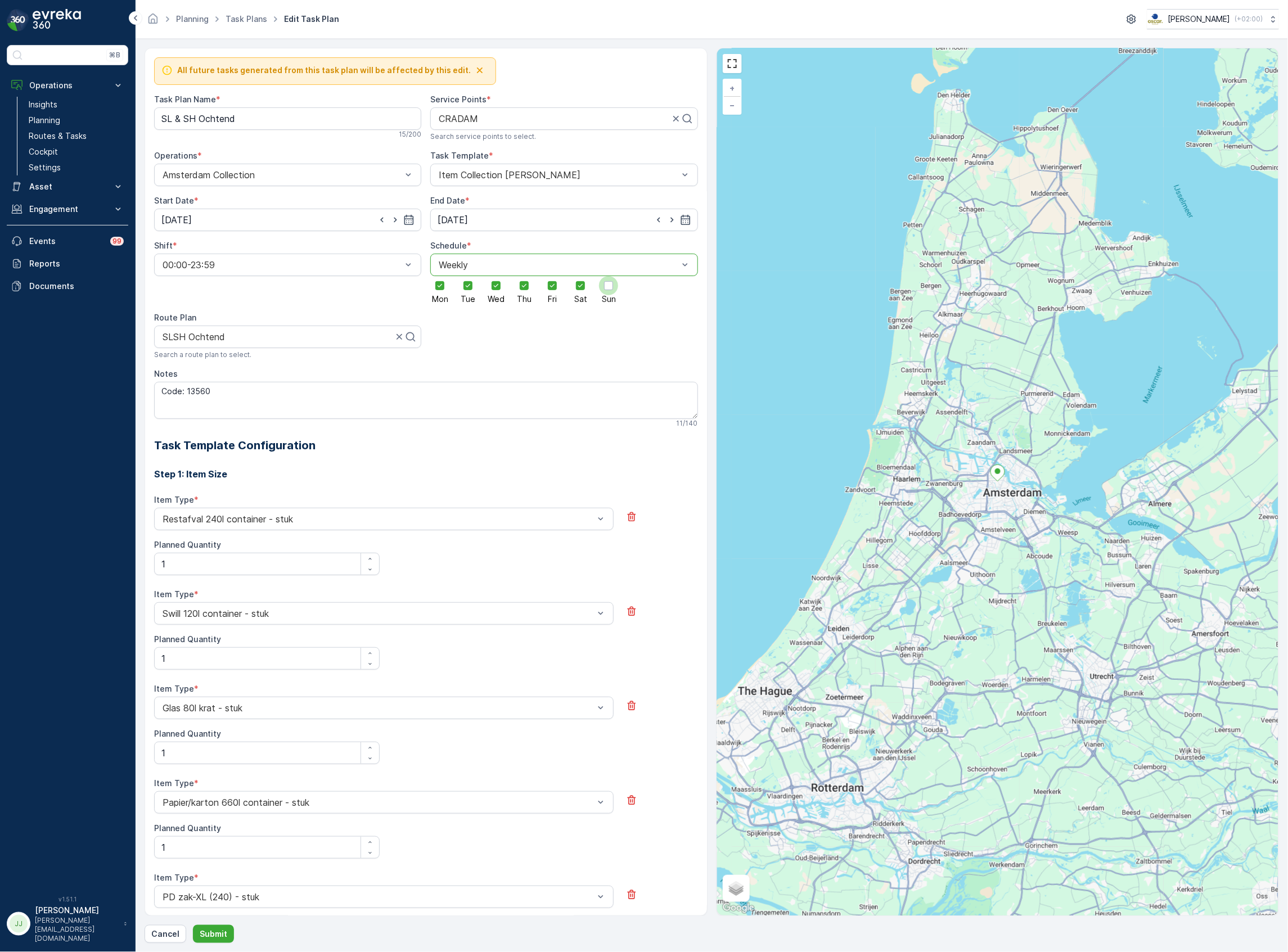
click at [609, 276] on input "Sun" at bounding box center [609, 276] width 0 height 0
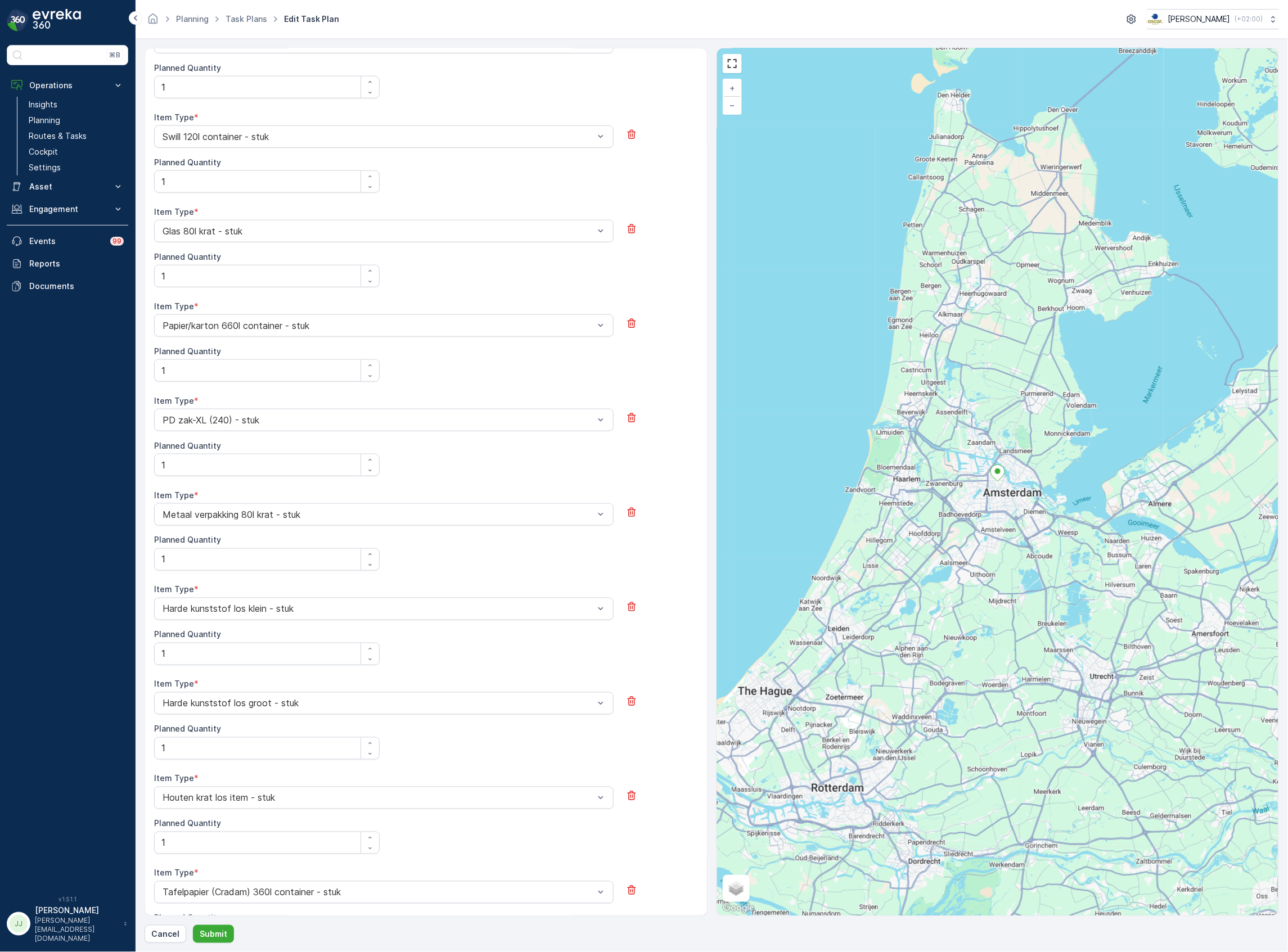
scroll to position [500, 0]
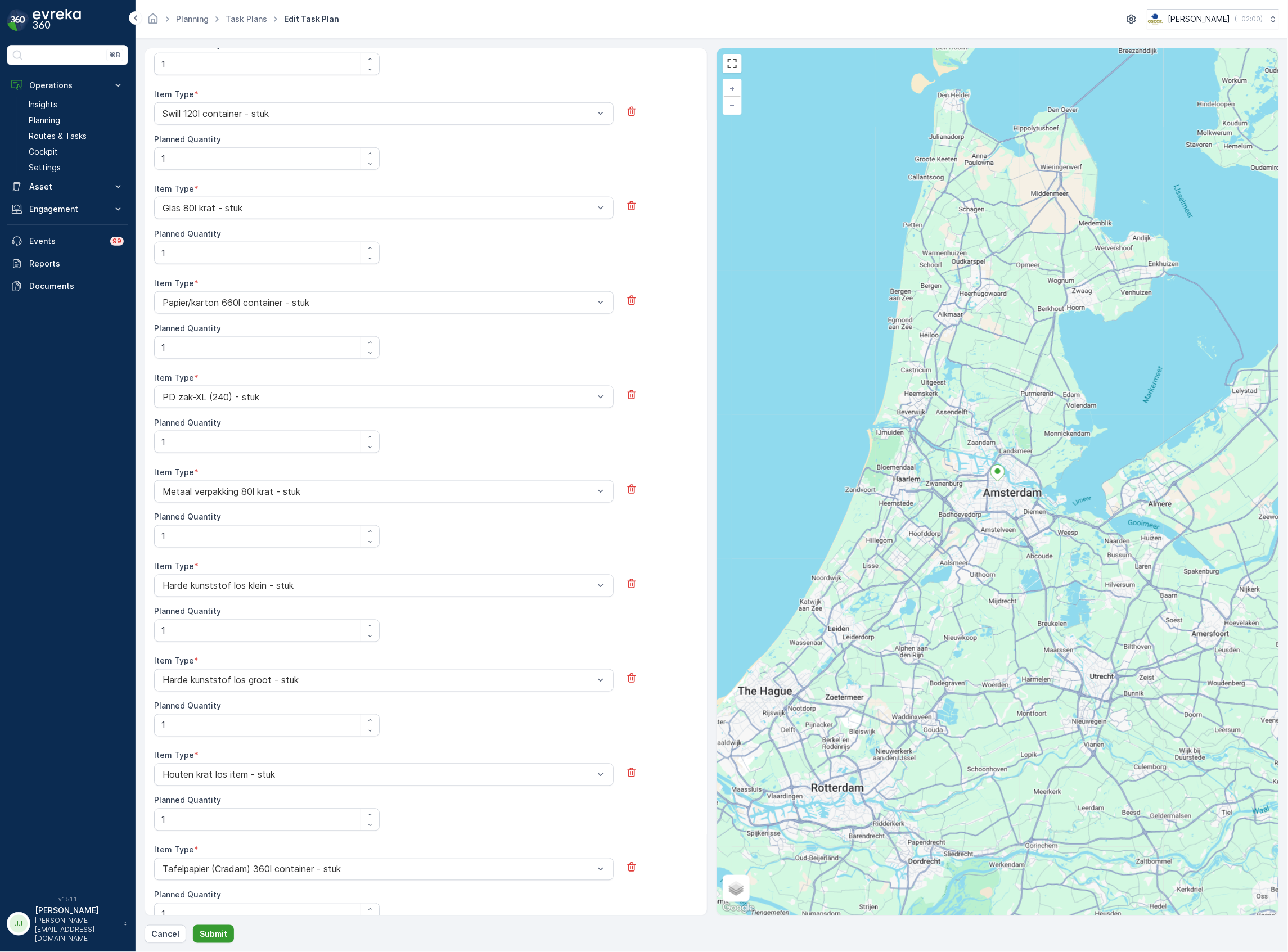
click at [215, 937] on p "Submit" at bounding box center [213, 934] width 28 height 11
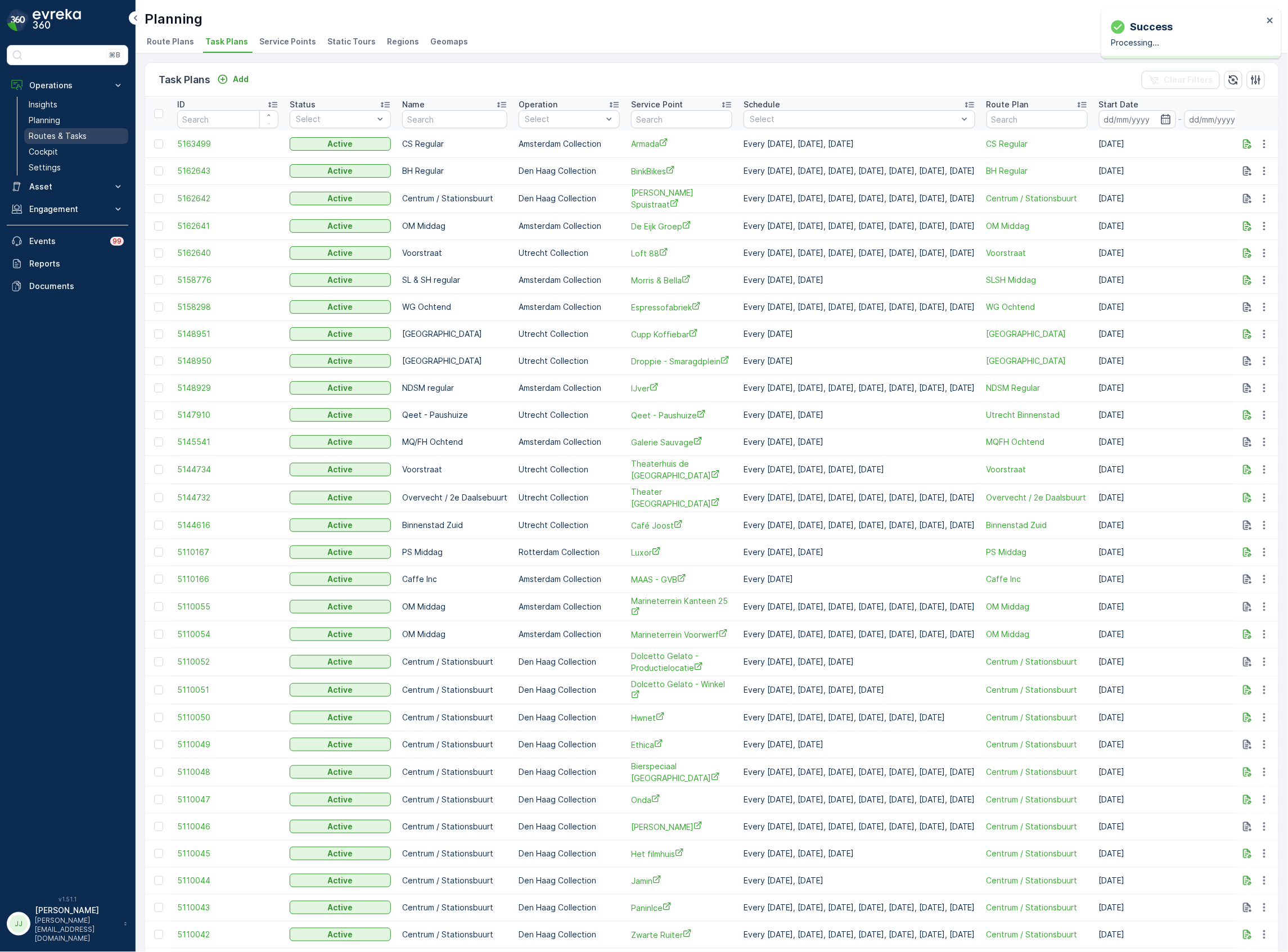
click at [98, 130] on link "Routes & Tasks" at bounding box center [76, 136] width 104 height 16
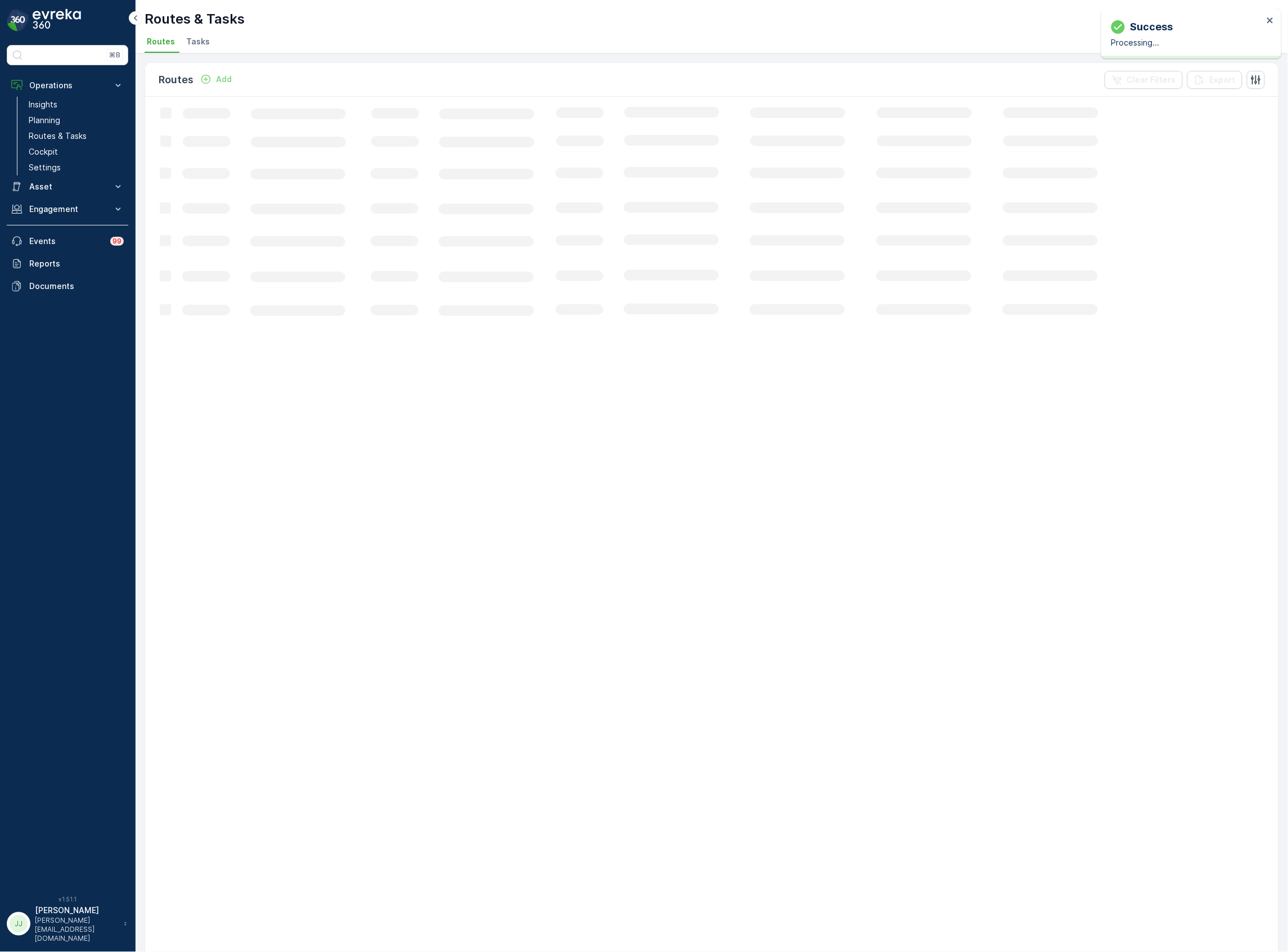
click at [188, 47] on span "Tasks" at bounding box center [198, 41] width 23 height 11
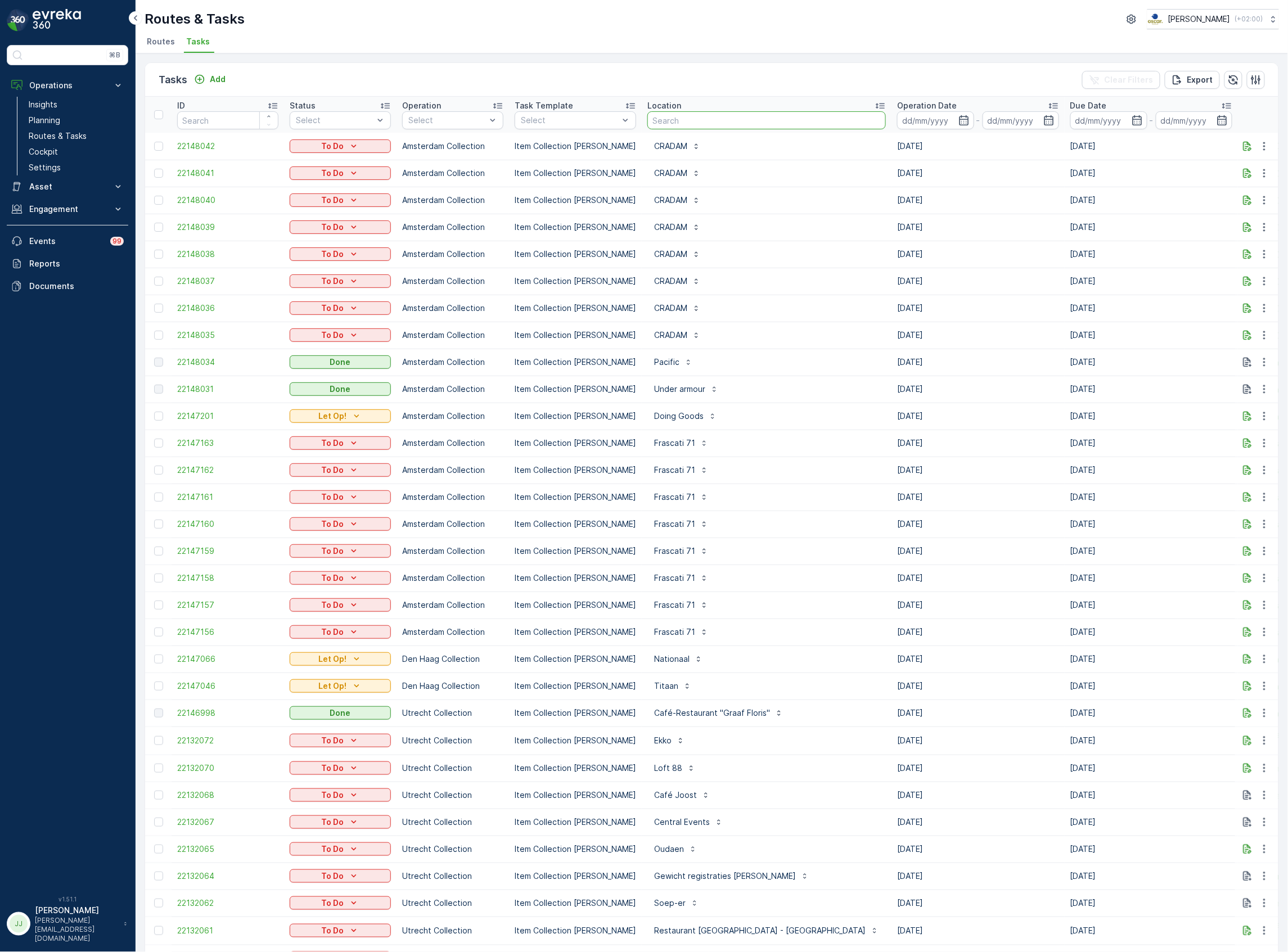
click at [687, 121] on input "text" at bounding box center [767, 121] width 239 height 18
type input "cradam"
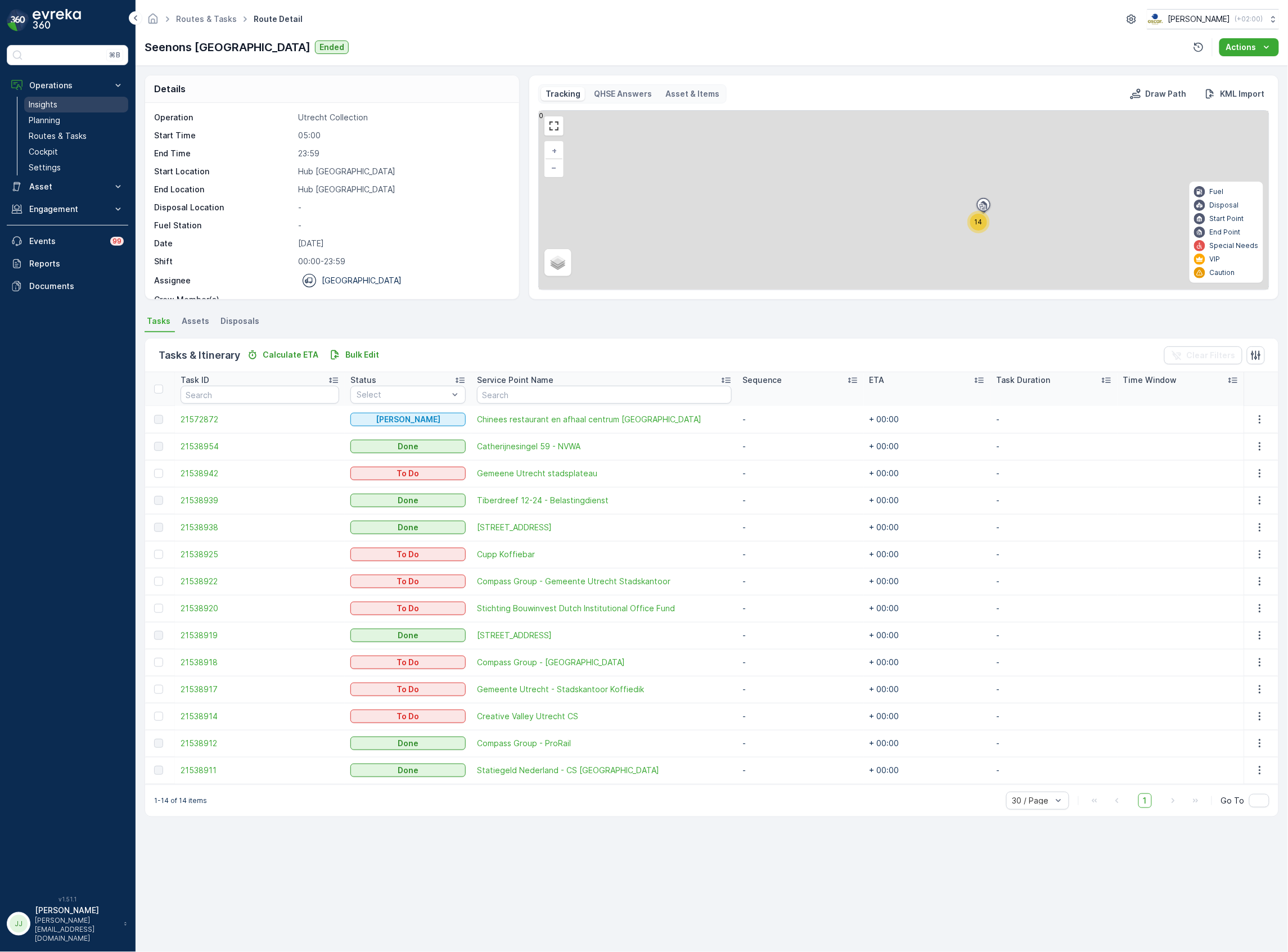
click at [53, 106] on p "Insights" at bounding box center [43, 104] width 29 height 11
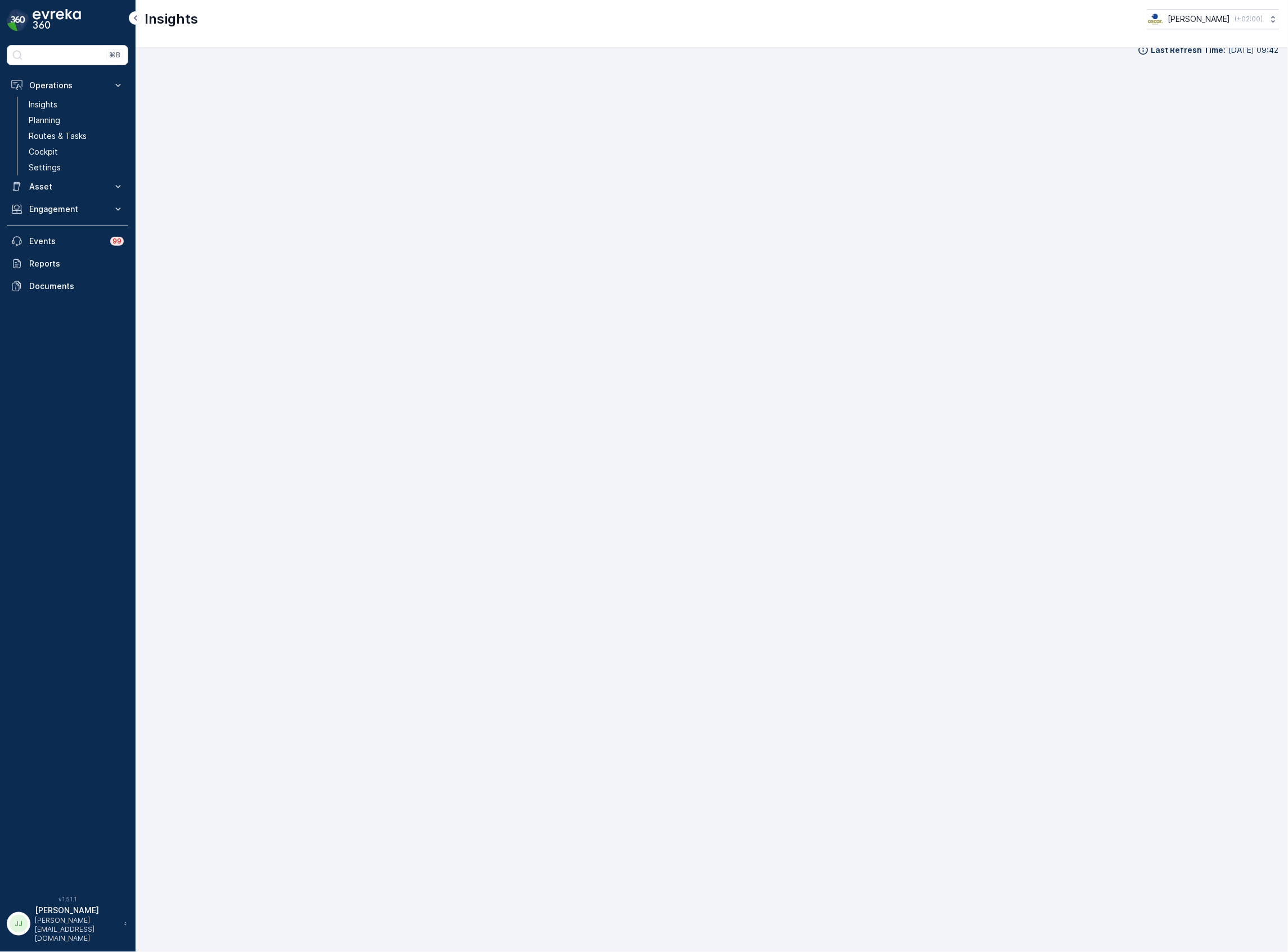
scroll to position [15, 0]
click at [62, 135] on p "Routes & Tasks" at bounding box center [57, 135] width 58 height 11
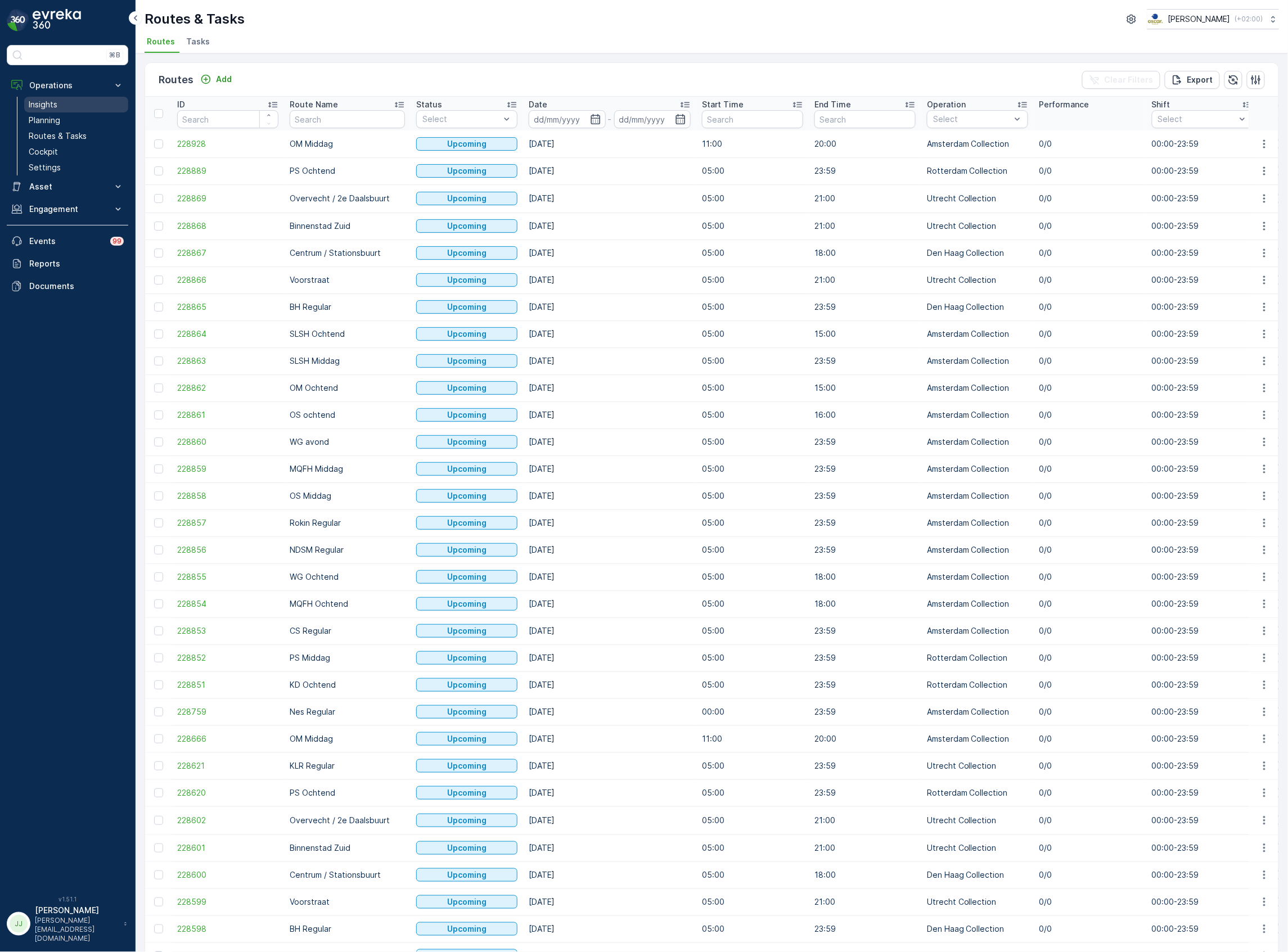
click at [66, 102] on link "Insights" at bounding box center [76, 104] width 104 height 16
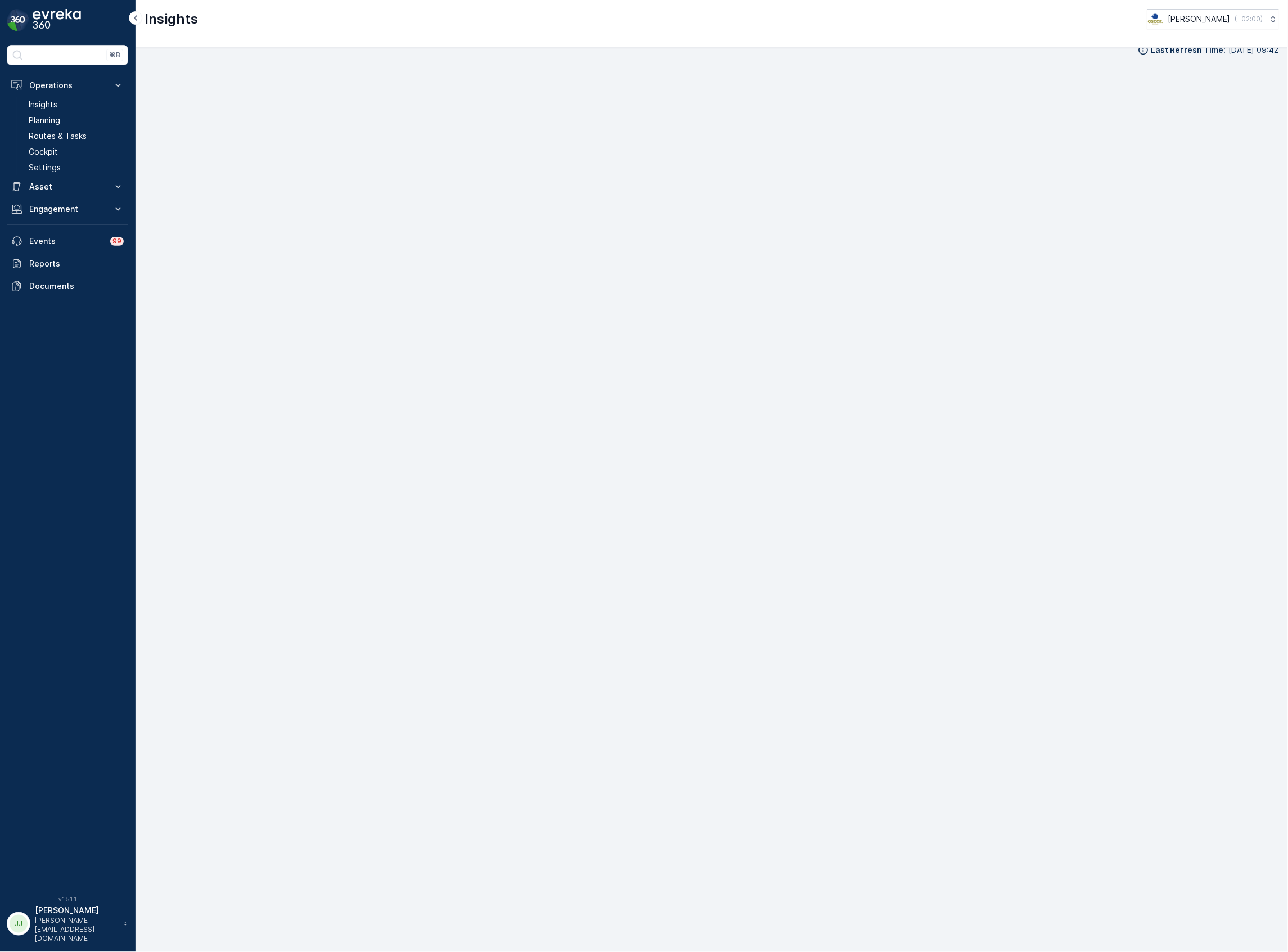
scroll to position [15, 0]
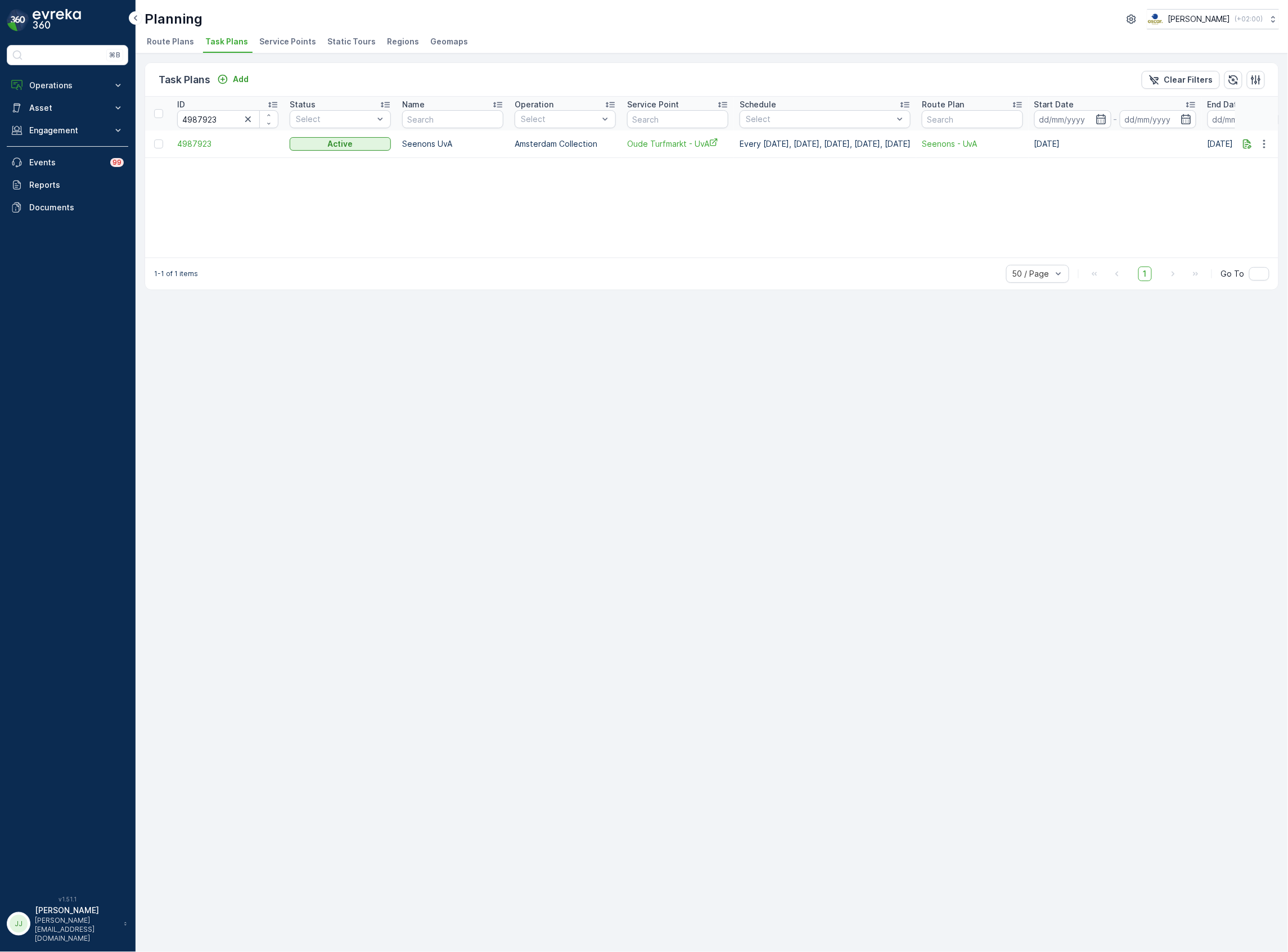
drag, startPoint x: 518, startPoint y: 253, endPoint x: 314, endPoint y: 96, distance: 257.4
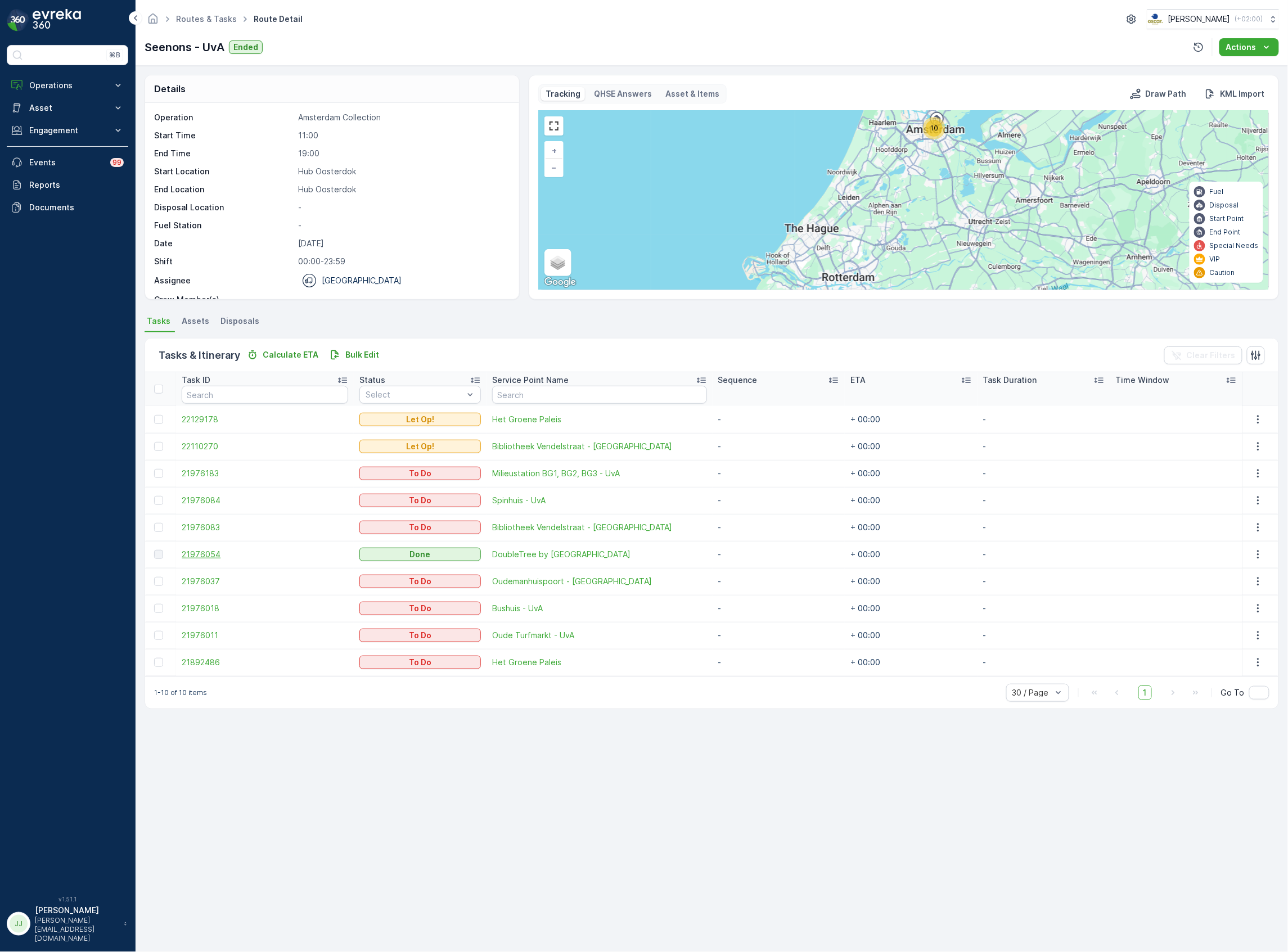
click at [233, 552] on span "21976054" at bounding box center [264, 554] width 167 height 11
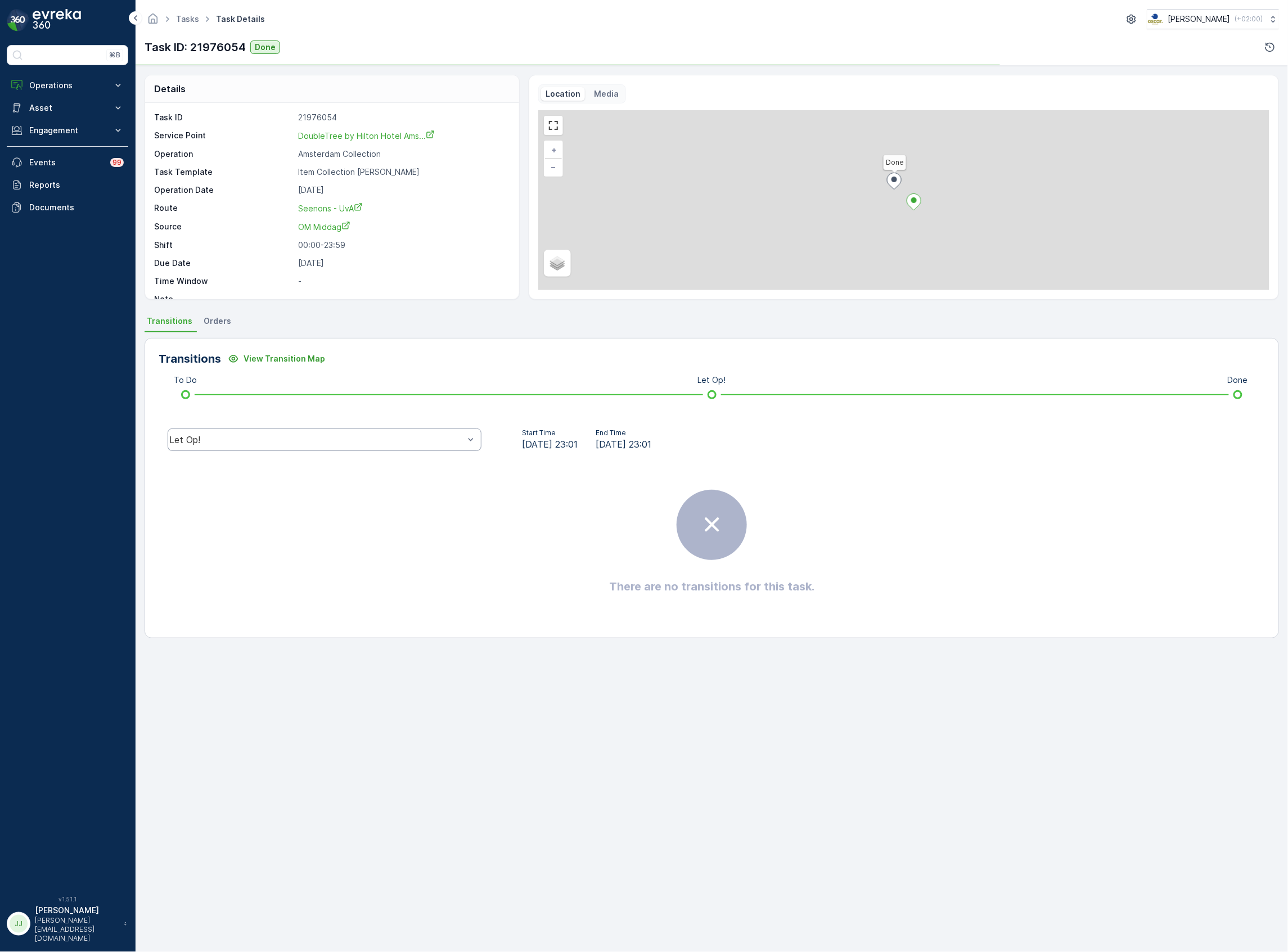
click at [427, 451] on div "Let Op!" at bounding box center [325, 440] width 332 height 36
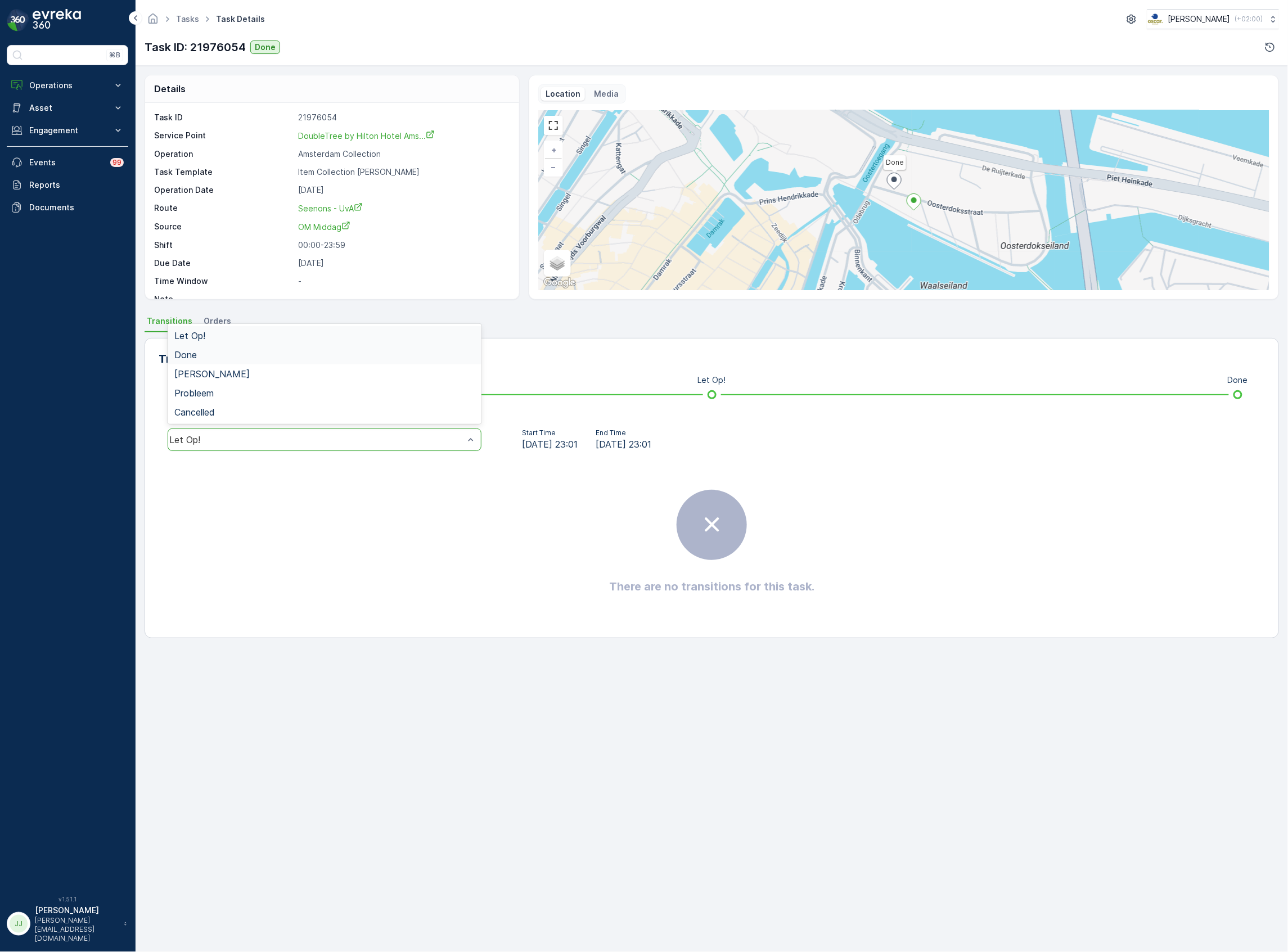
click at [268, 356] on div "Done" at bounding box center [324, 355] width 300 height 10
